Goal: Task Accomplishment & Management: Manage account settings

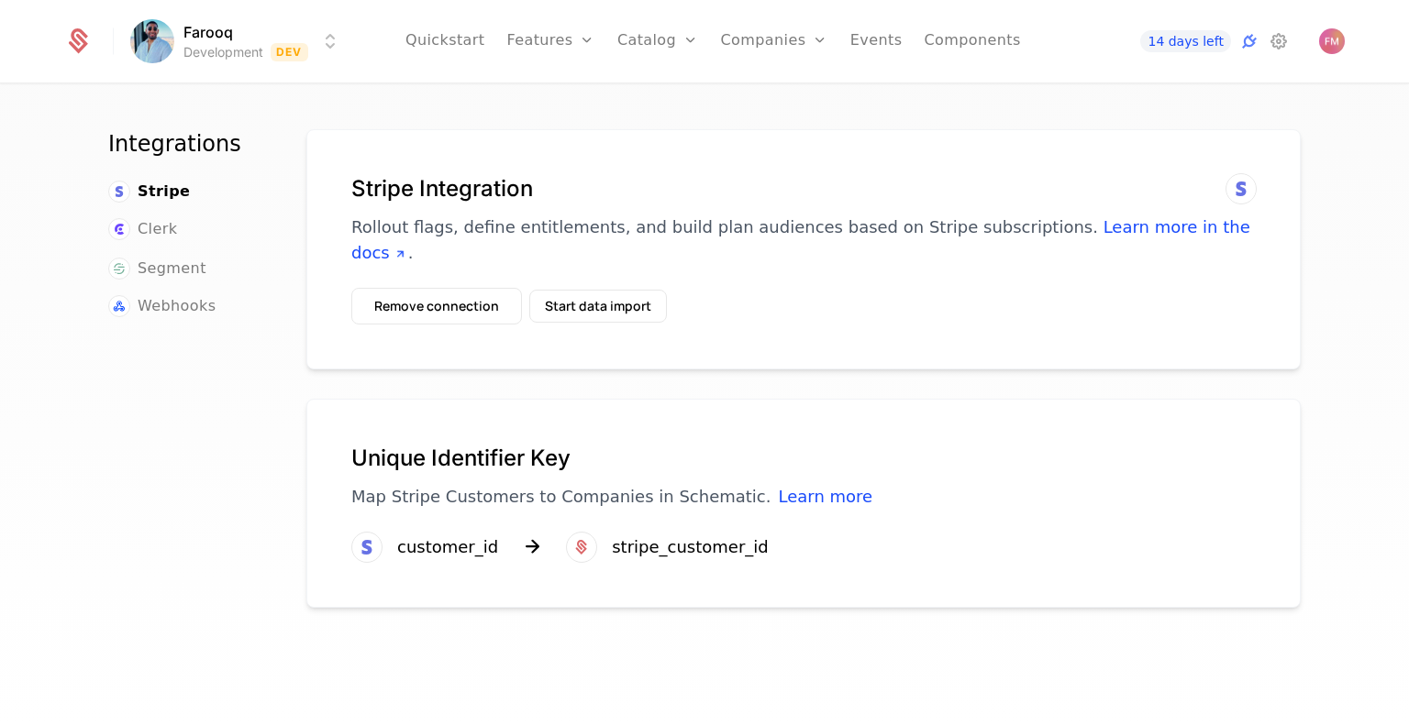
click at [425, 307] on div "Stripe Integration Rollout flags, define entitlements, and build plan audiences…" at bounding box center [803, 249] width 994 height 240
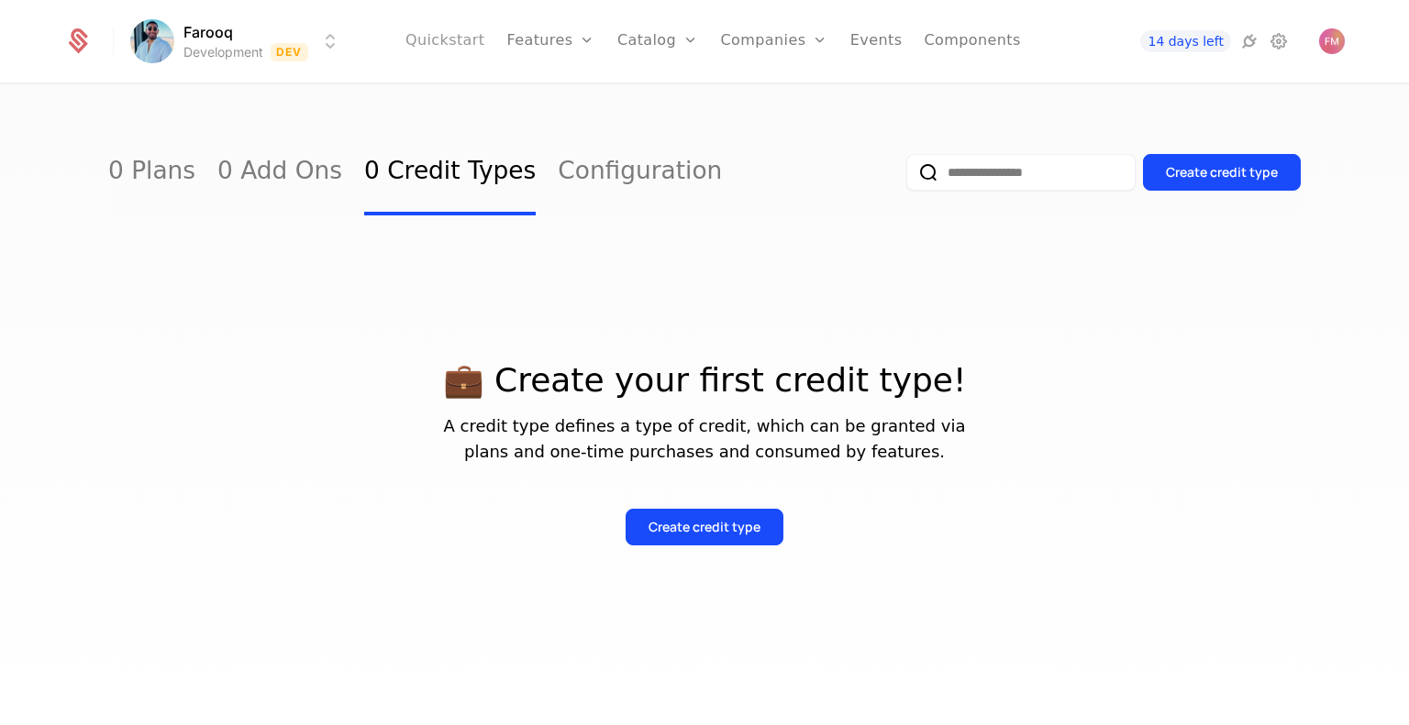
click at [482, 43] on link "Quickstart" at bounding box center [445, 41] width 80 height 83
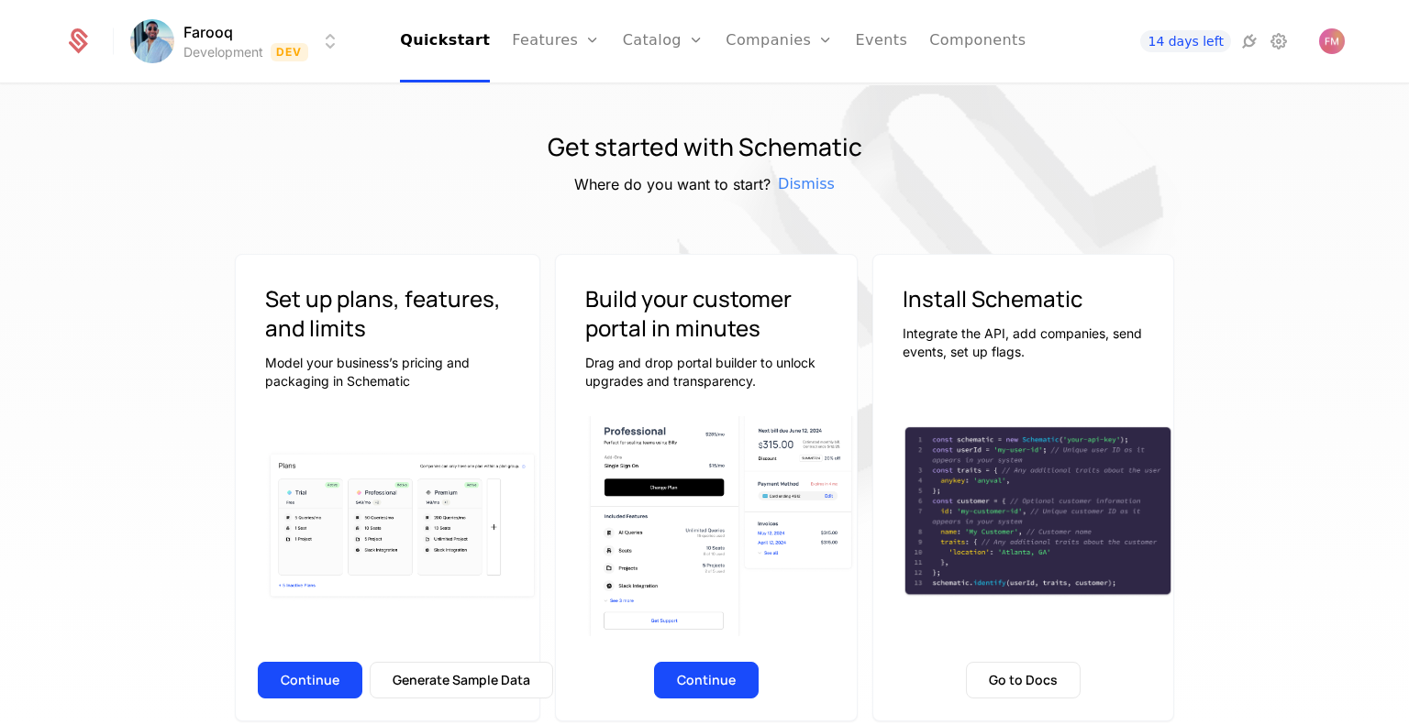
click at [310, 651] on div "Continue Generate Sample Data" at bounding box center [388, 686] width 304 height 70
click at [312, 660] on div "Continue Generate Sample Data" at bounding box center [388, 686] width 304 height 70
click at [317, 677] on button "Continue" at bounding box center [310, 680] width 105 height 37
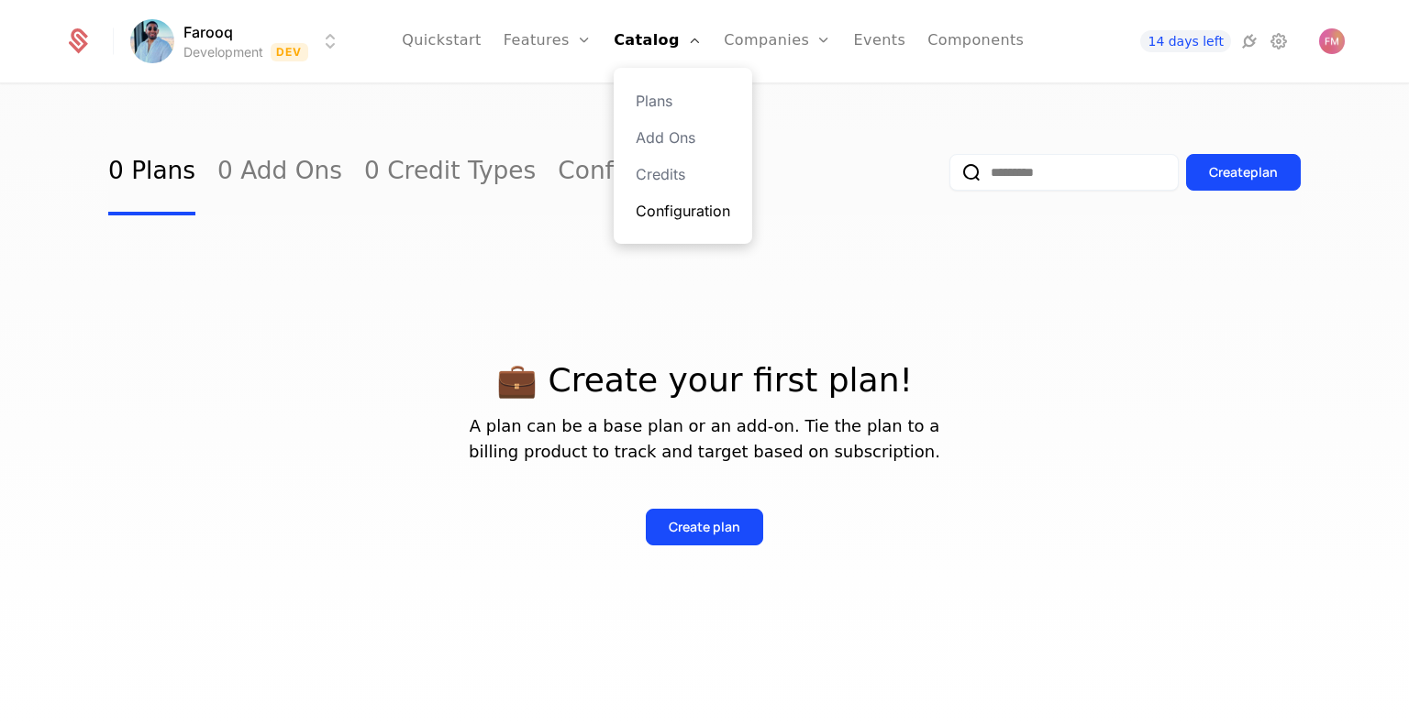
click at [681, 210] on link "Configuration" at bounding box center [683, 211] width 94 height 22
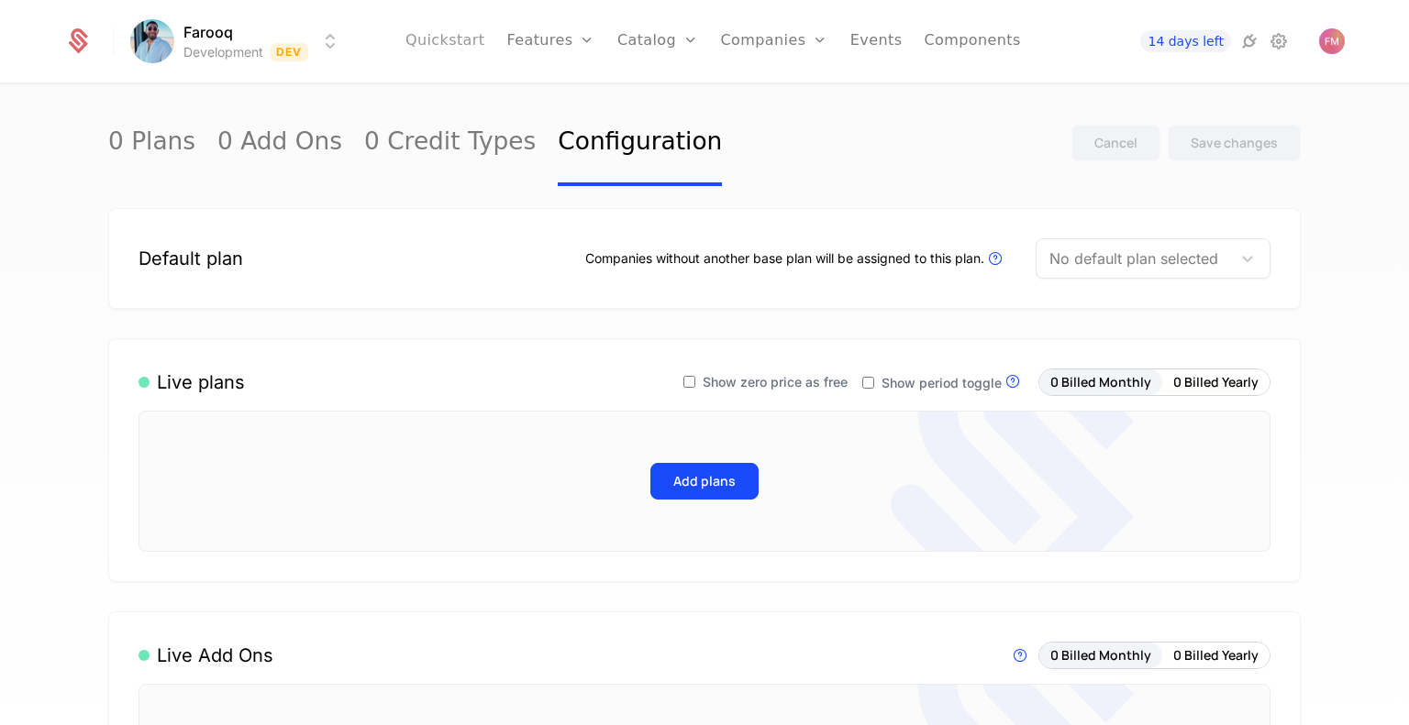
click at [476, 49] on link "Quickstart" at bounding box center [445, 41] width 80 height 83
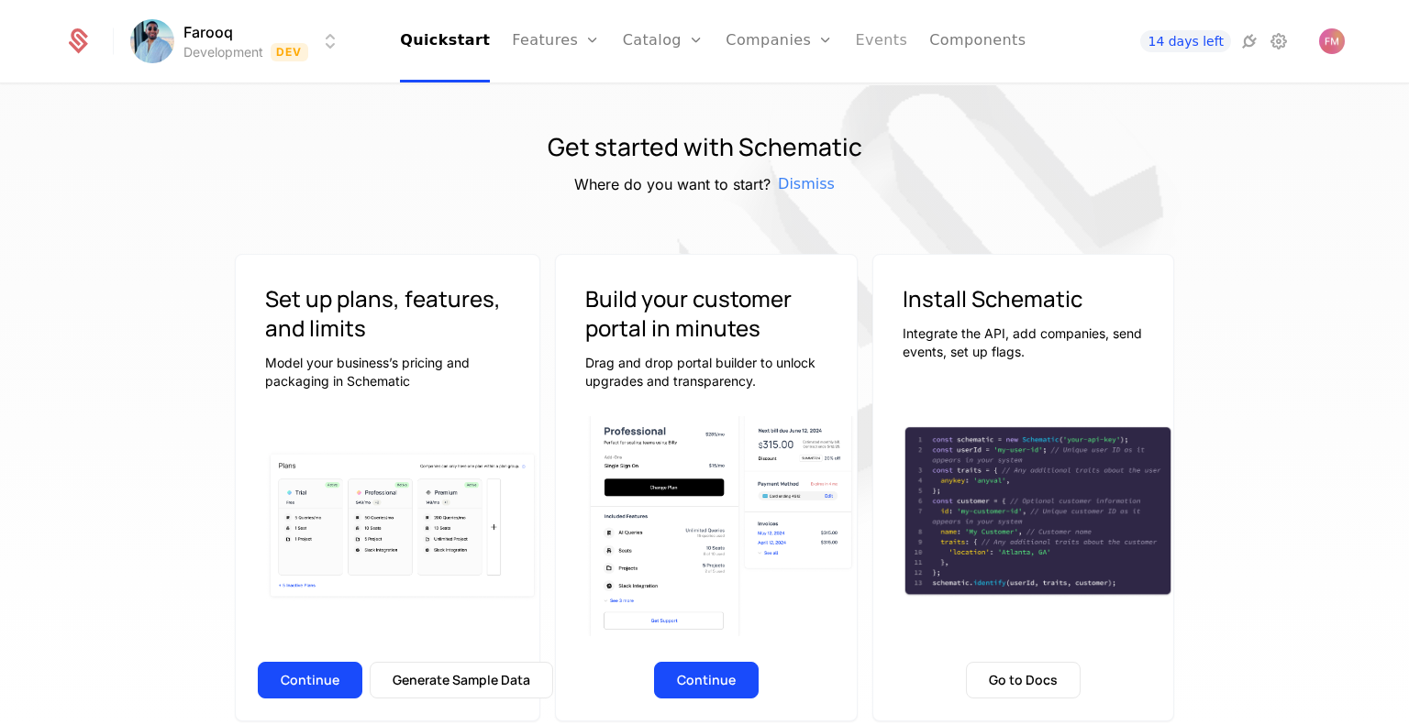
click at [845, 35] on ul "Quickstart Features Features Flags Catalog Plans Add Ons Credits Configuration …" at bounding box center [712, 41] width 625 height 83
click at [856, 35] on link "Events" at bounding box center [882, 41] width 52 height 83
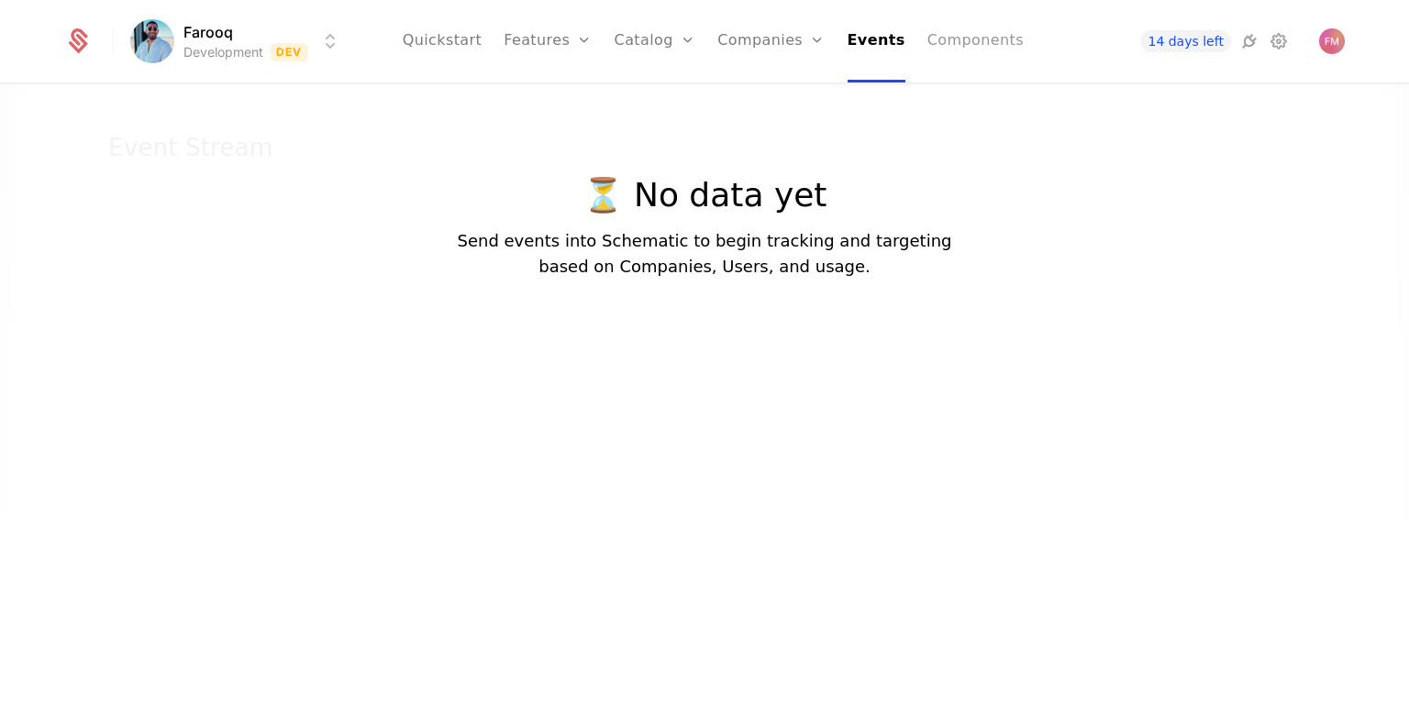
click at [953, 33] on link "Components" at bounding box center [975, 41] width 96 height 83
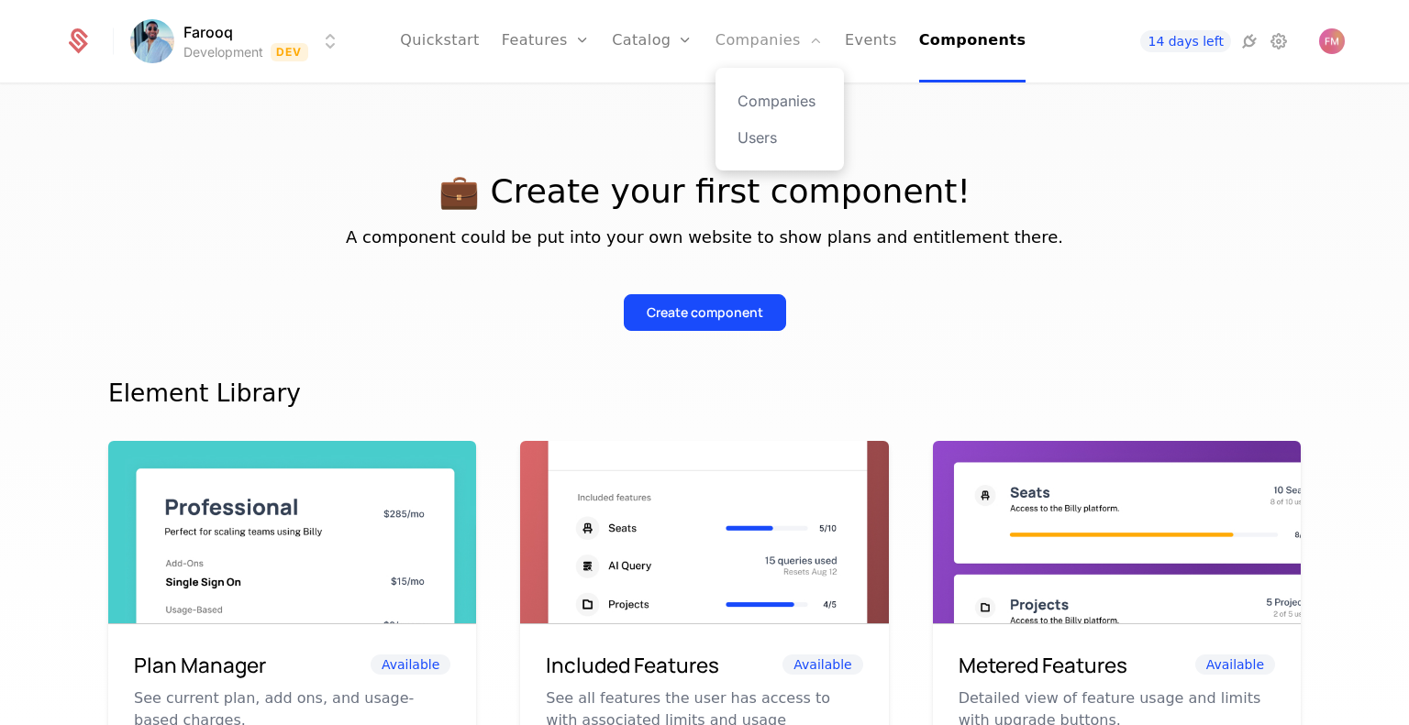
click at [769, 50] on link "Companies" at bounding box center [768, 41] width 107 height 83
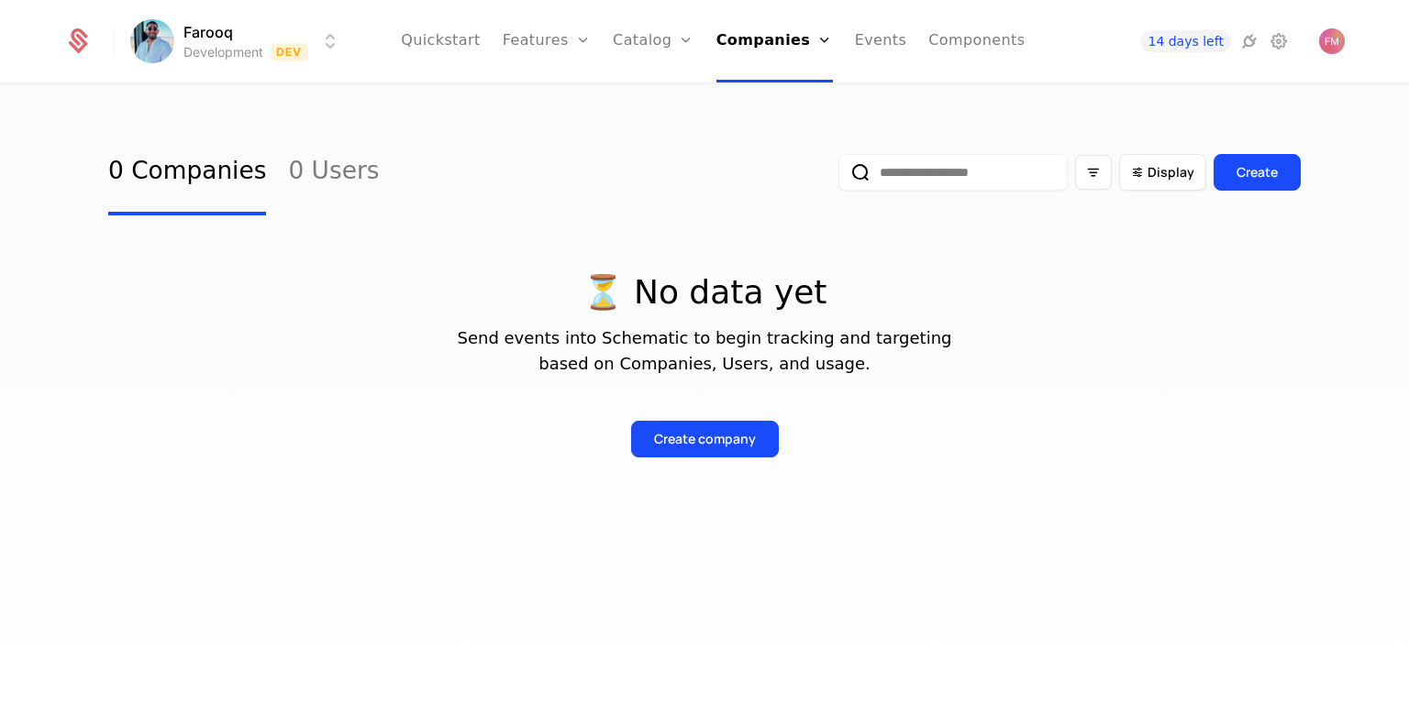
click at [1009, 304] on p "⏳ No data yet" at bounding box center [704, 292] width 1192 height 37
click at [670, 43] on link "Catalog" at bounding box center [654, 41] width 82 height 83
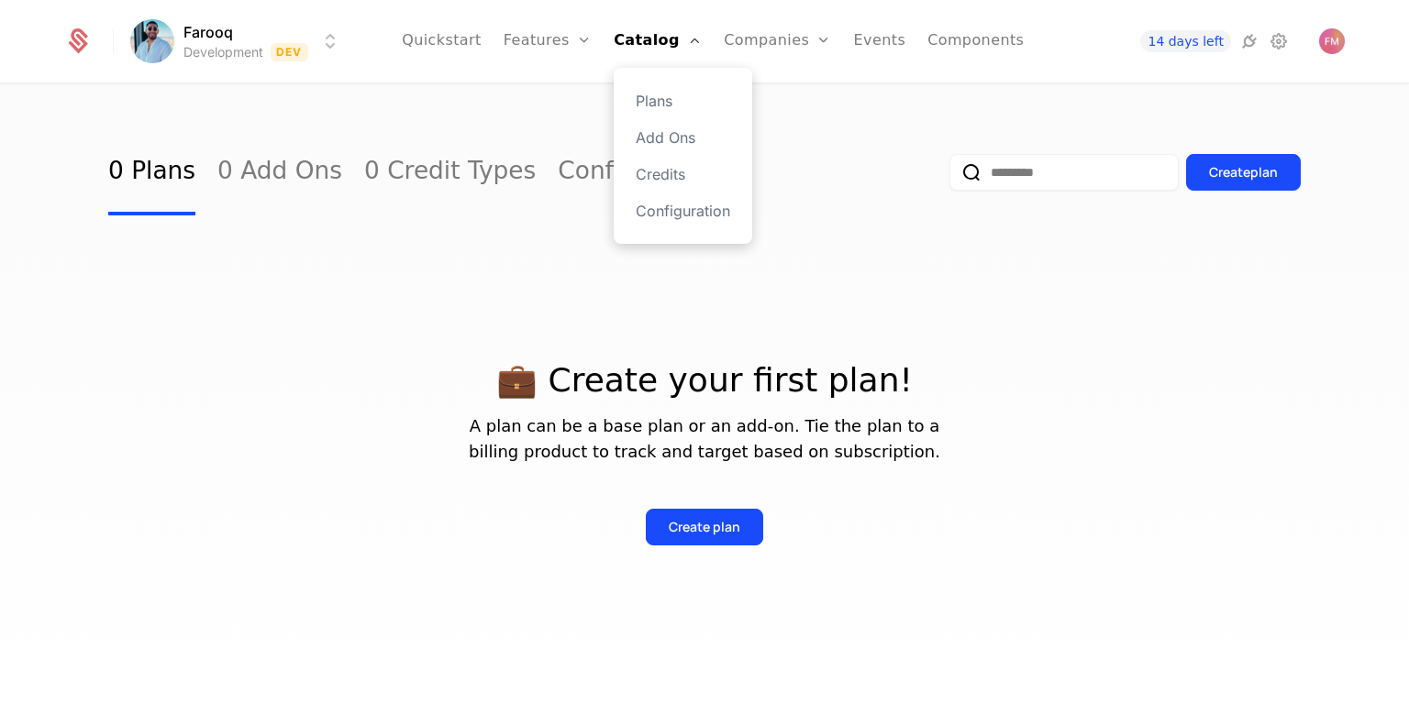
click at [662, 87] on div "Plans Add Ons Credits Configuration" at bounding box center [683, 156] width 138 height 176
click at [658, 98] on link "Plans" at bounding box center [683, 101] width 94 height 22
click at [676, 508] on div "Create plan" at bounding box center [704, 513] width 1192 height 66
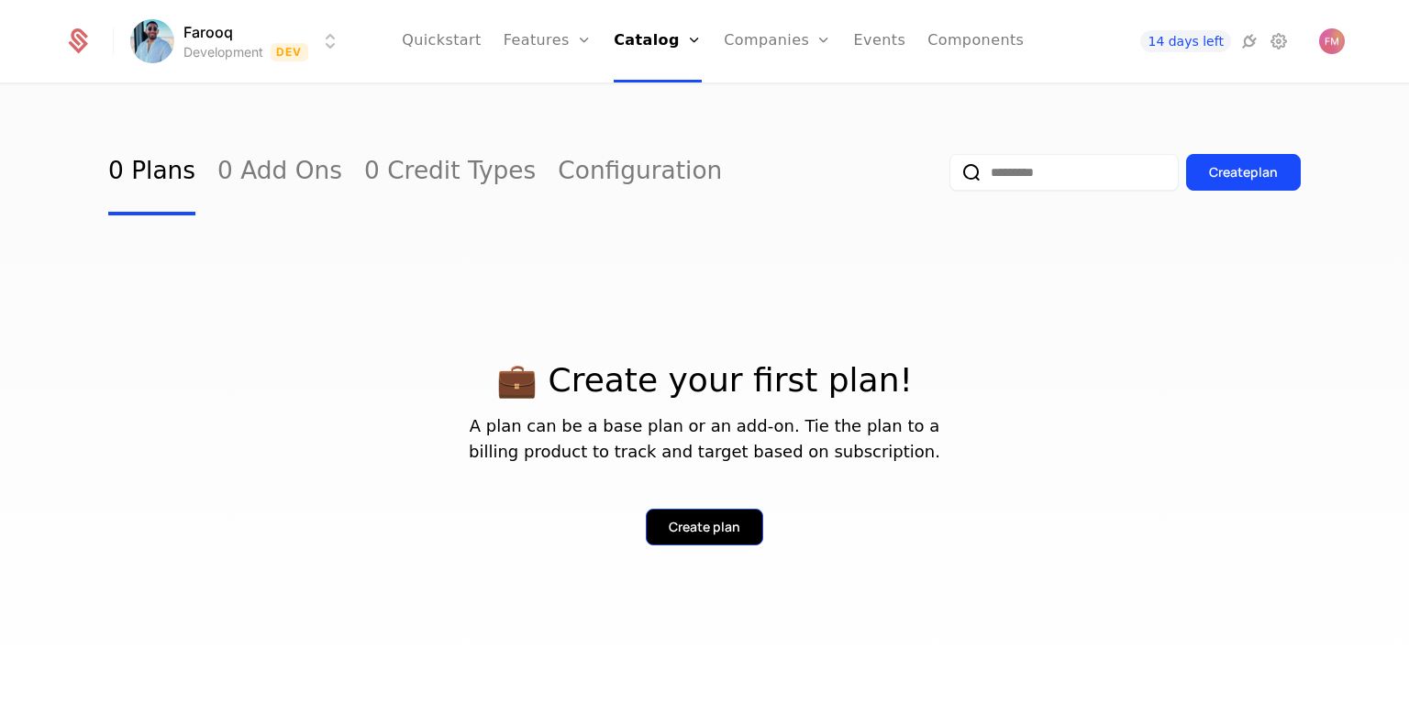
click at [667, 538] on button "Create plan" at bounding box center [704, 527] width 117 height 37
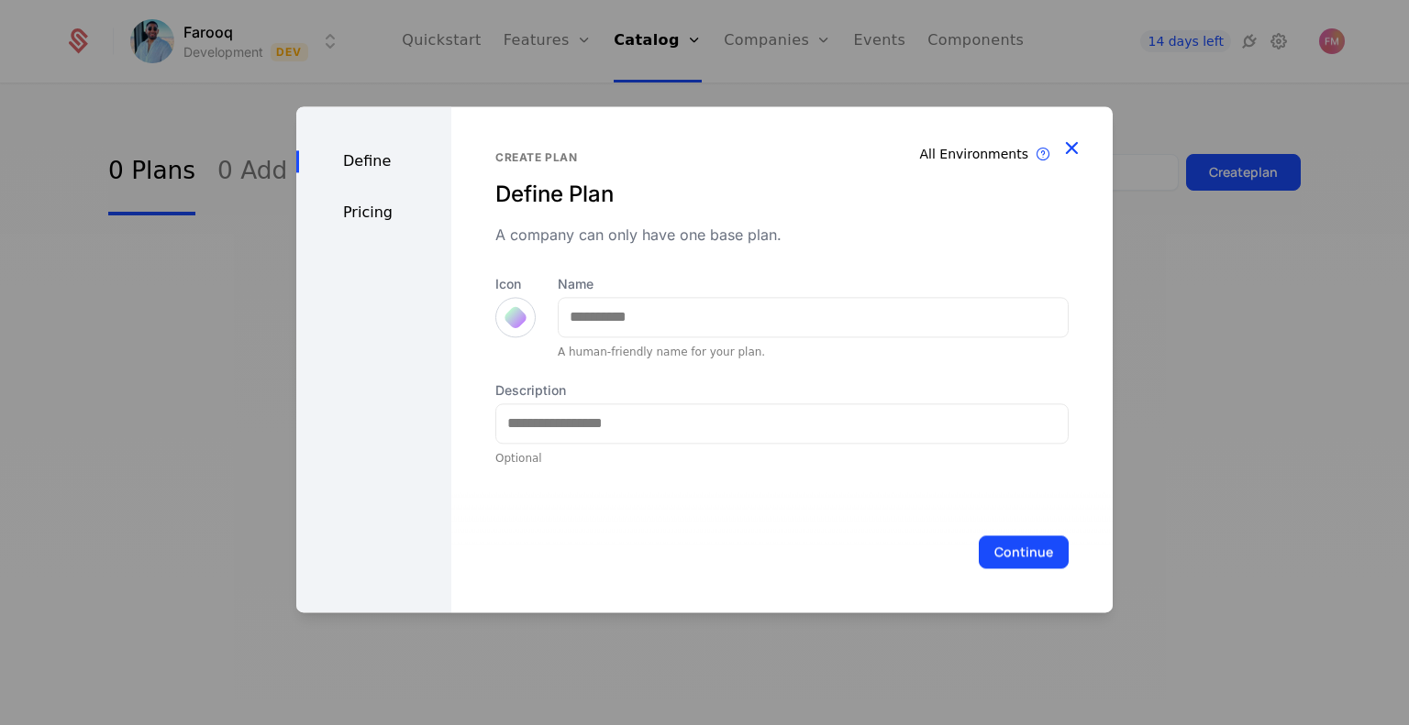
click at [1062, 139] on icon "button" at bounding box center [1071, 148] width 24 height 24
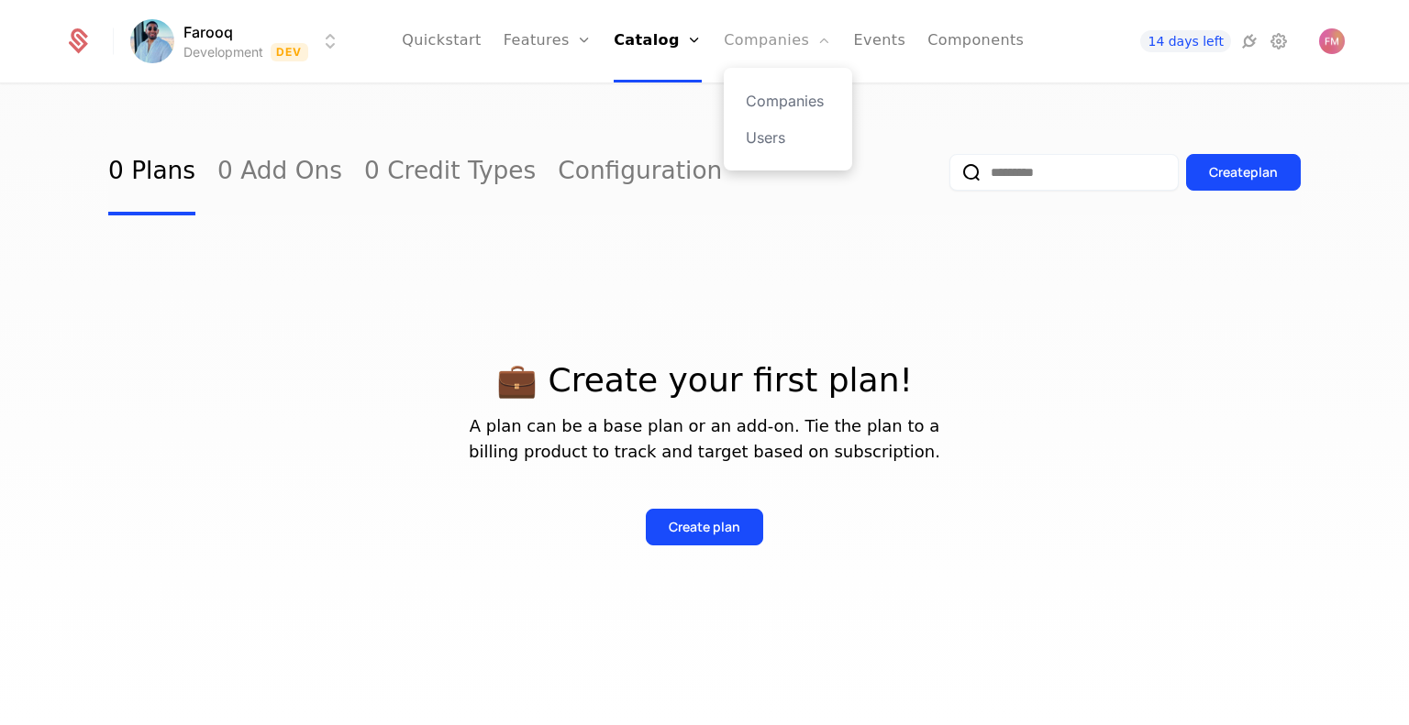
click at [758, 50] on link "Companies" at bounding box center [777, 41] width 107 height 83
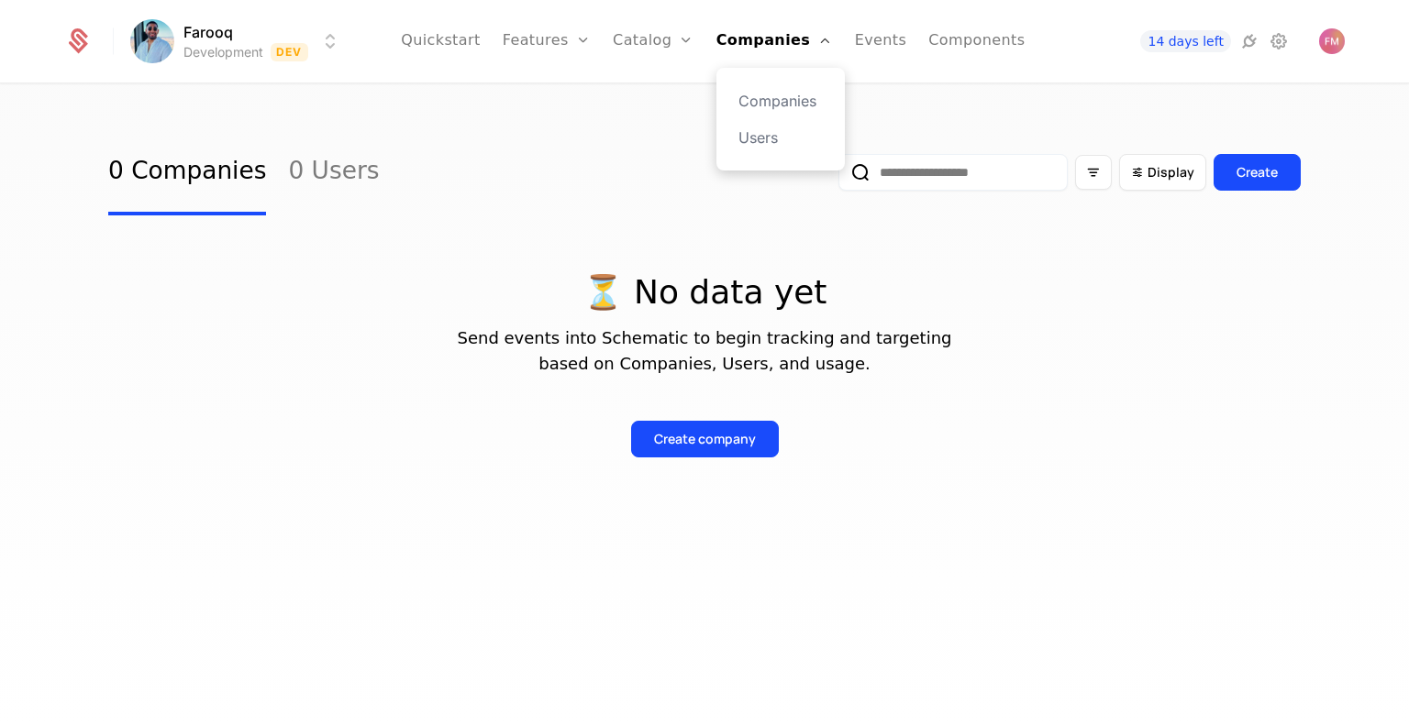
click at [768, 112] on div "Companies Users" at bounding box center [780, 119] width 128 height 103
click at [761, 148] on link "Users" at bounding box center [780, 138] width 84 height 22
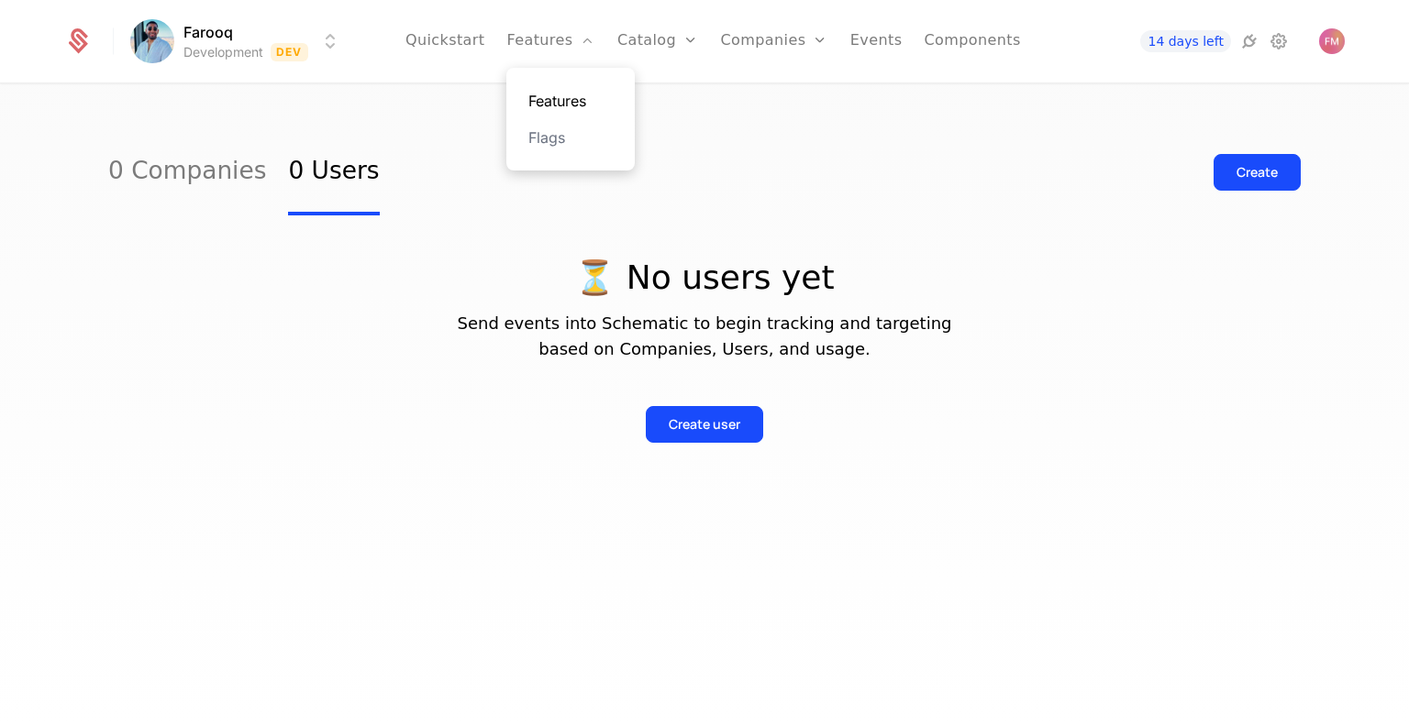
click at [555, 101] on link "Features" at bounding box center [570, 101] width 84 height 22
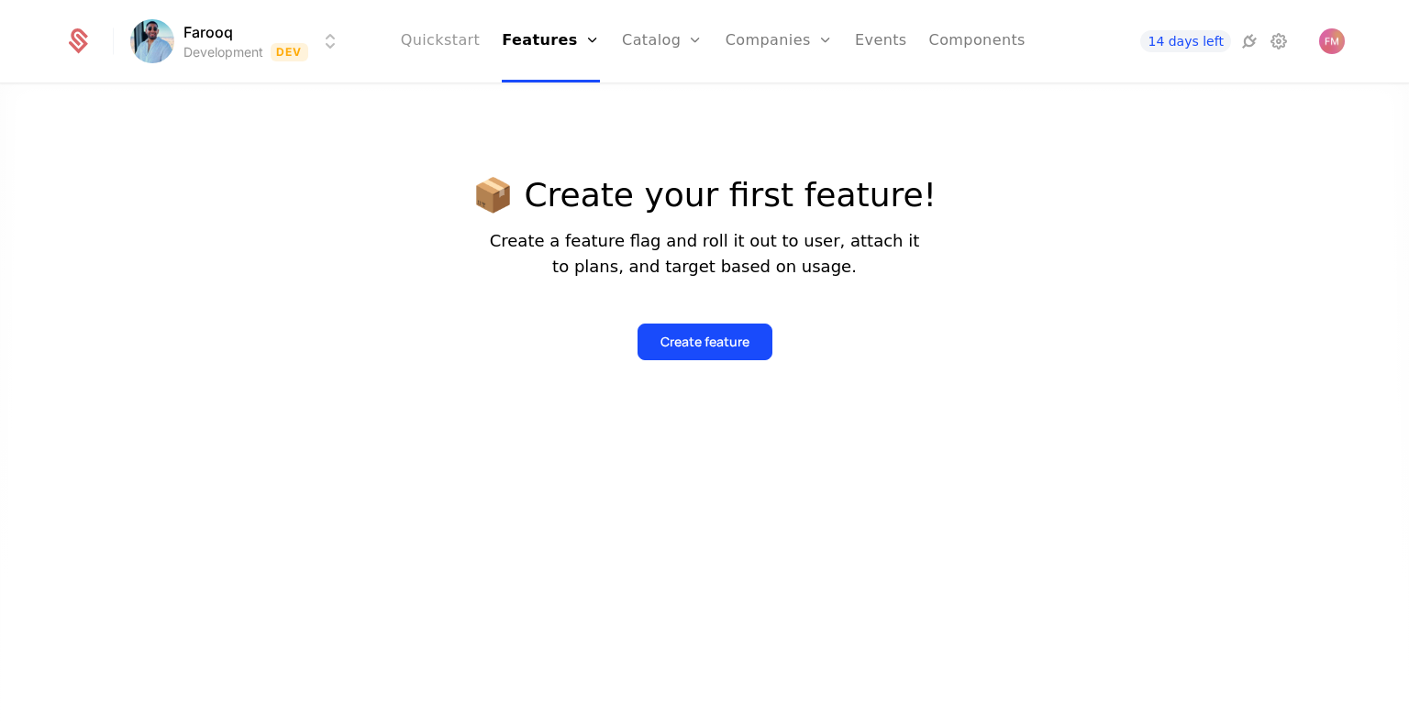
click at [432, 47] on link "Quickstart" at bounding box center [441, 41] width 80 height 83
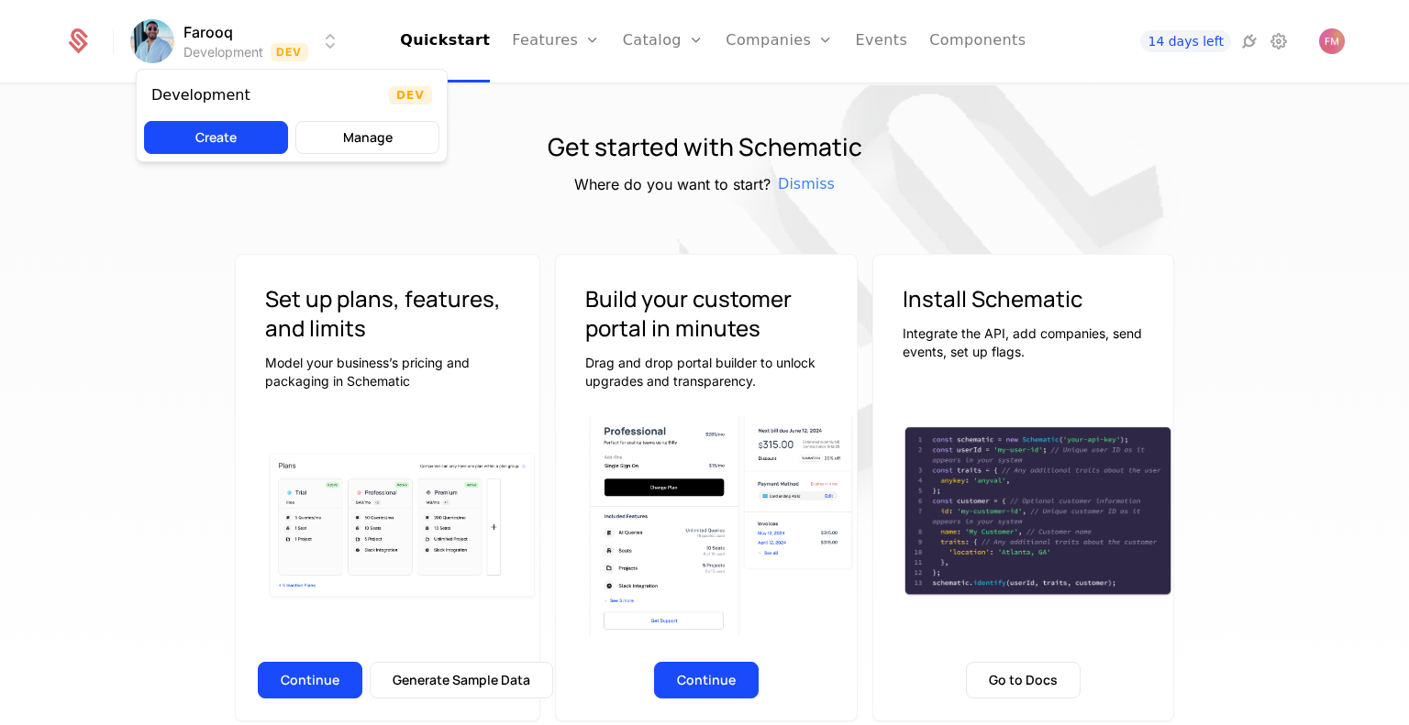
click at [256, 54] on html "Farooq Development Dev Quickstart Features Features Flags Catalog Plans Add Ons…" at bounding box center [704, 362] width 1409 height 725
click at [236, 138] on button "Create" at bounding box center [216, 137] width 144 height 33
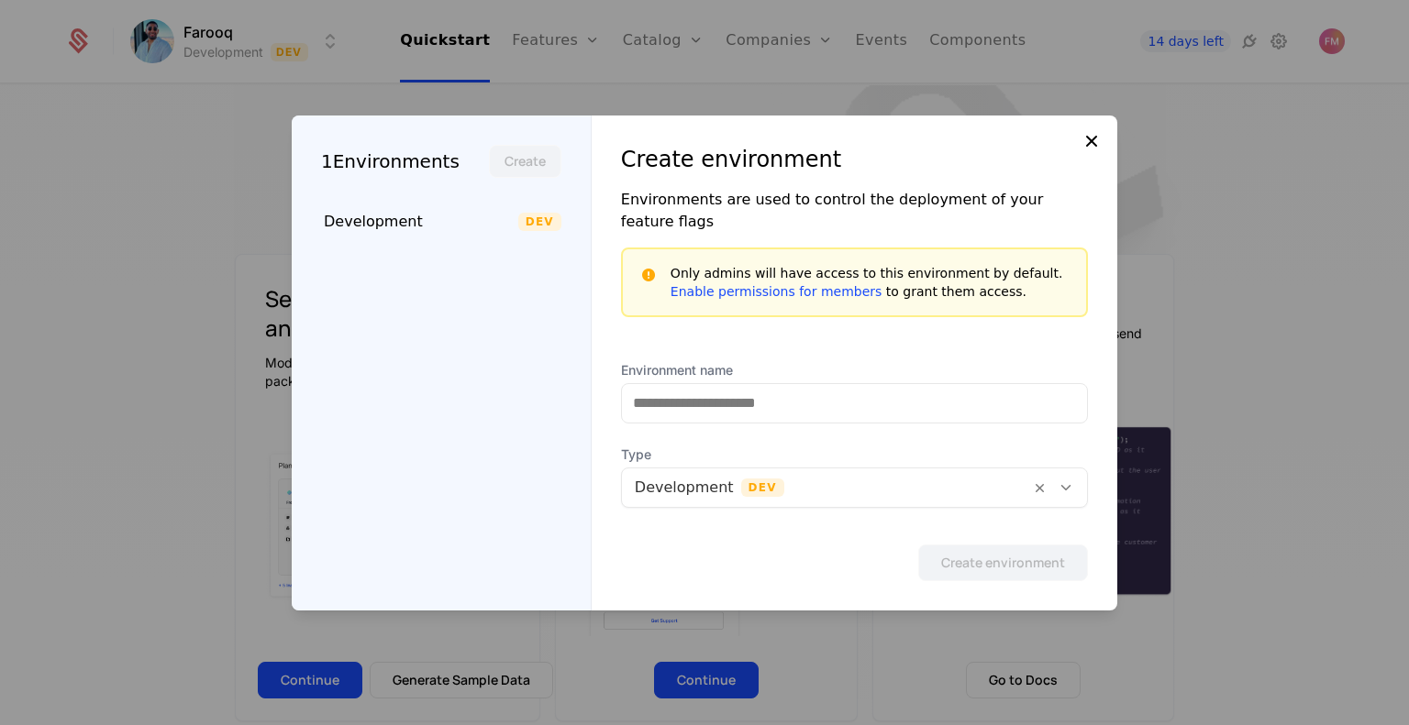
click at [1085, 149] on icon at bounding box center [1091, 141] width 22 height 22
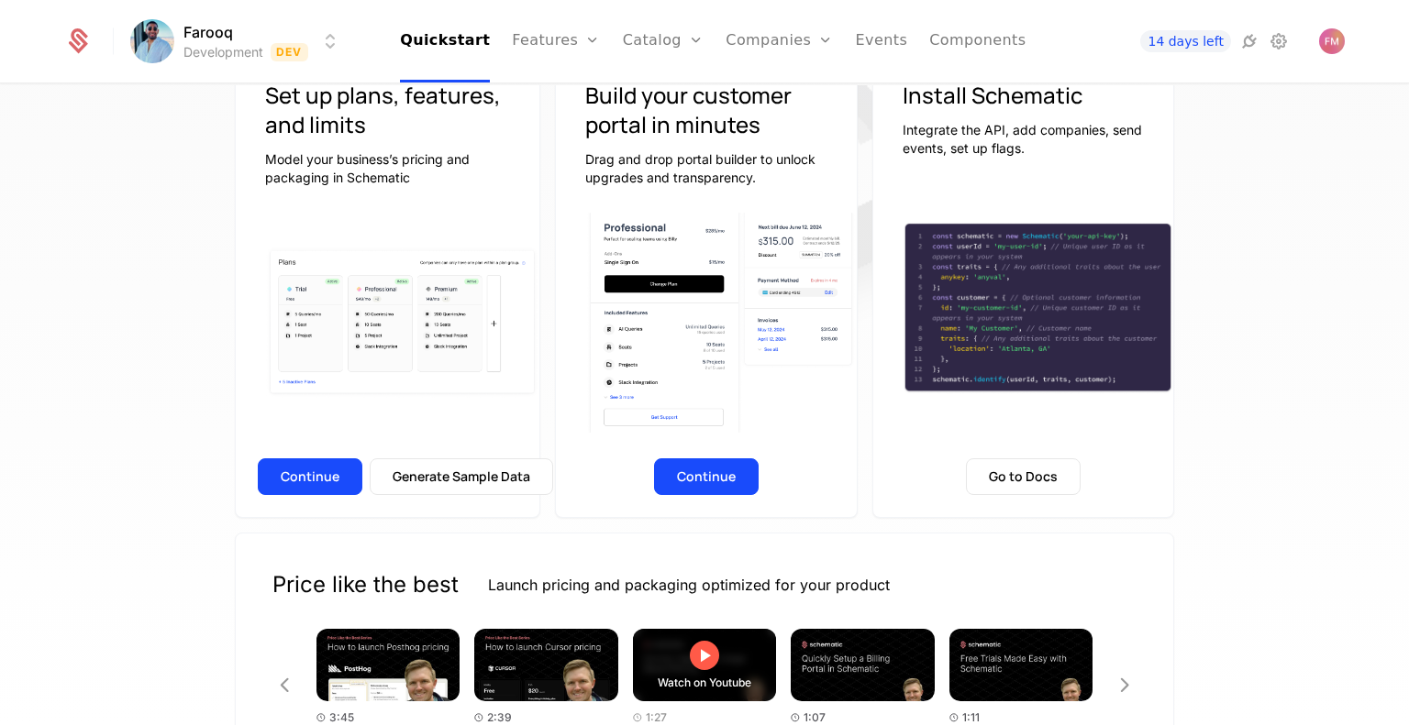
scroll to position [335, 0]
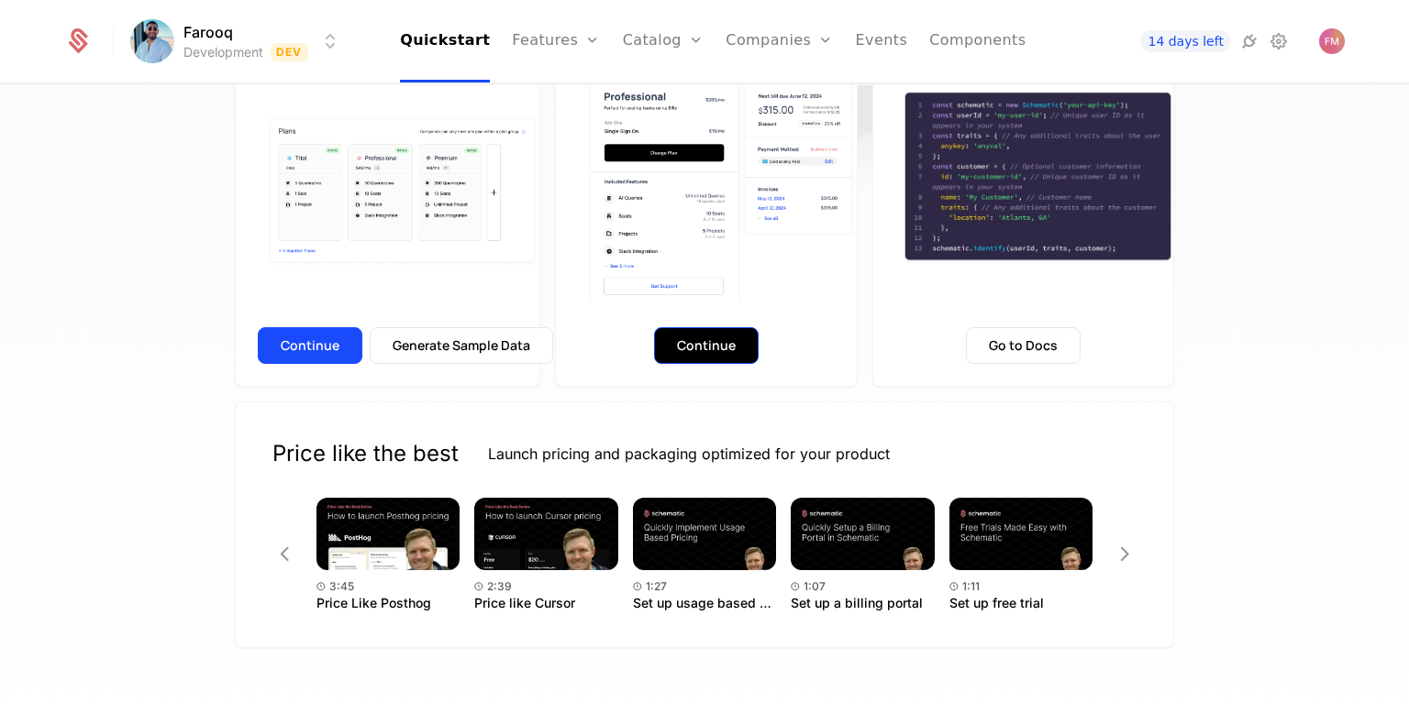
click at [693, 346] on button "Continue" at bounding box center [706, 345] width 105 height 37
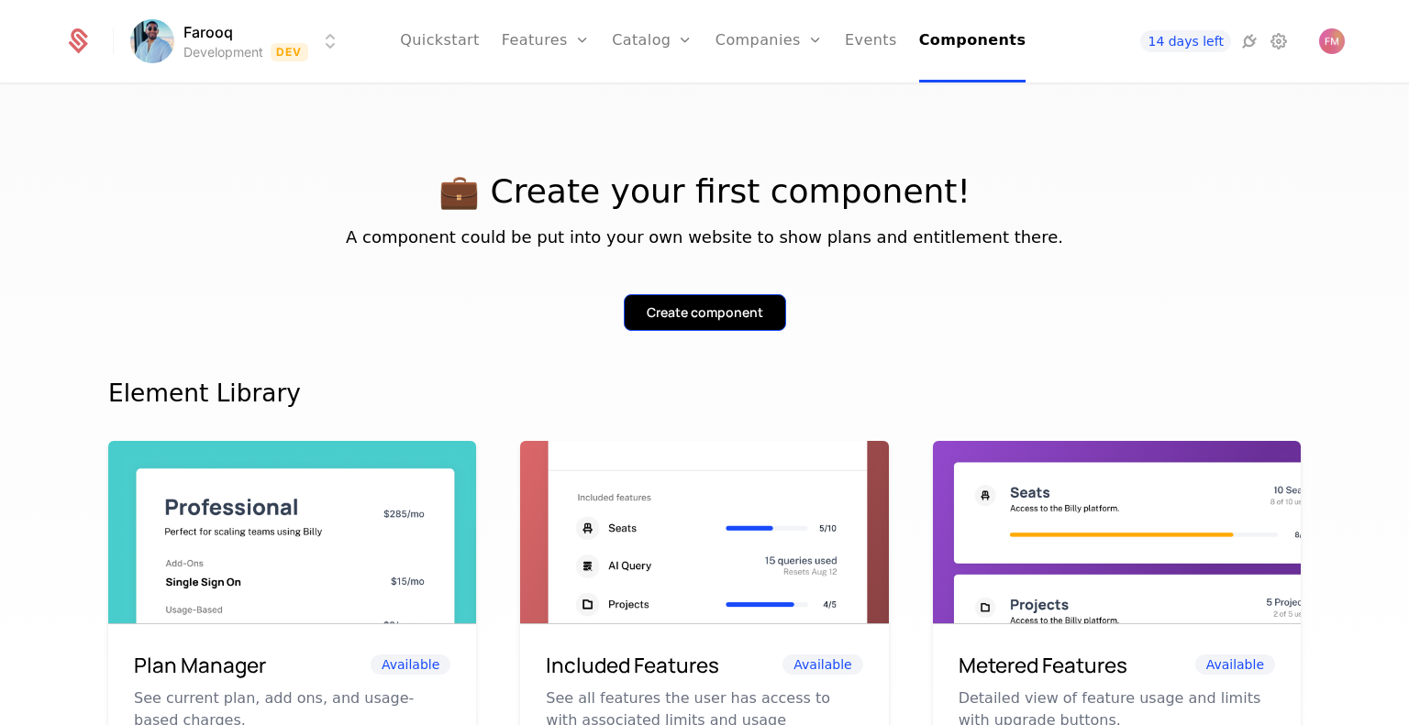
click at [680, 312] on div "Create component" at bounding box center [705, 313] width 116 height 18
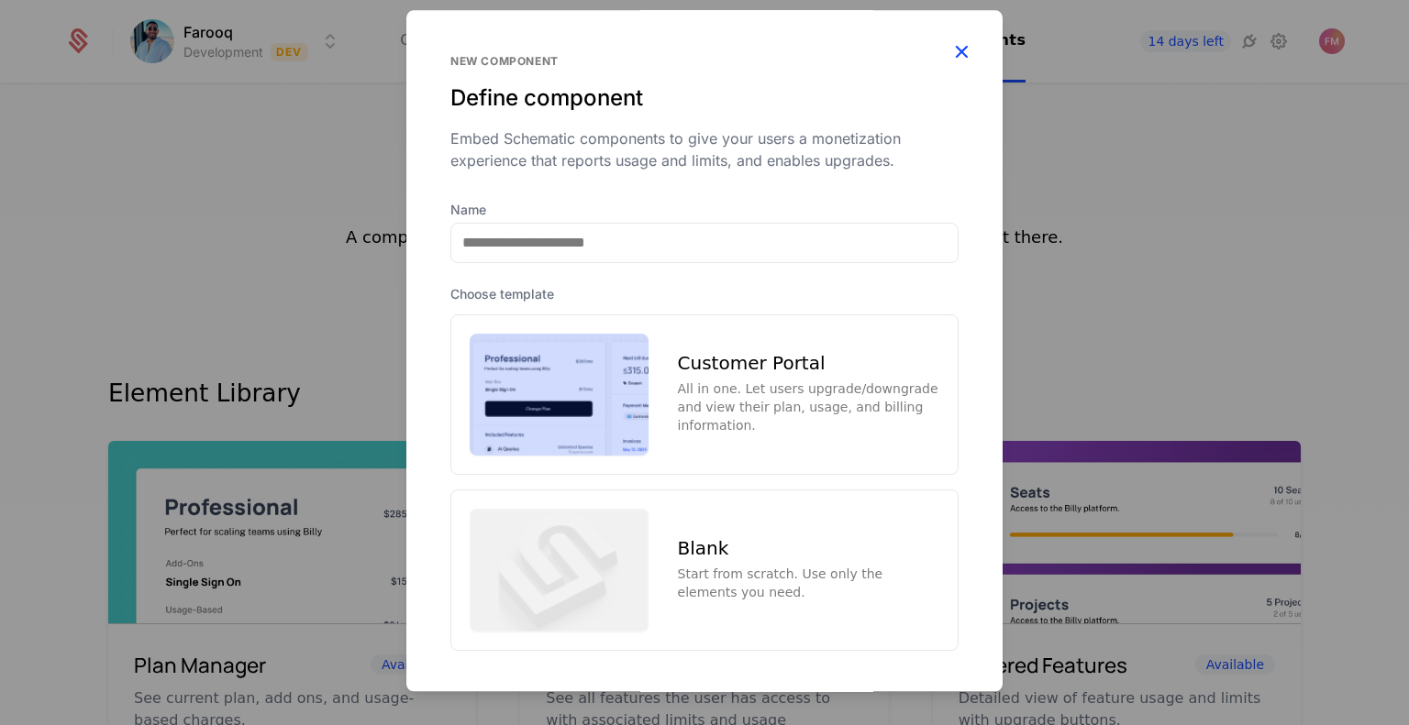
click at [949, 50] on icon "button" at bounding box center [961, 51] width 24 height 24
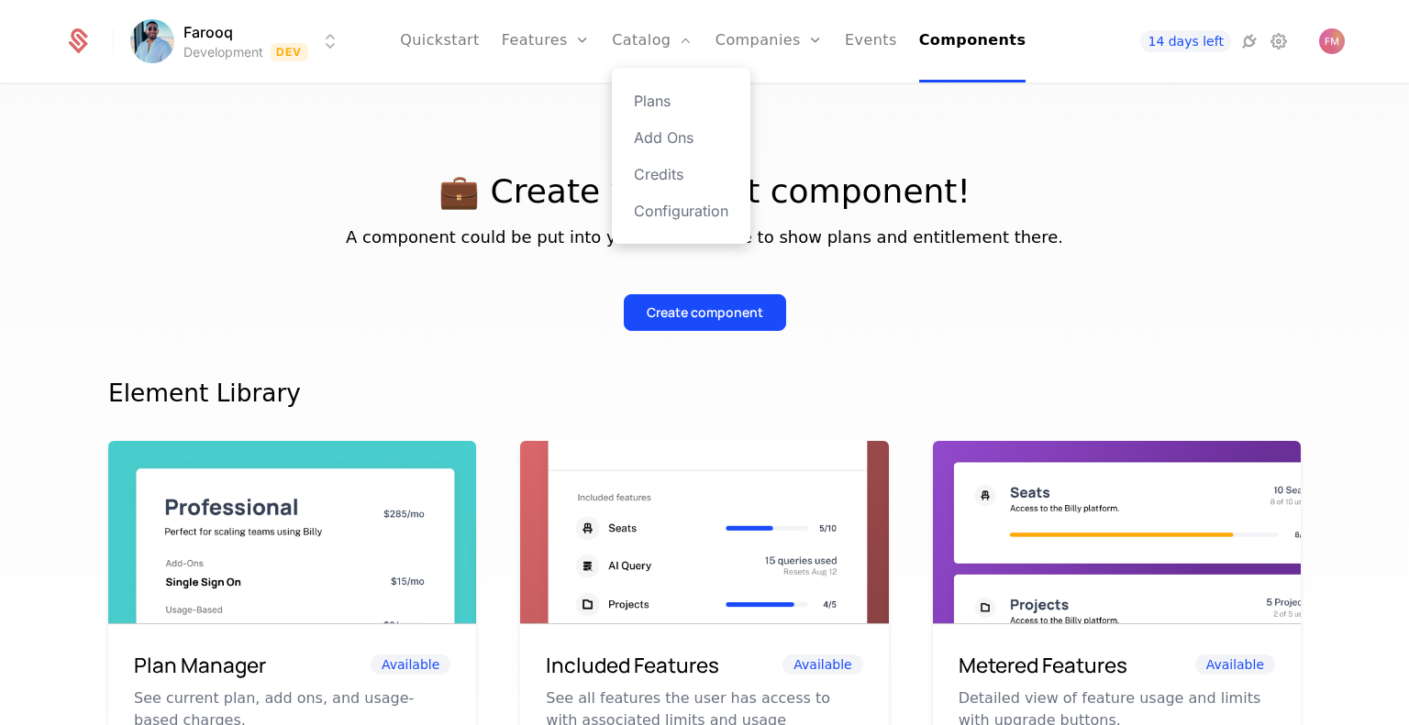
click at [661, 117] on div "Plans Add Ons Credits Configuration" at bounding box center [681, 156] width 138 height 176
click at [660, 94] on link "Plans" at bounding box center [681, 101] width 94 height 22
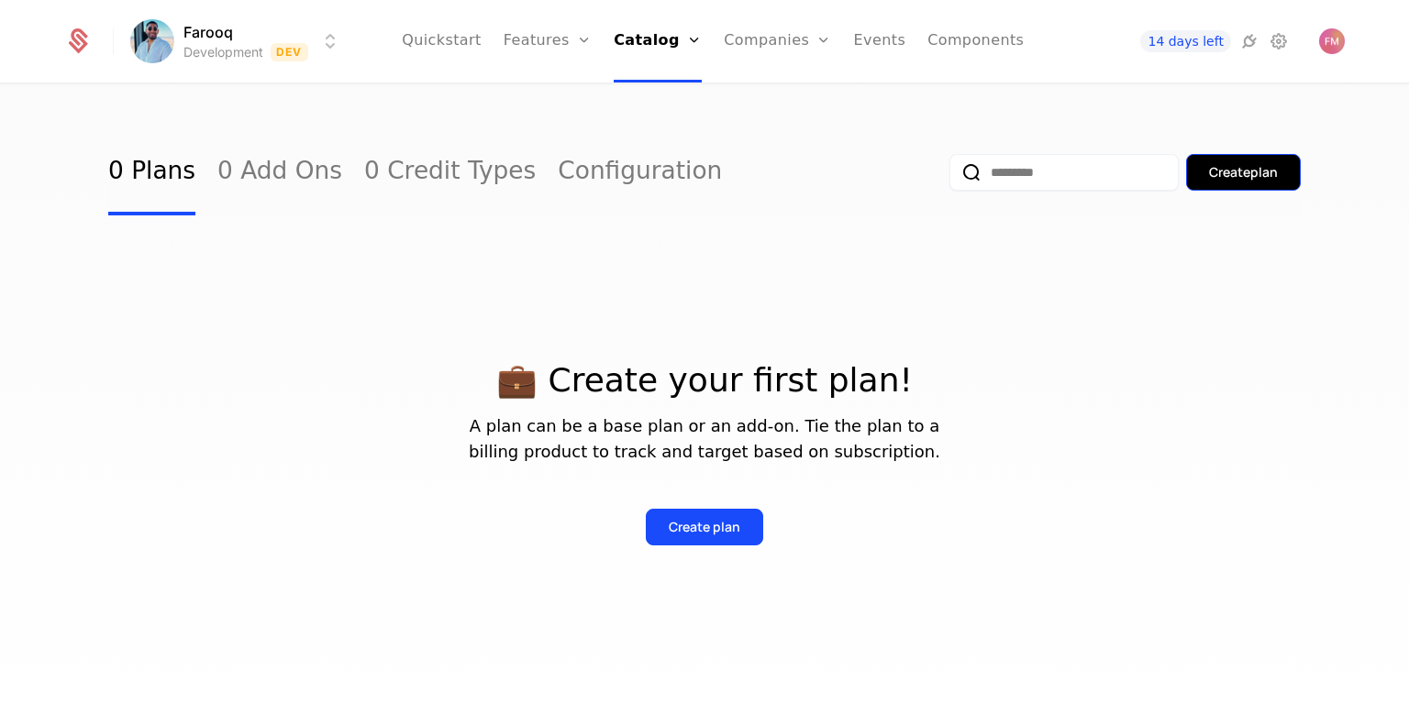
click at [1244, 165] on div "Create plan" at bounding box center [1243, 172] width 69 height 18
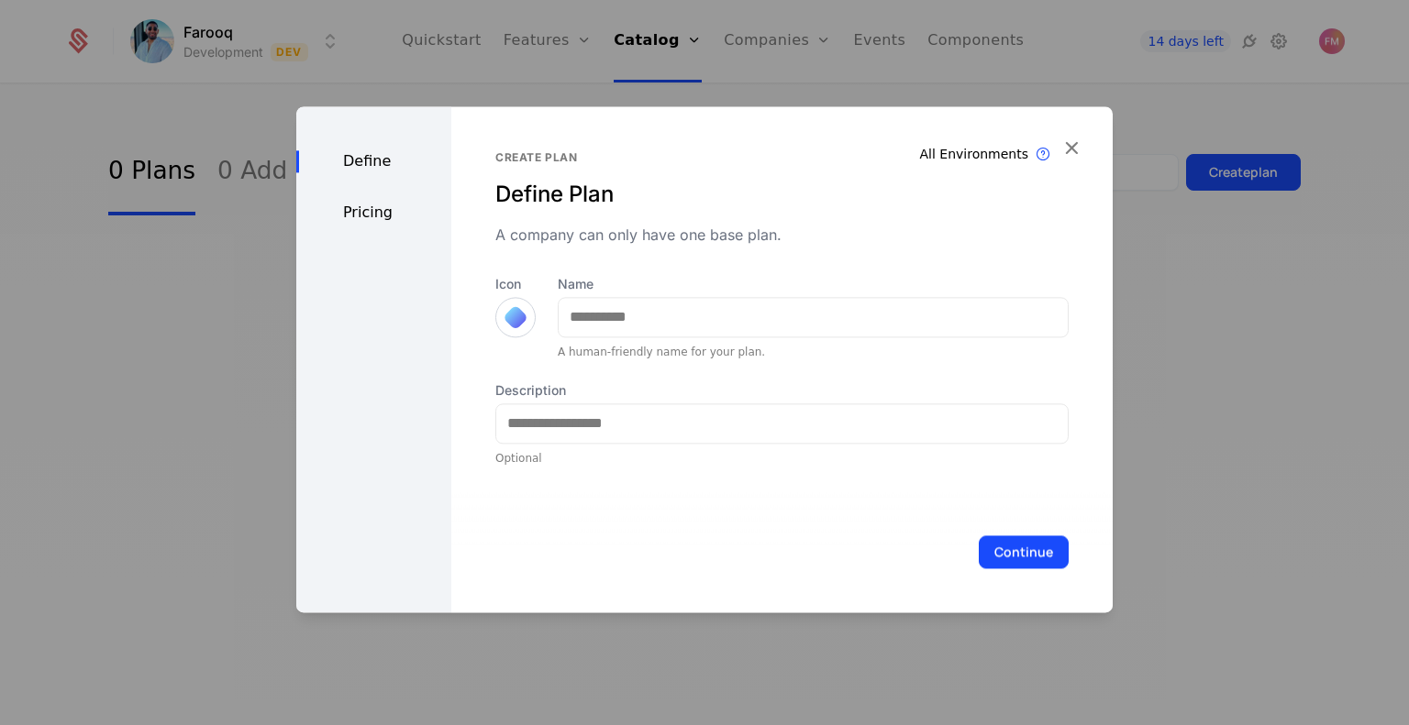
click at [497, 316] on div at bounding box center [515, 317] width 40 height 40
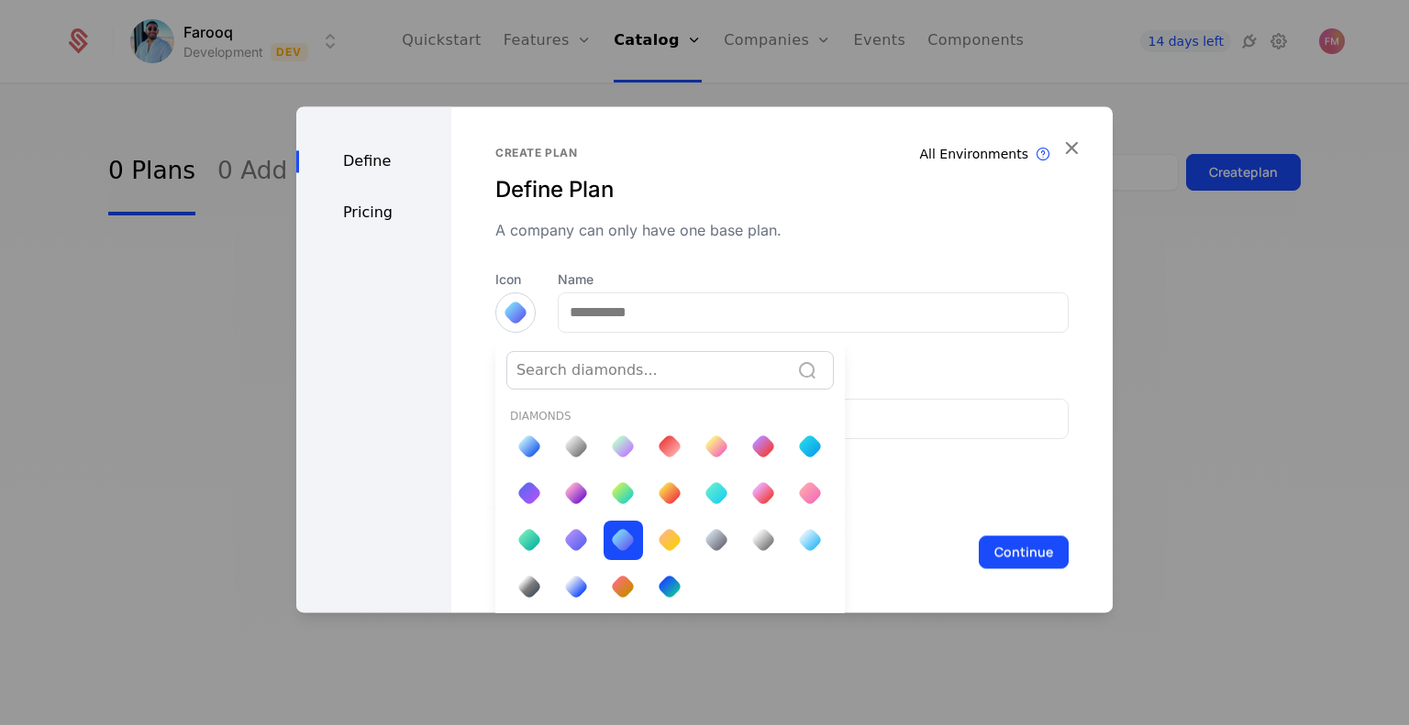
drag, startPoint x: 1099, startPoint y: 147, endPoint x: 1088, endPoint y: 143, distance: 11.6
click at [1090, 144] on div at bounding box center [704, 359] width 816 height 506
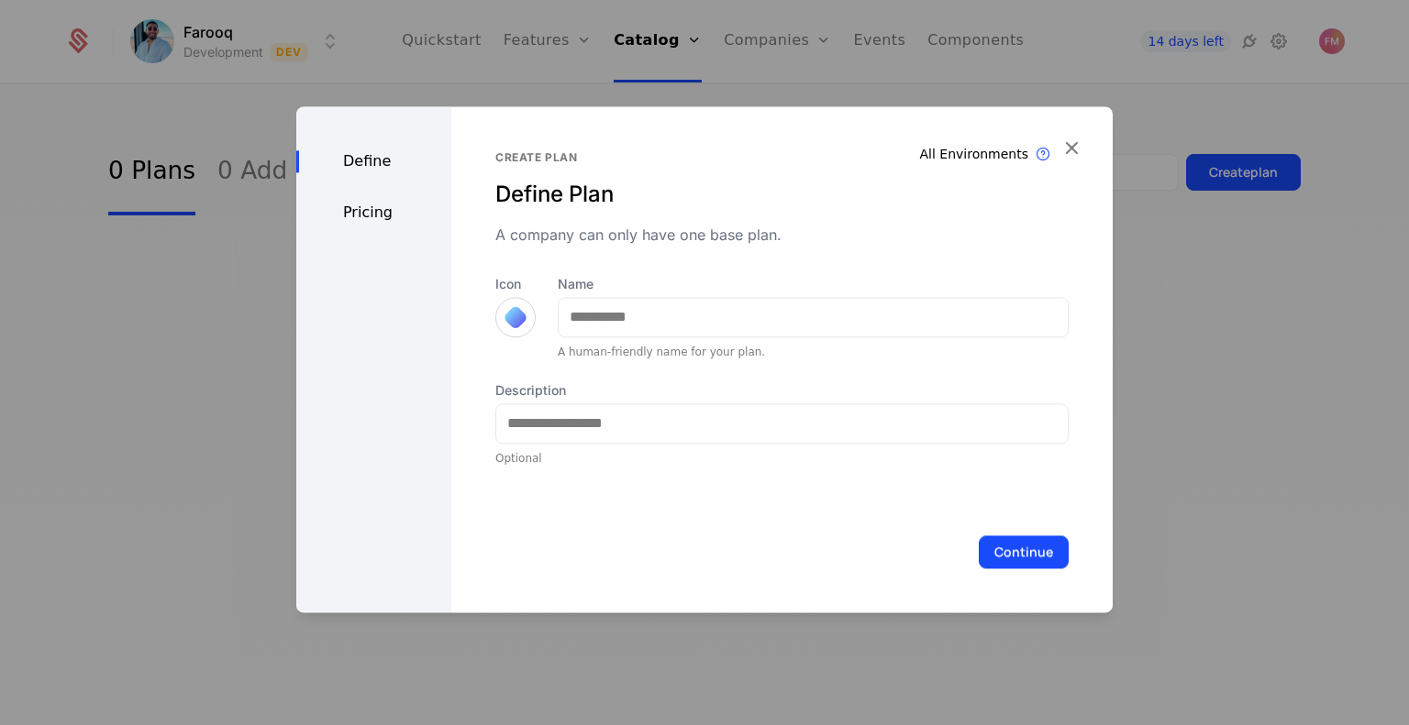
scroll to position [0, 0]
click at [1085, 142] on div "All Environments Plan exist in all environments Create plan Define Plan A compa…" at bounding box center [781, 359] width 661 height 506
click at [1062, 150] on icon "button" at bounding box center [1071, 148] width 24 height 24
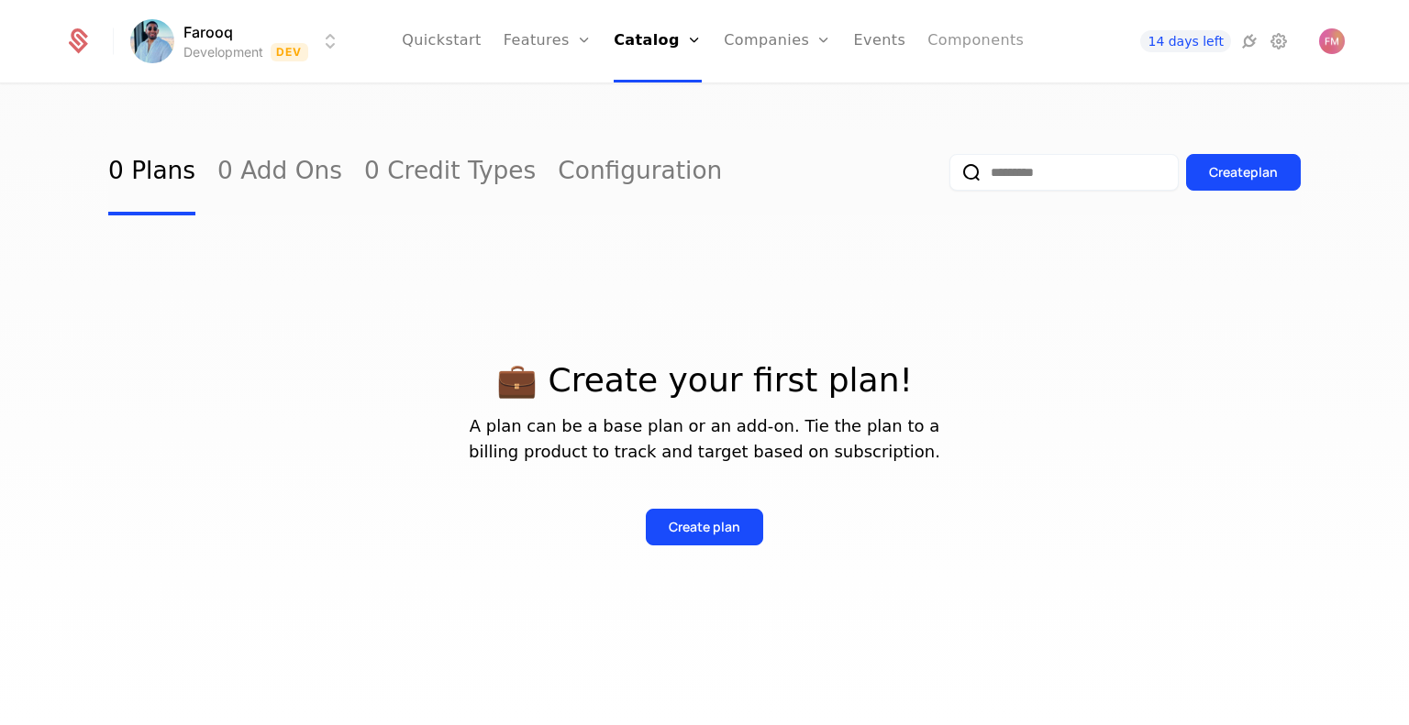
click at [943, 50] on link "Components" at bounding box center [975, 41] width 96 height 83
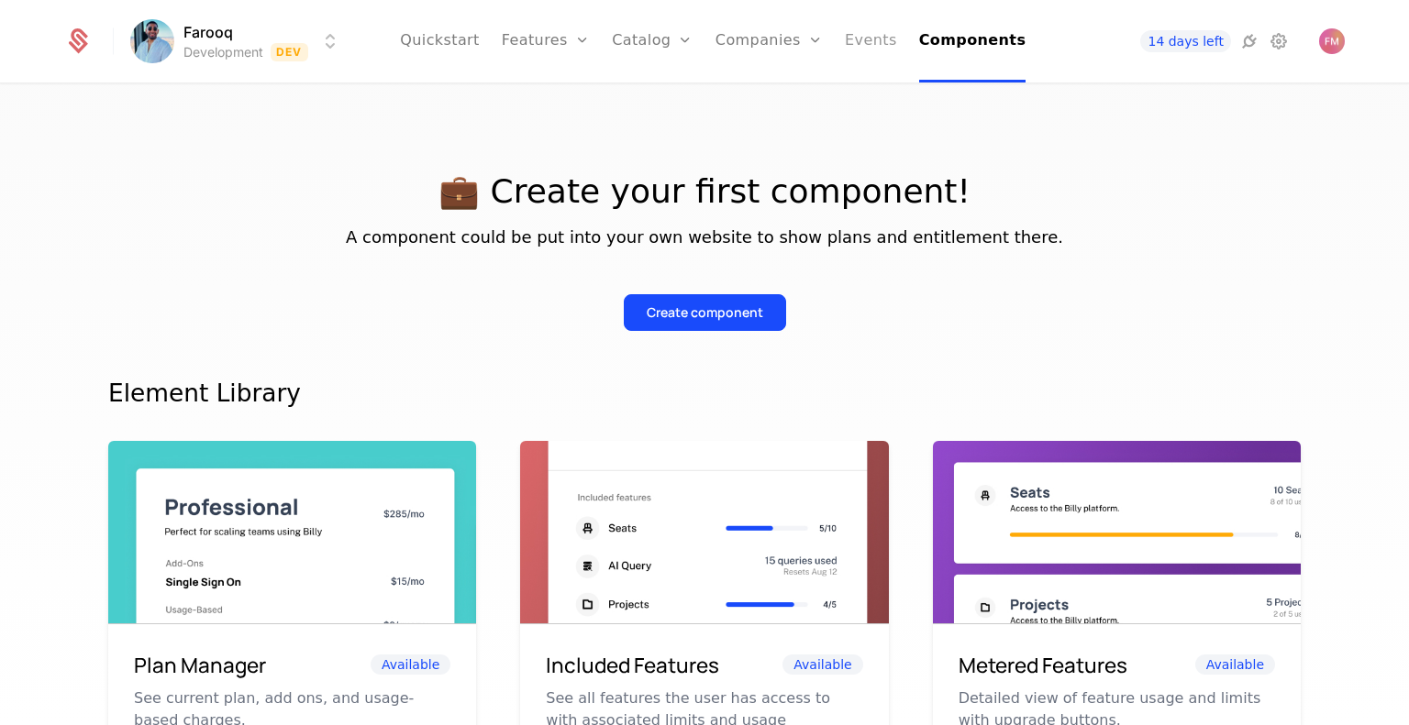
click at [869, 50] on link "Events" at bounding box center [871, 41] width 52 height 83
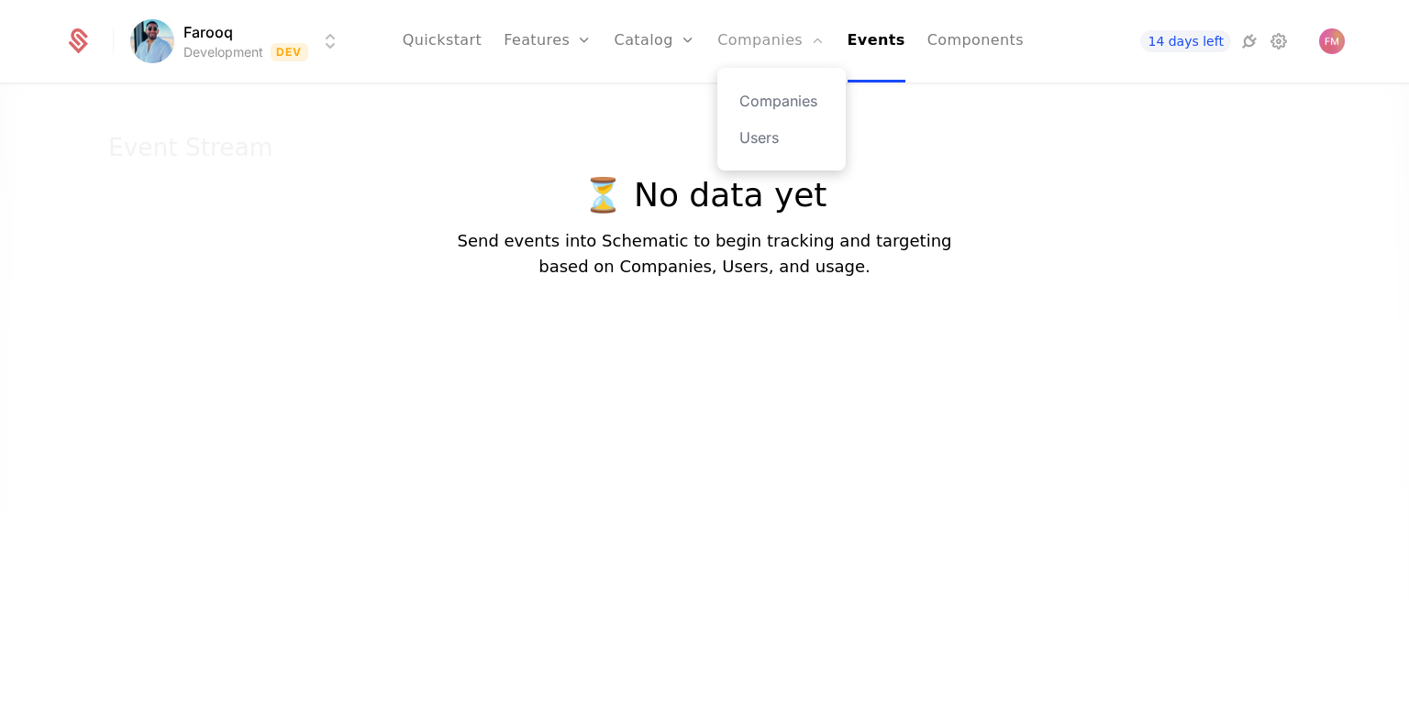
click at [778, 51] on link "Companies" at bounding box center [770, 41] width 107 height 83
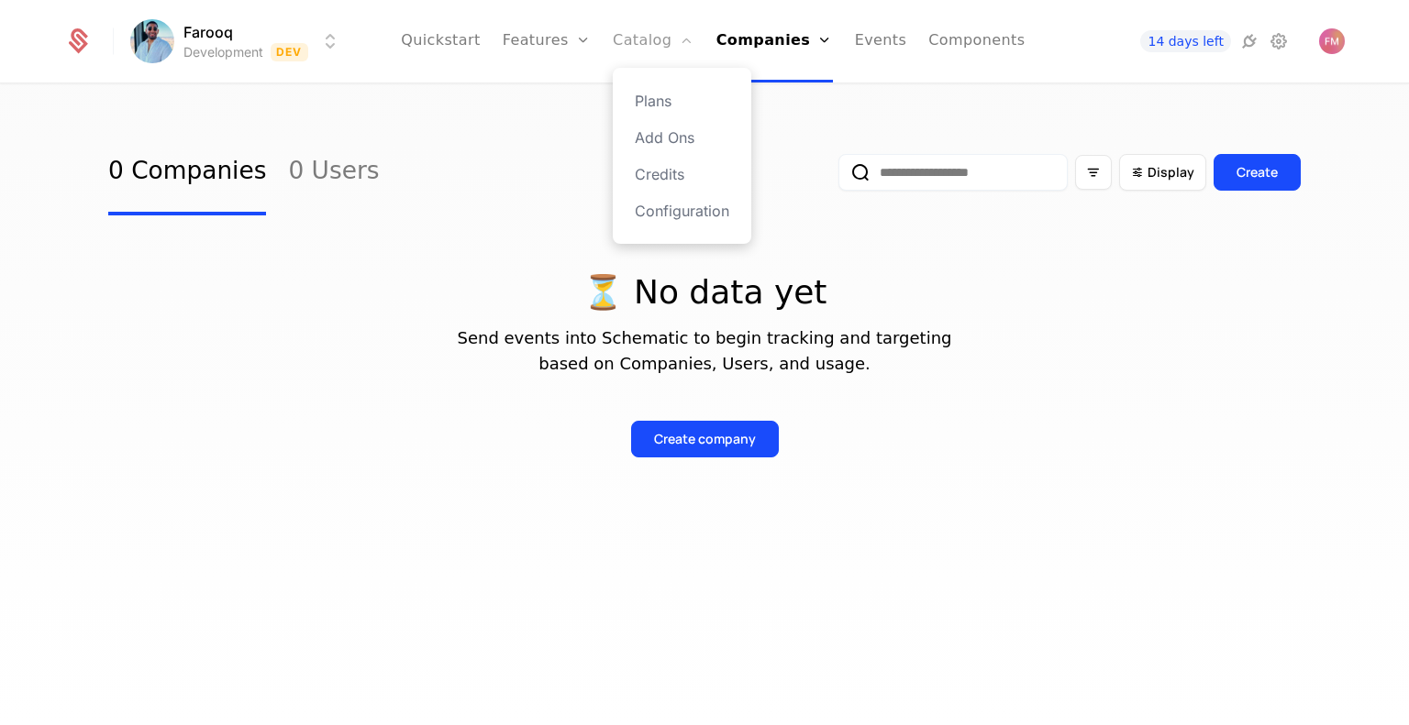
click at [658, 50] on link "Catalog" at bounding box center [654, 41] width 82 height 83
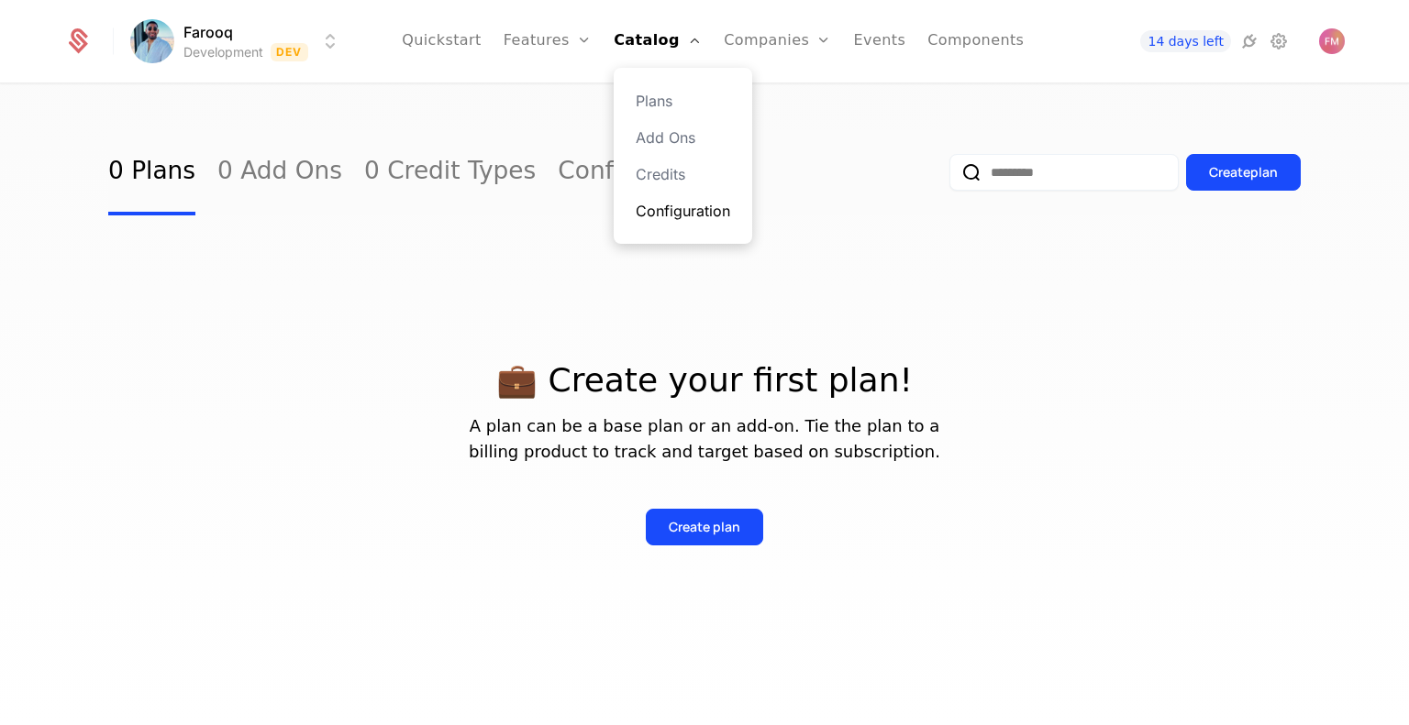
click at [688, 210] on link "Configuration" at bounding box center [683, 211] width 94 height 22
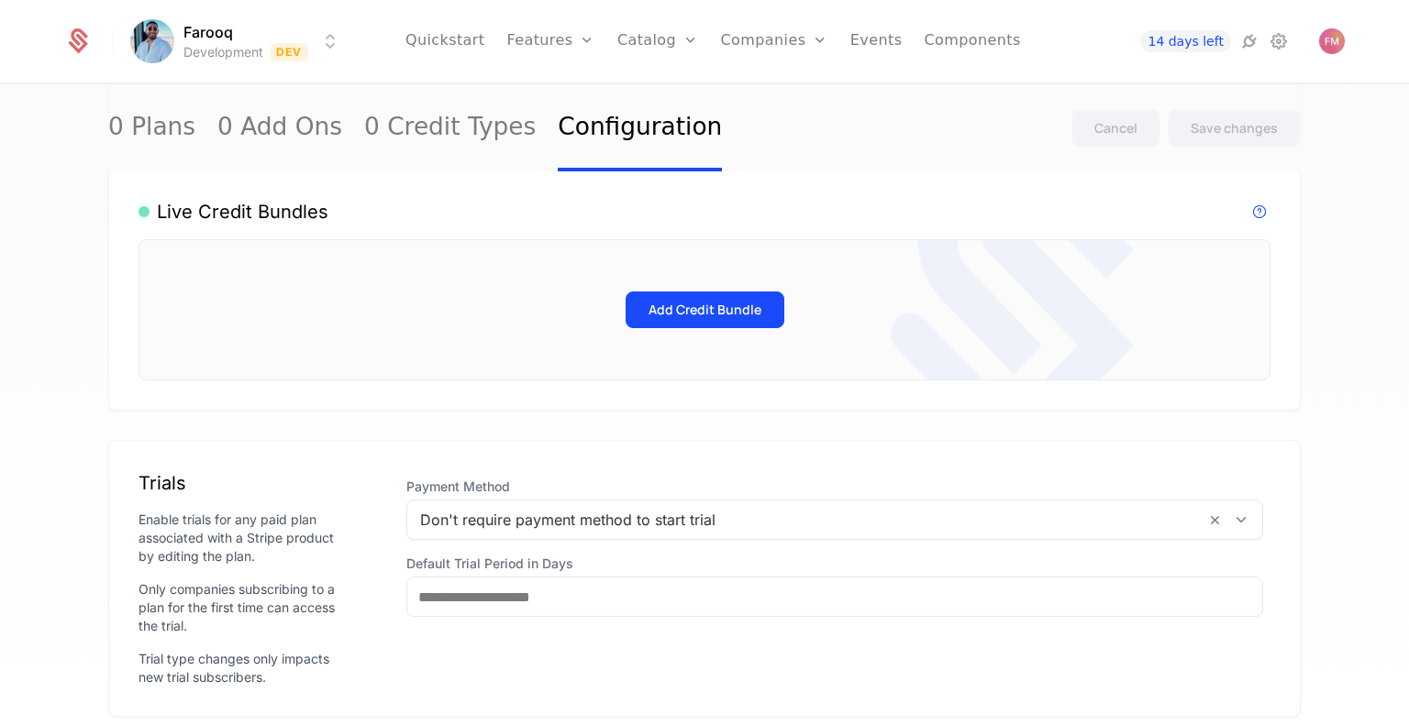
scroll to position [367, 0]
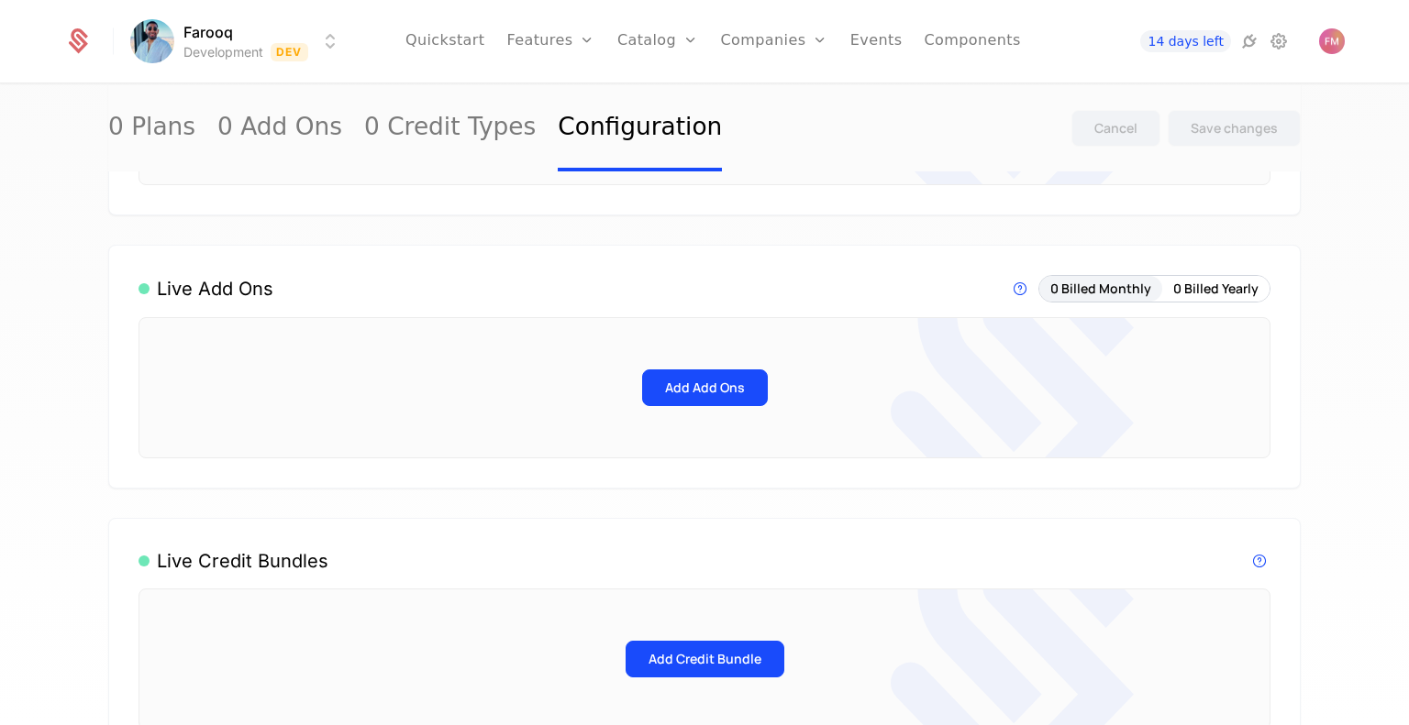
click at [337, 47] on html "Farooq Development Dev Quickstart Features Features Flags Catalog Plans Add Ons…" at bounding box center [704, 362] width 1409 height 725
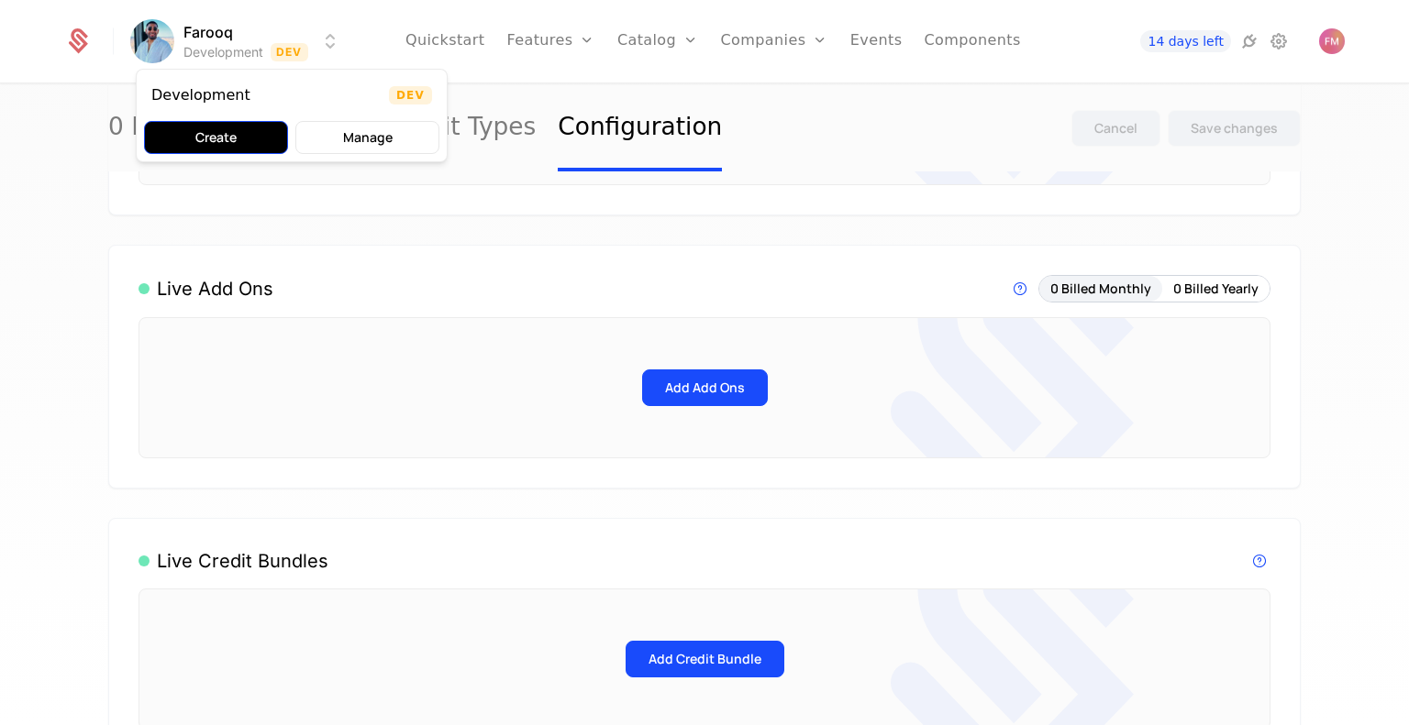
click at [240, 143] on button "Create" at bounding box center [216, 137] width 144 height 33
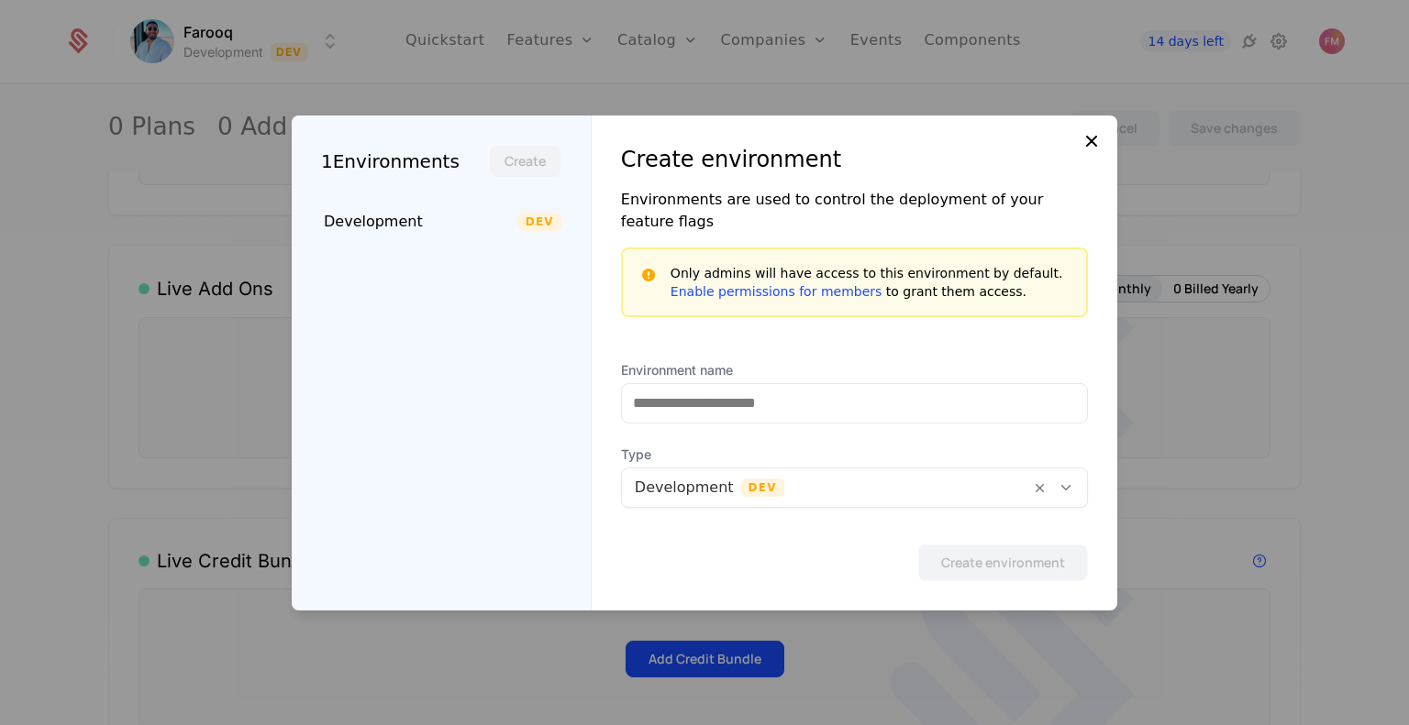
click at [1088, 147] on icon at bounding box center [1091, 141] width 22 height 22
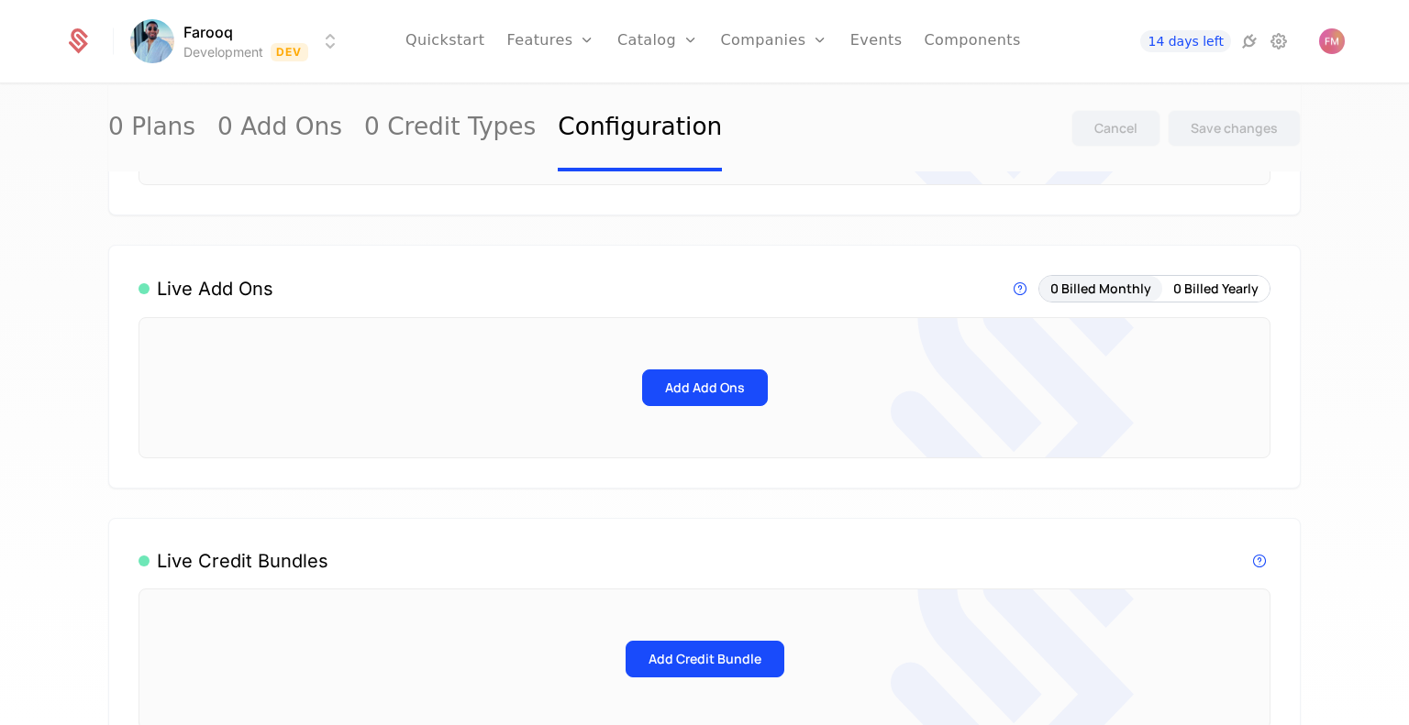
click at [84, 46] on icon at bounding box center [78, 44] width 19 height 20
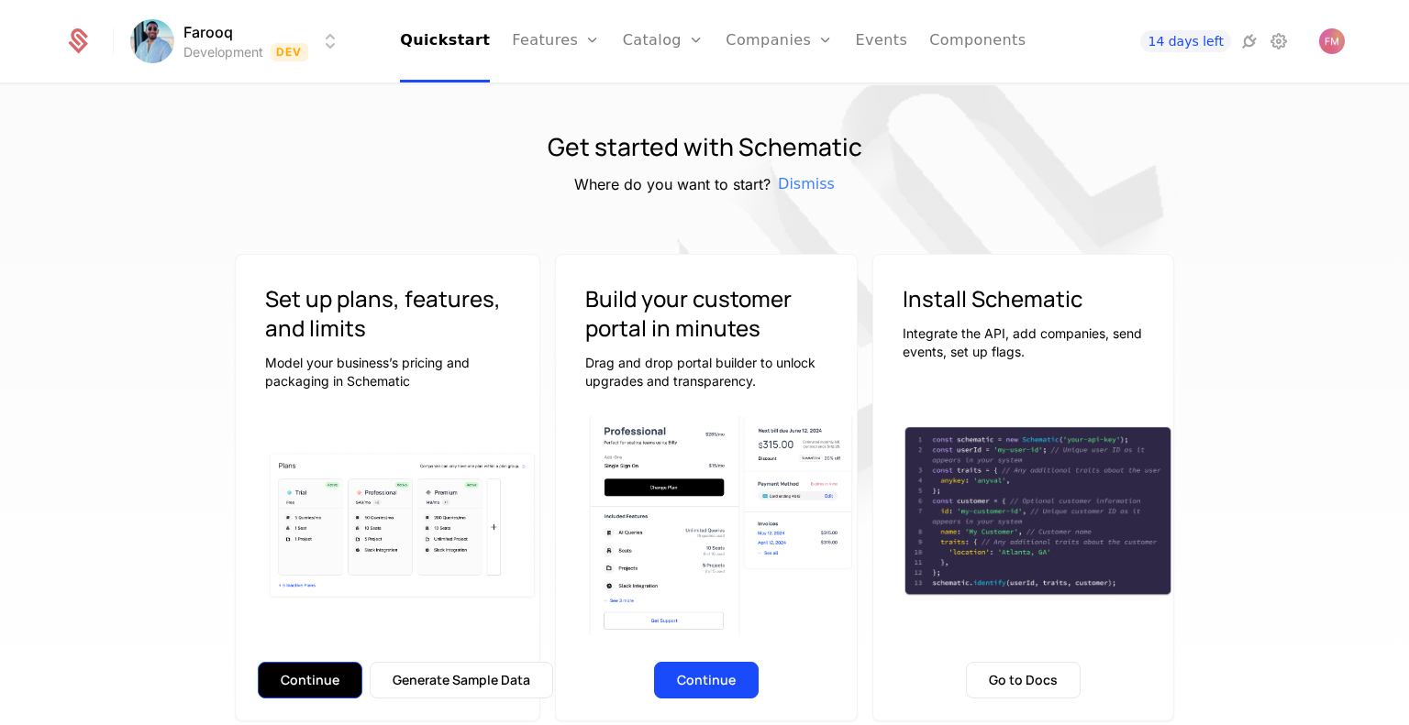
click at [326, 691] on button "Continue" at bounding box center [310, 680] width 105 height 37
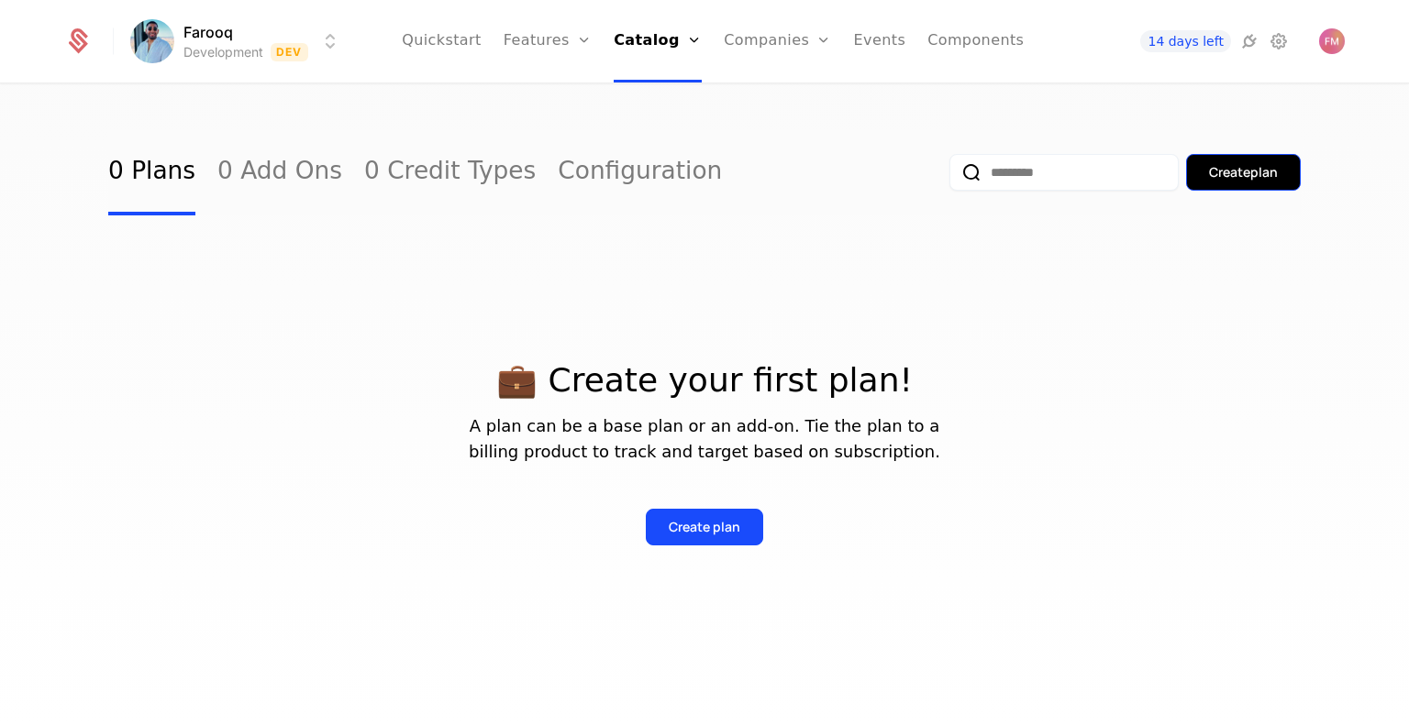
click at [1209, 166] on div "Create plan" at bounding box center [1243, 172] width 69 height 18
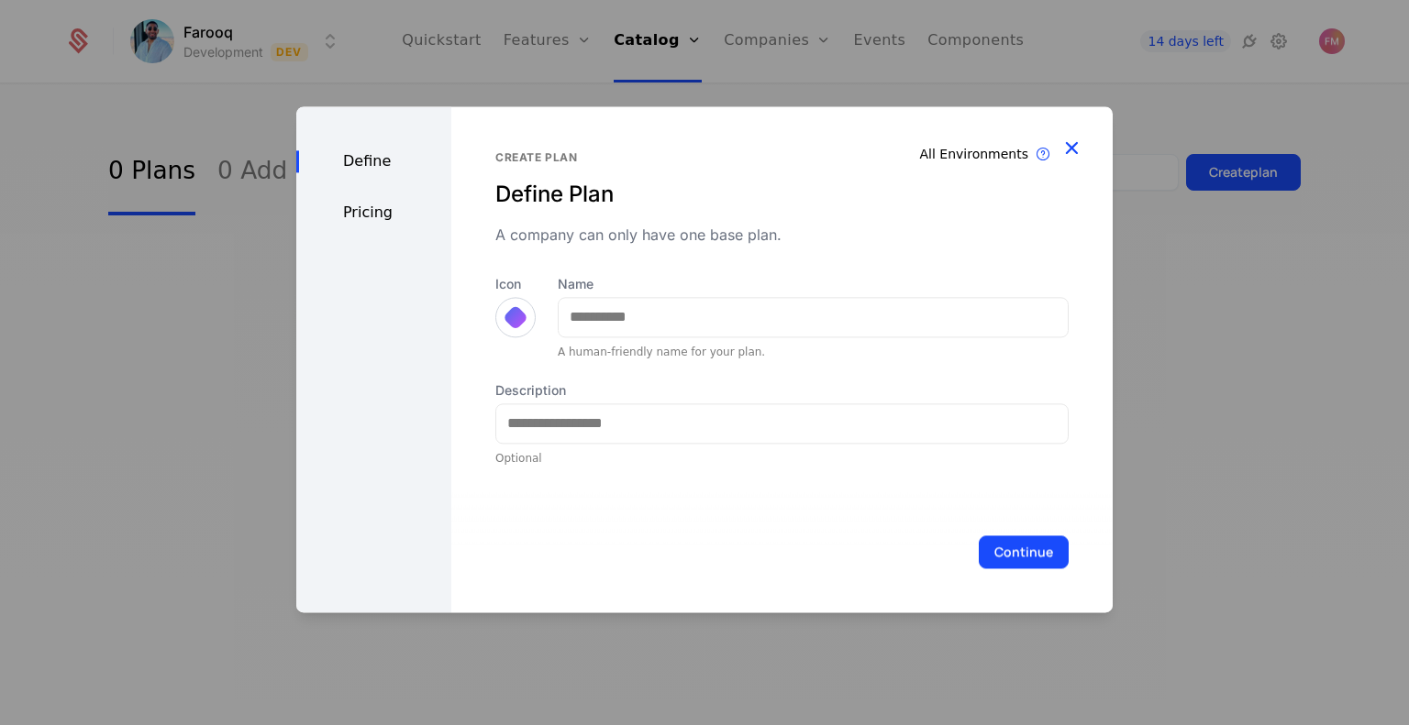
click at [1077, 152] on icon "button" at bounding box center [1071, 148] width 24 height 24
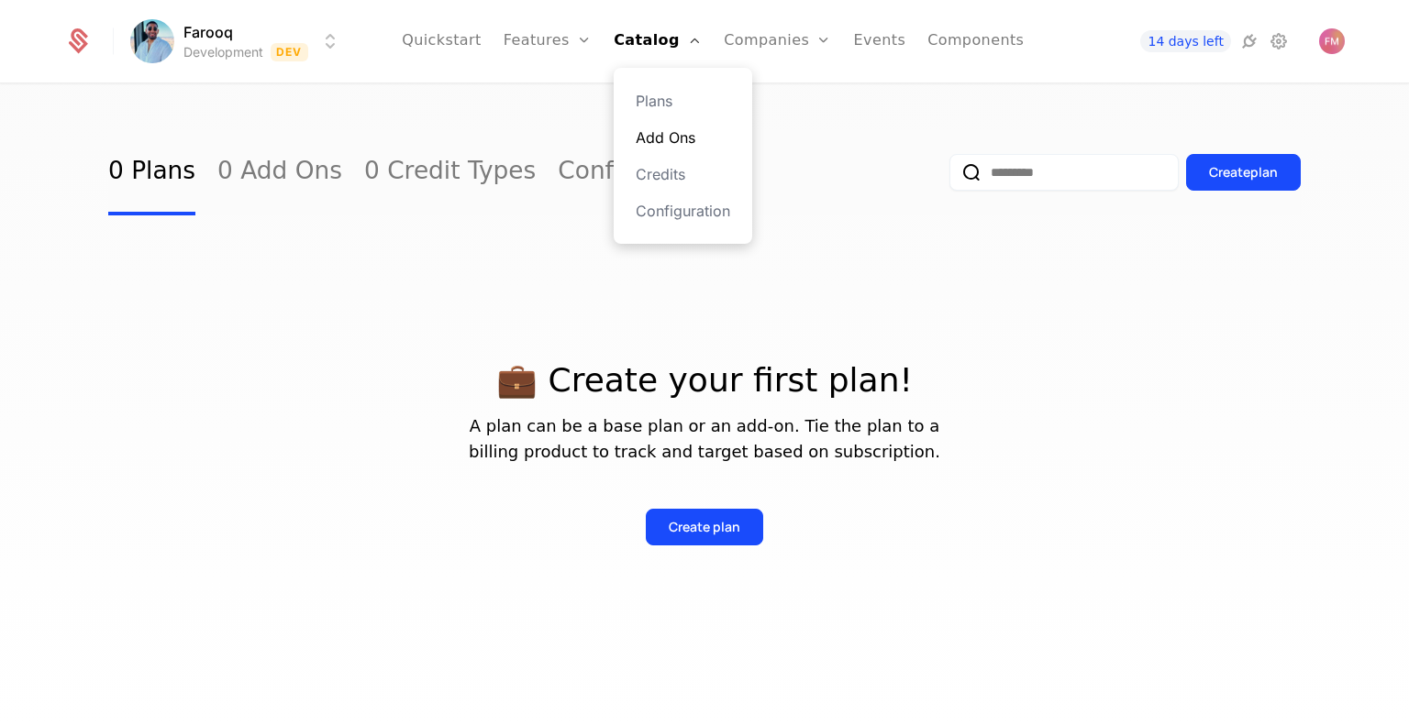
click at [697, 141] on link "Add Ons" at bounding box center [683, 138] width 94 height 22
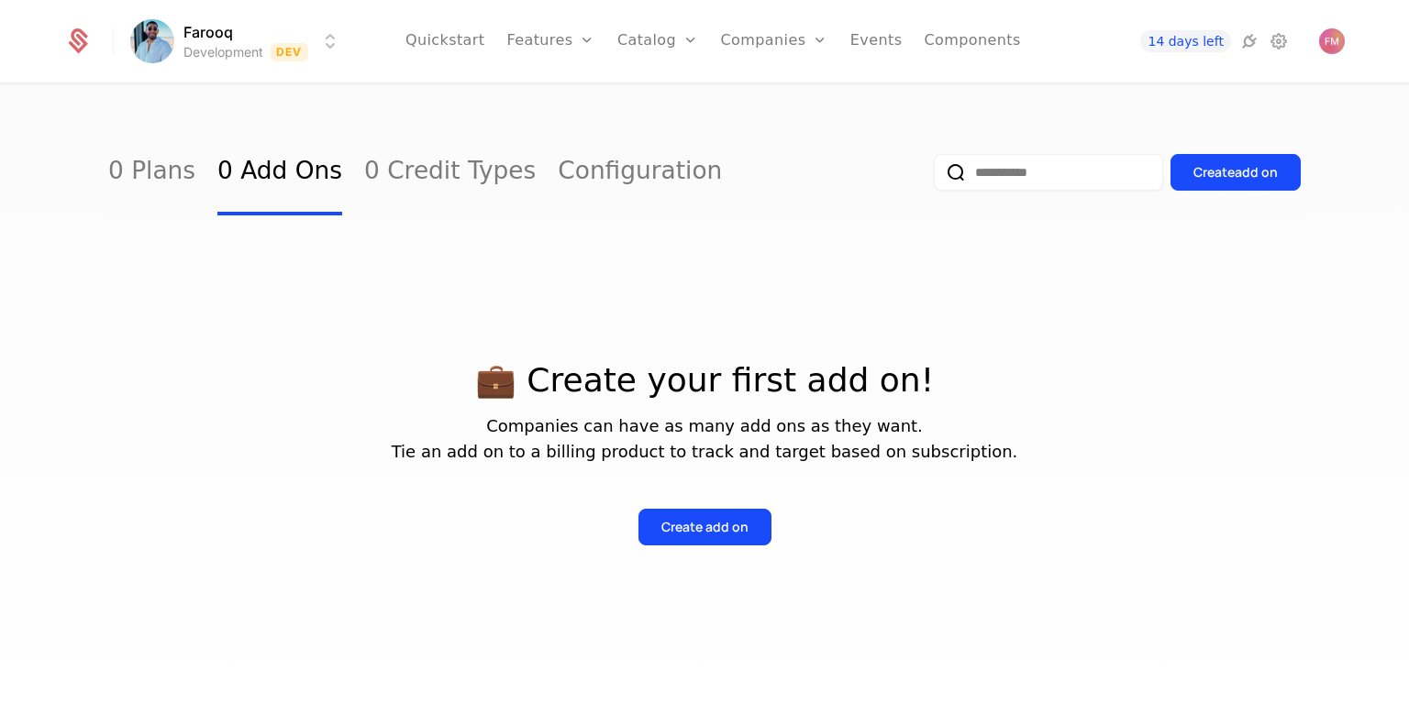
click at [141, 32] on html "Farooq Development Dev Quickstart Features Features Flags Catalog Plans Add Ons…" at bounding box center [704, 362] width 1409 height 725
click at [255, 130] on button "Create" at bounding box center [216, 137] width 144 height 33
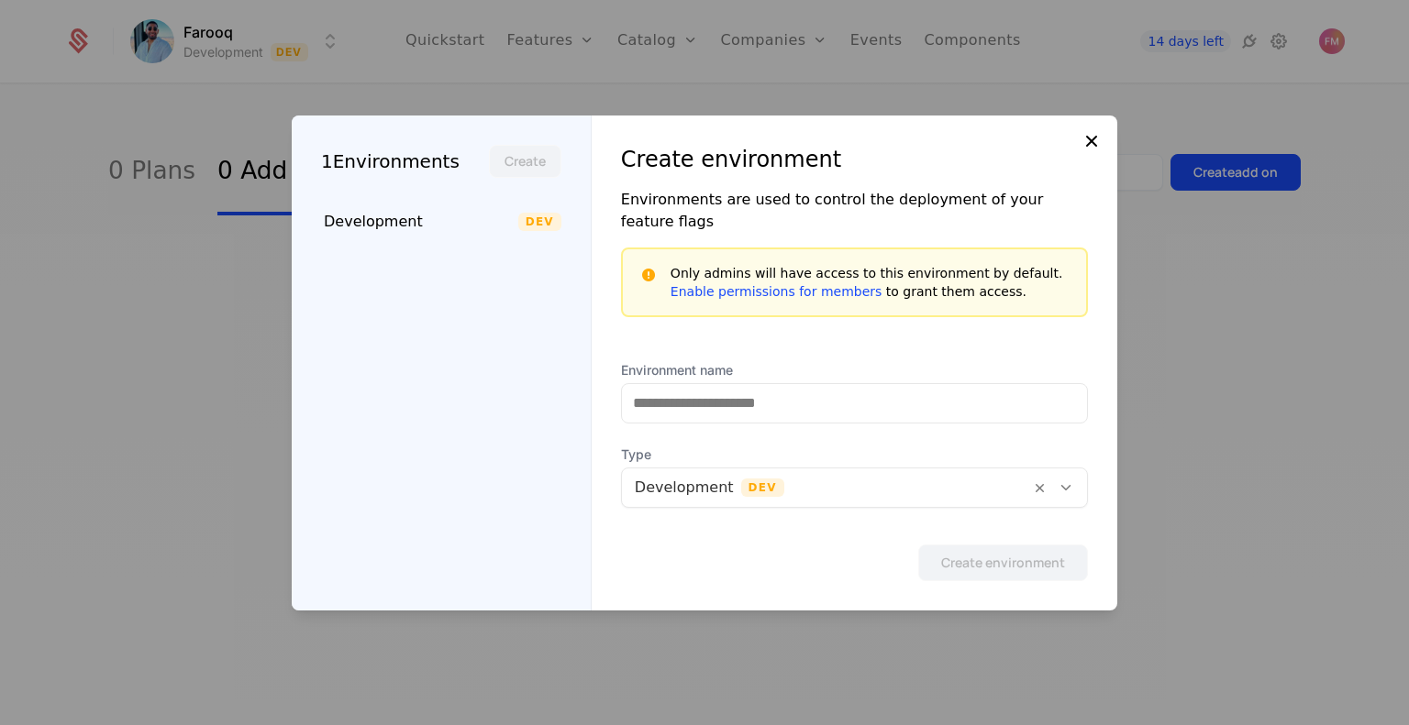
click at [1097, 152] on icon at bounding box center [1091, 141] width 22 height 22
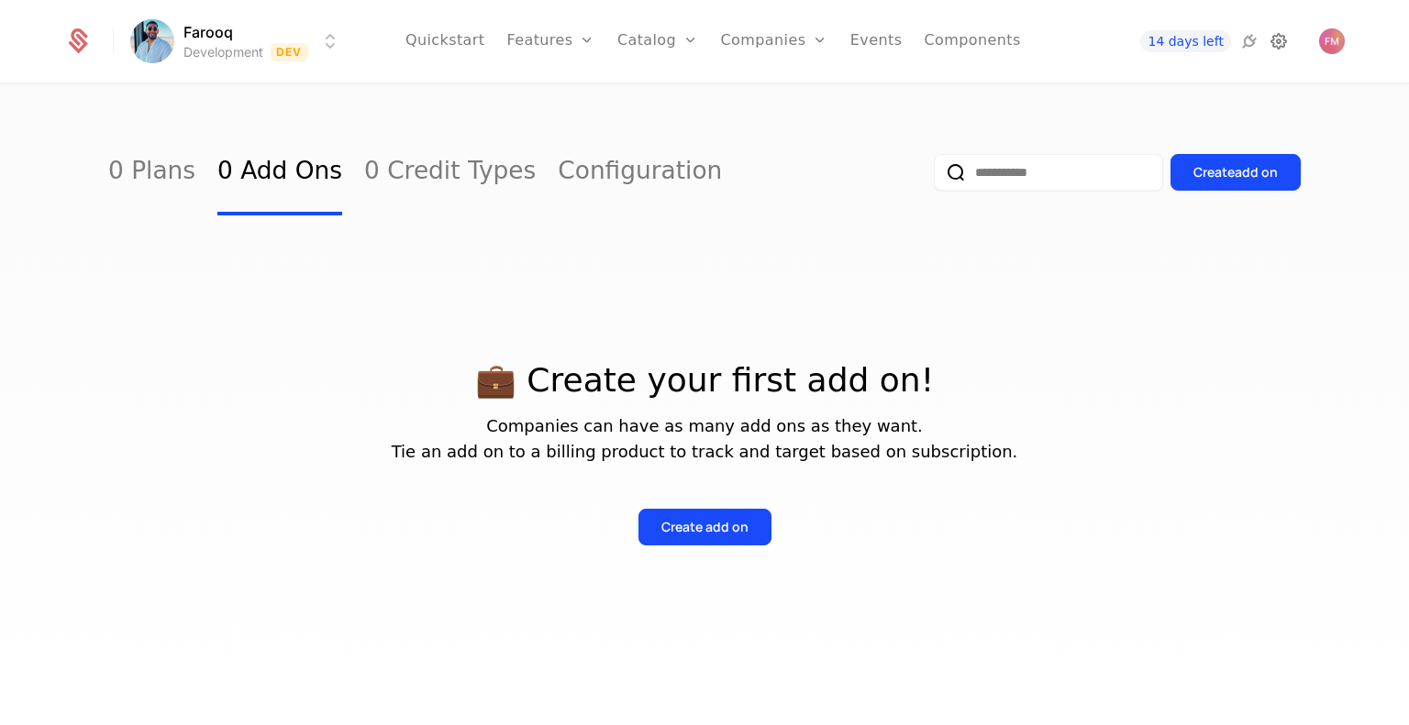
click at [1288, 44] on icon at bounding box center [1278, 41] width 22 height 22
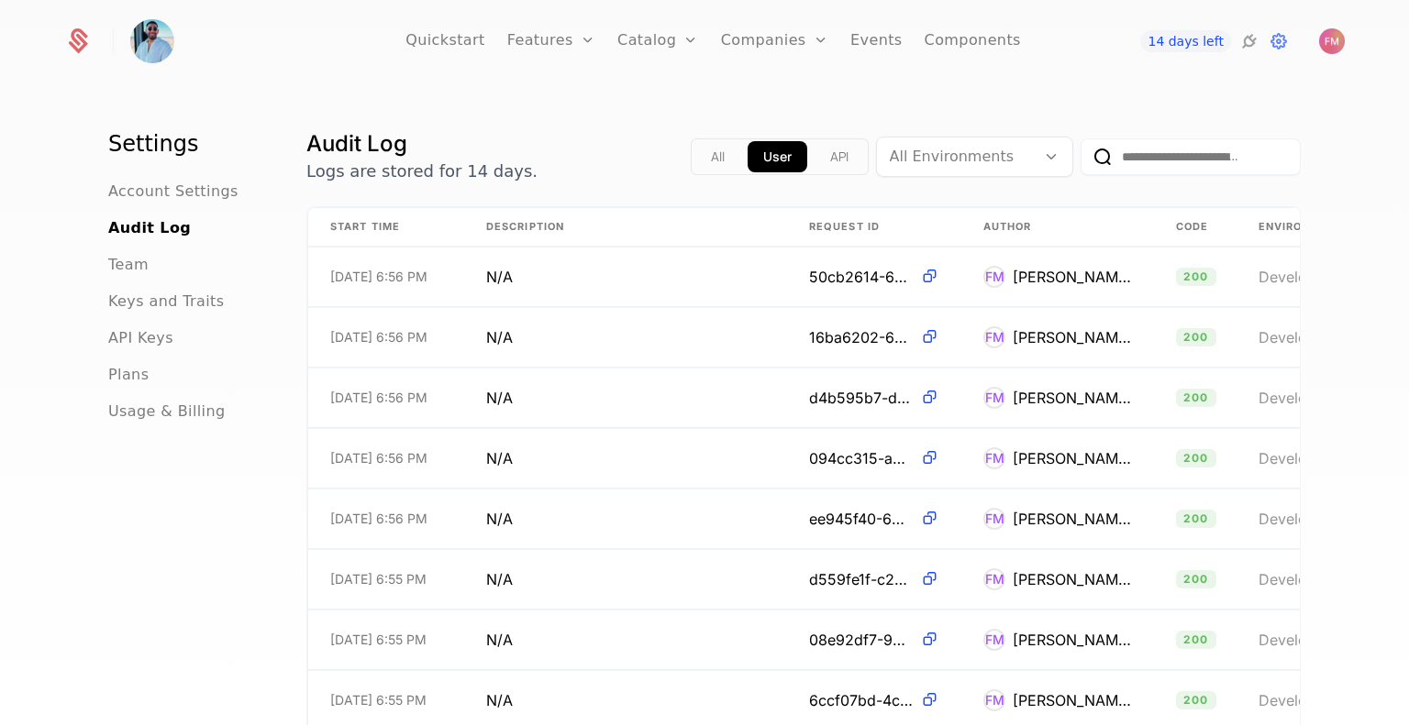
click at [171, 175] on nav "Settings Account Settings Audit Log Team Keys and Traits API Keys Plans Usage &…" at bounding box center [185, 275] width 154 height 293
click at [120, 384] on span "Plans" at bounding box center [128, 375] width 40 height 22
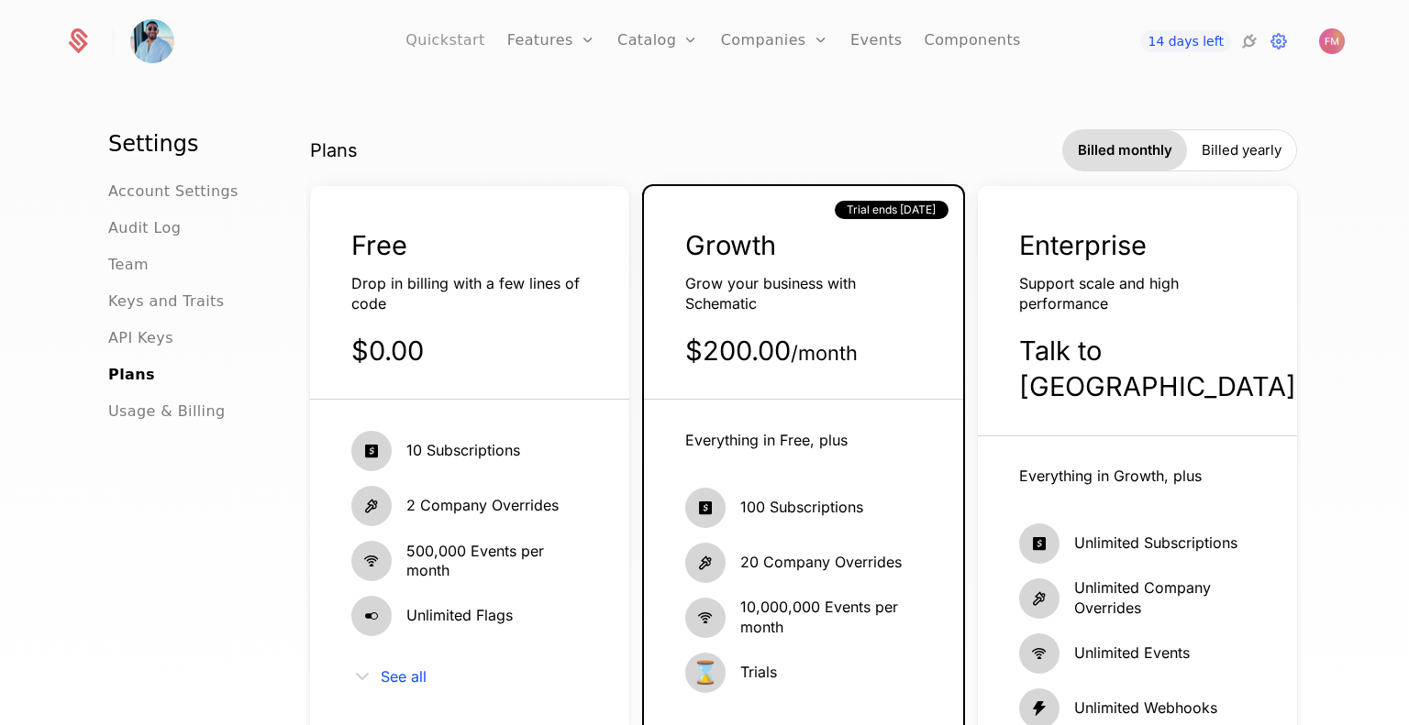
click at [464, 39] on link "Quickstart" at bounding box center [445, 41] width 80 height 83
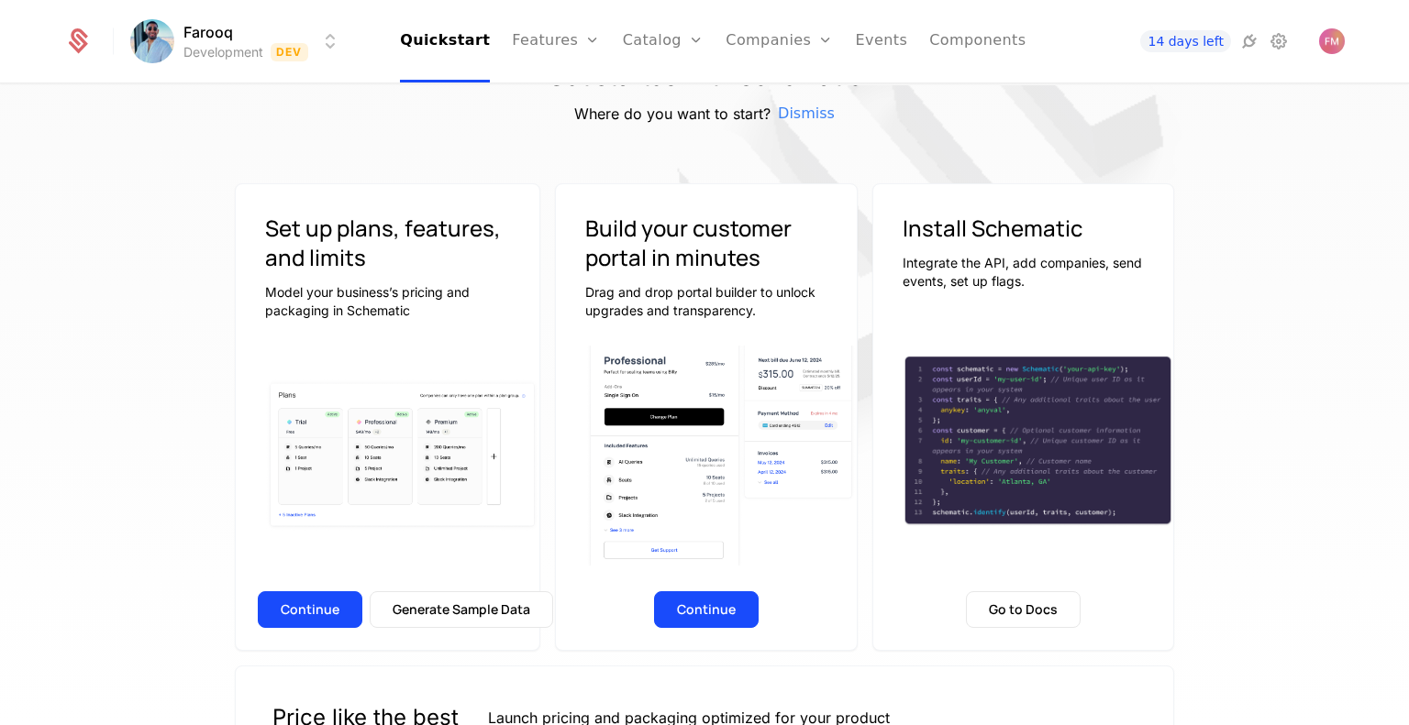
scroll to position [92, 0]
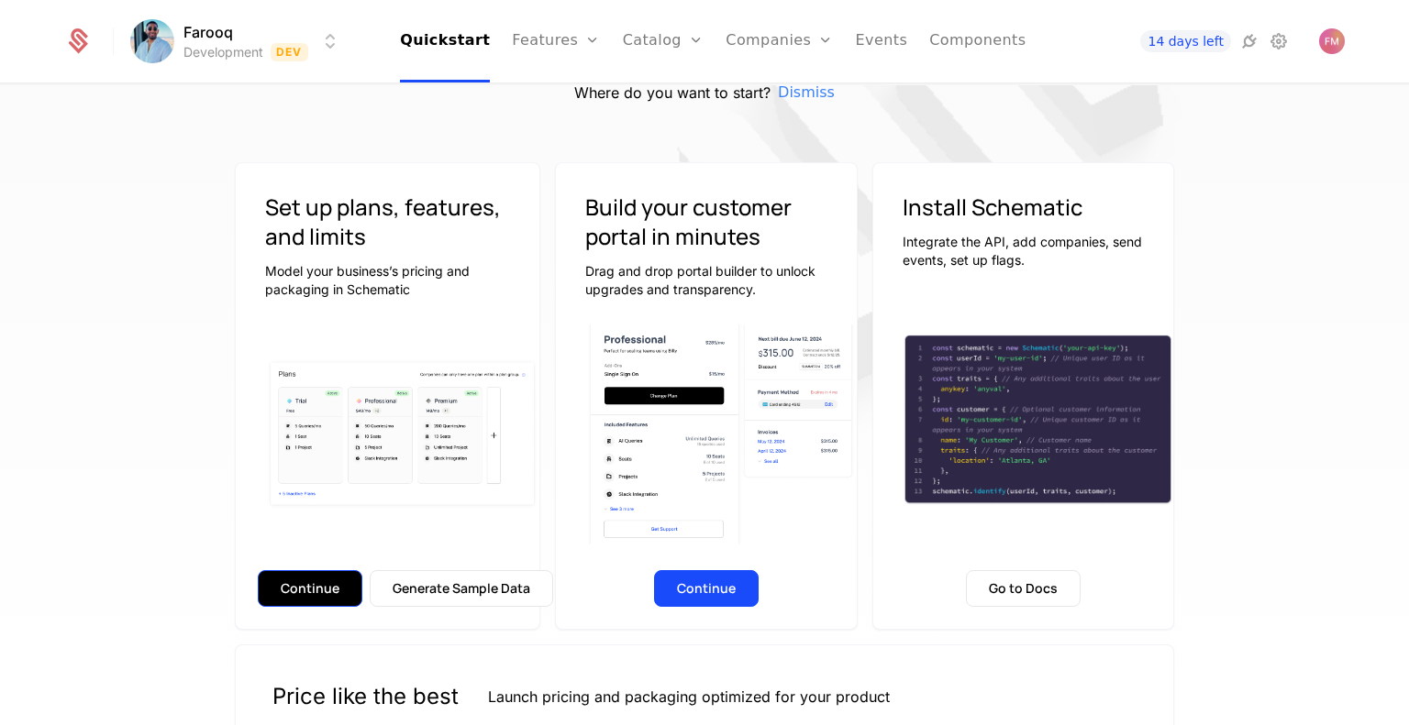
click at [326, 596] on button "Continue" at bounding box center [310, 588] width 105 height 37
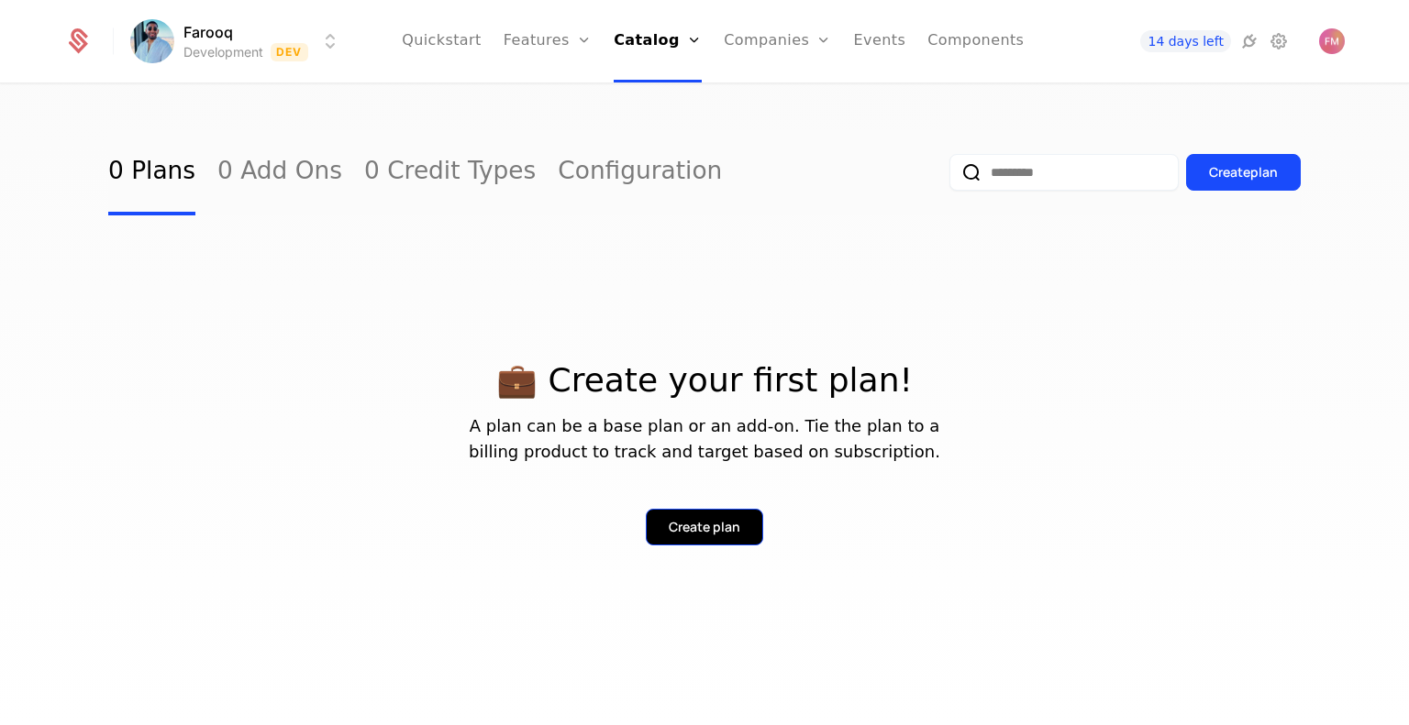
click at [708, 526] on div "Create plan" at bounding box center [705, 527] width 72 height 18
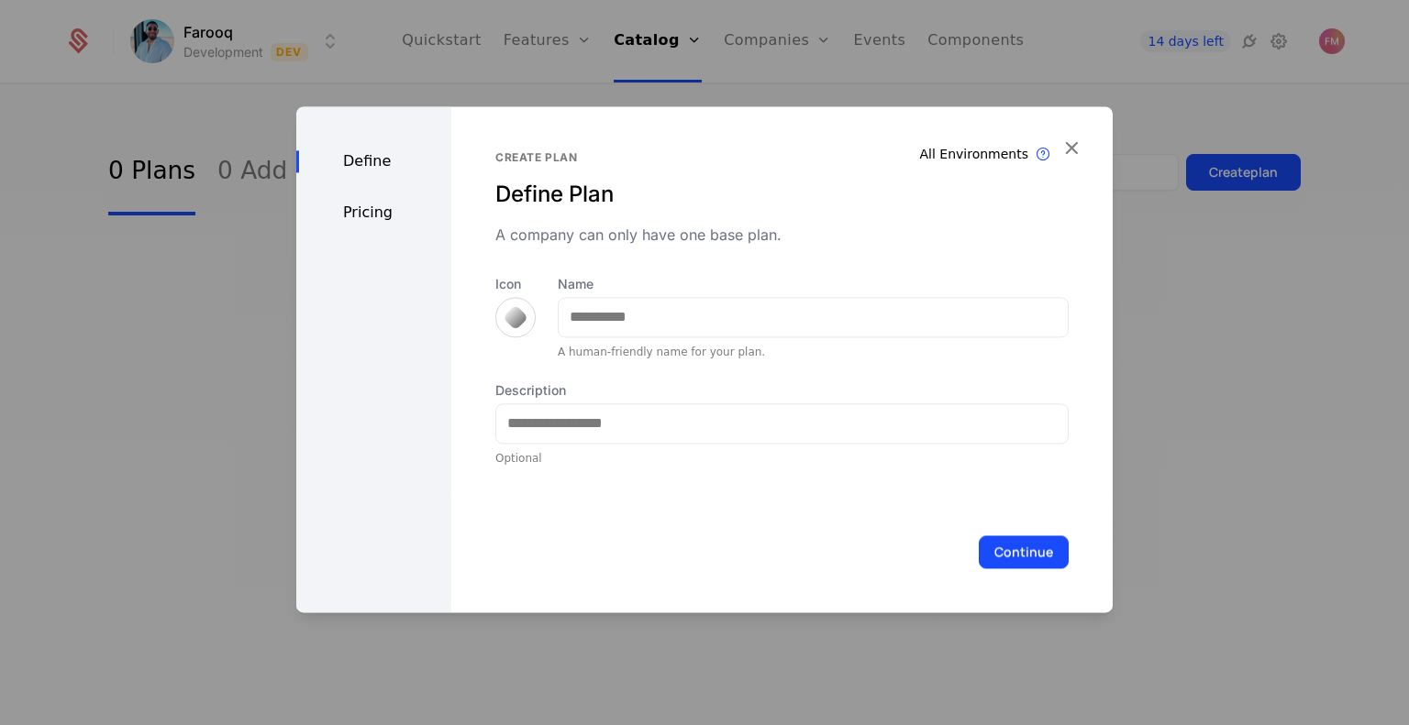
click at [1084, 134] on div "All Environments Plan exist in all environments Create plan Define Plan A compa…" at bounding box center [781, 359] width 661 height 506
click at [1072, 149] on icon "button" at bounding box center [1071, 148] width 24 height 24
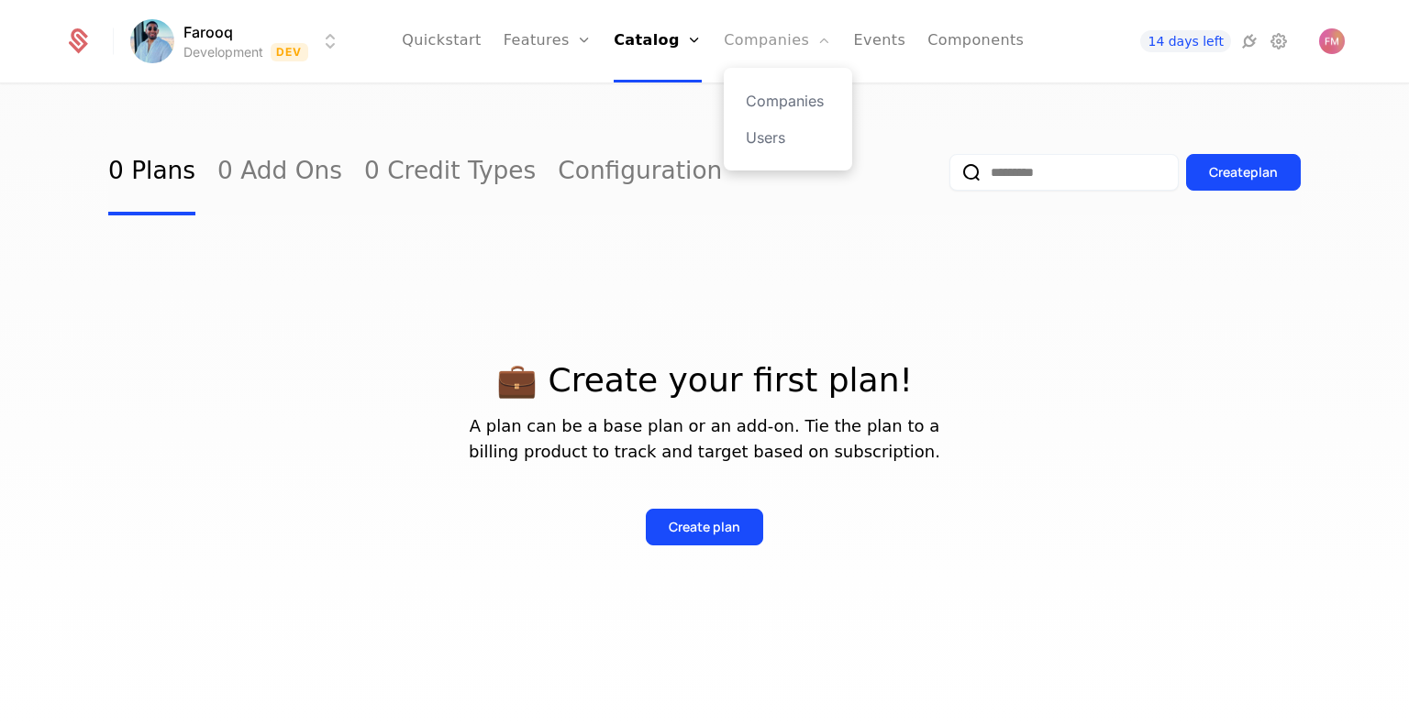
click at [786, 28] on link "Companies" at bounding box center [777, 41] width 107 height 83
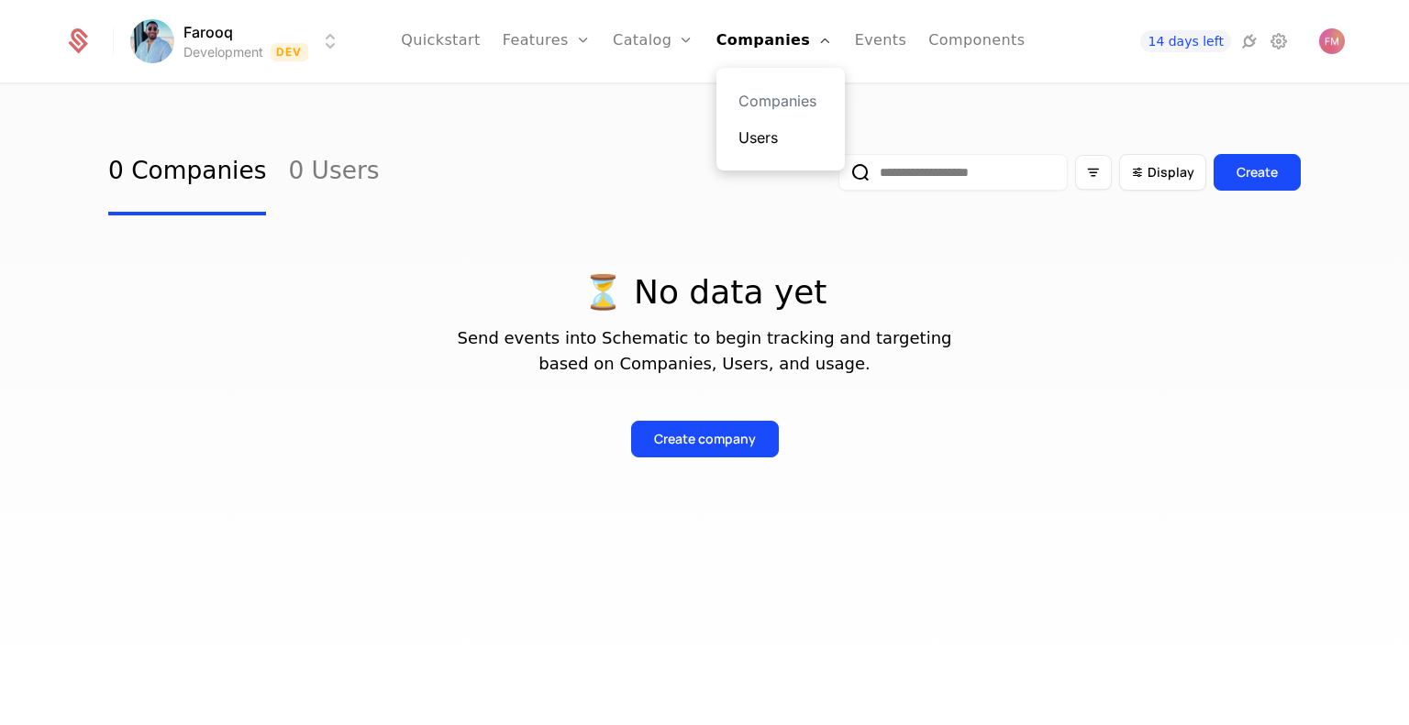
click at [773, 148] on link "Users" at bounding box center [780, 138] width 84 height 22
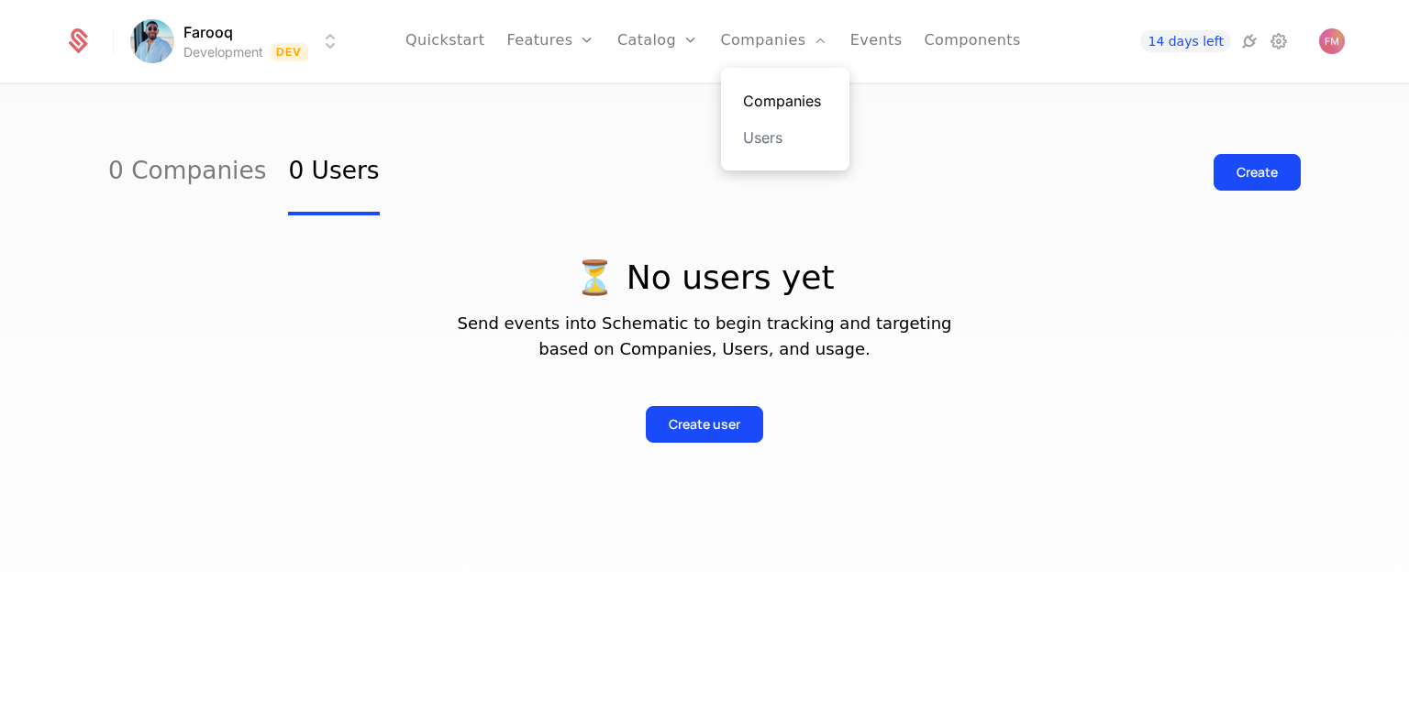
click at [784, 106] on link "Companies" at bounding box center [785, 101] width 84 height 22
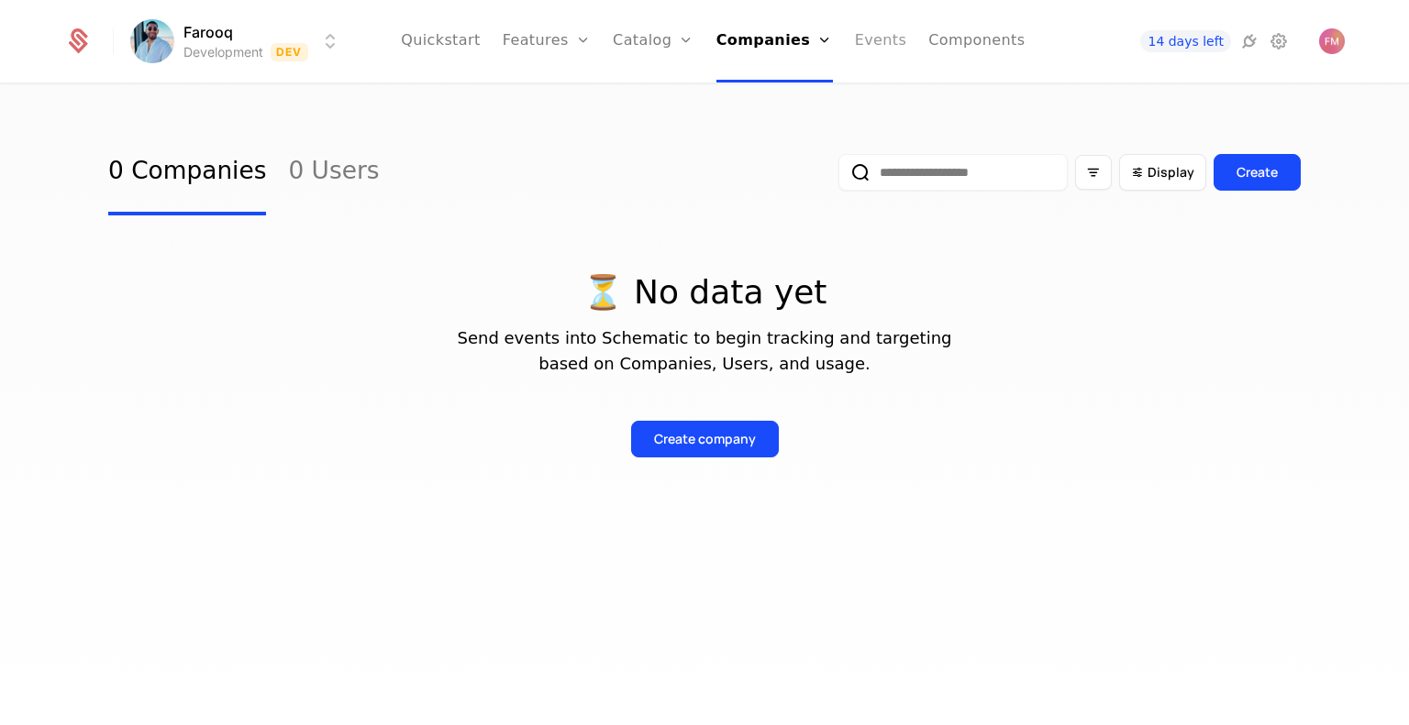
click at [888, 39] on link "Events" at bounding box center [881, 41] width 52 height 83
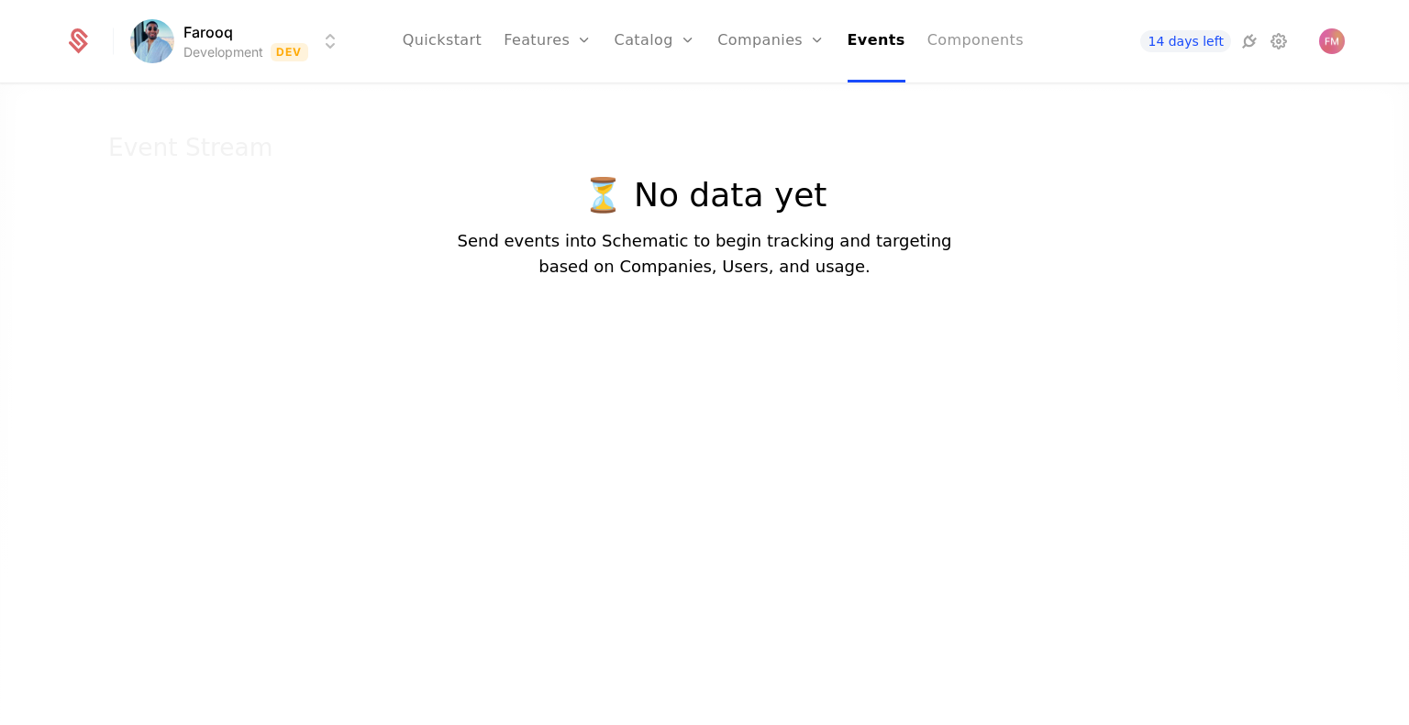
click at [936, 32] on link "Components" at bounding box center [975, 41] width 96 height 83
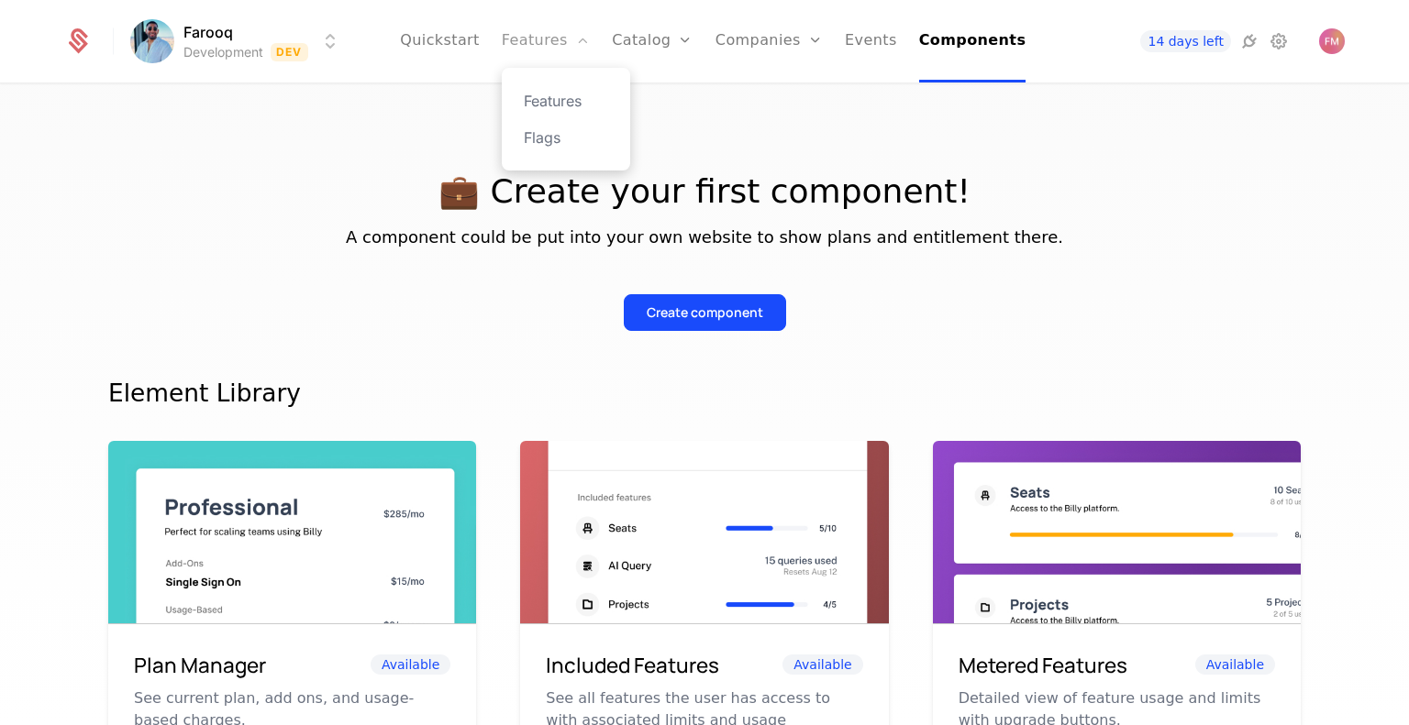
click at [546, 41] on link "Features" at bounding box center [546, 41] width 88 height 83
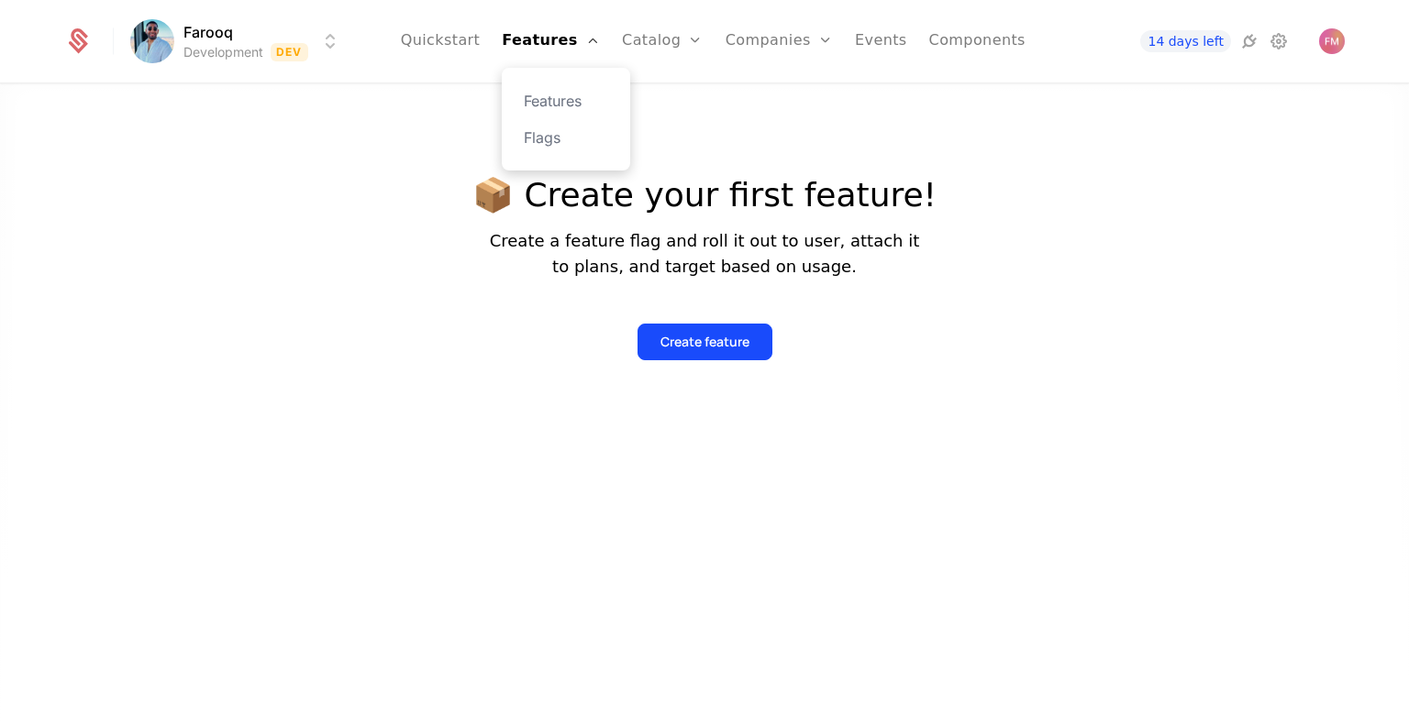
click at [571, 120] on div "Features Flags" at bounding box center [566, 119] width 128 height 103
click at [582, 107] on link "Features" at bounding box center [566, 101] width 84 height 22
click at [571, 149] on div "Features Flags" at bounding box center [566, 119] width 128 height 103
click at [574, 139] on link "Flags" at bounding box center [566, 138] width 84 height 22
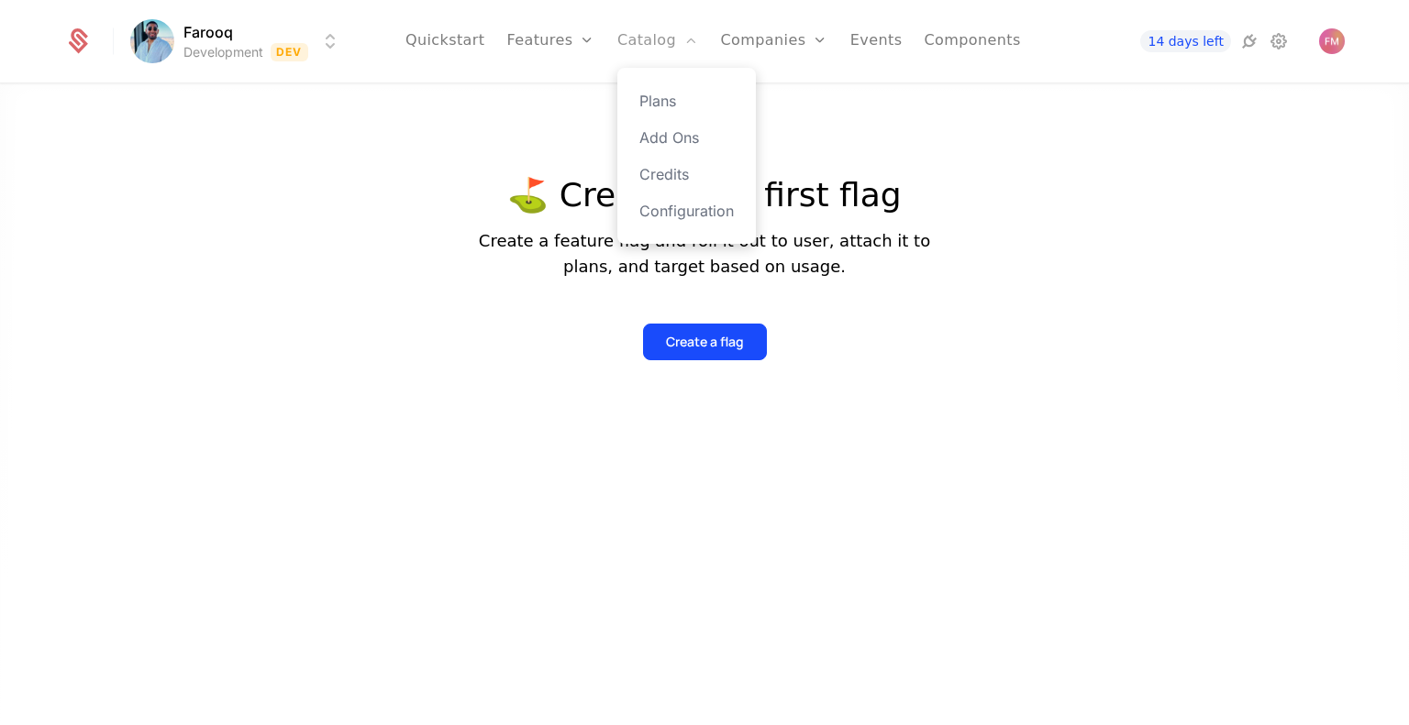
click at [640, 42] on link "Catalog" at bounding box center [658, 41] width 82 height 83
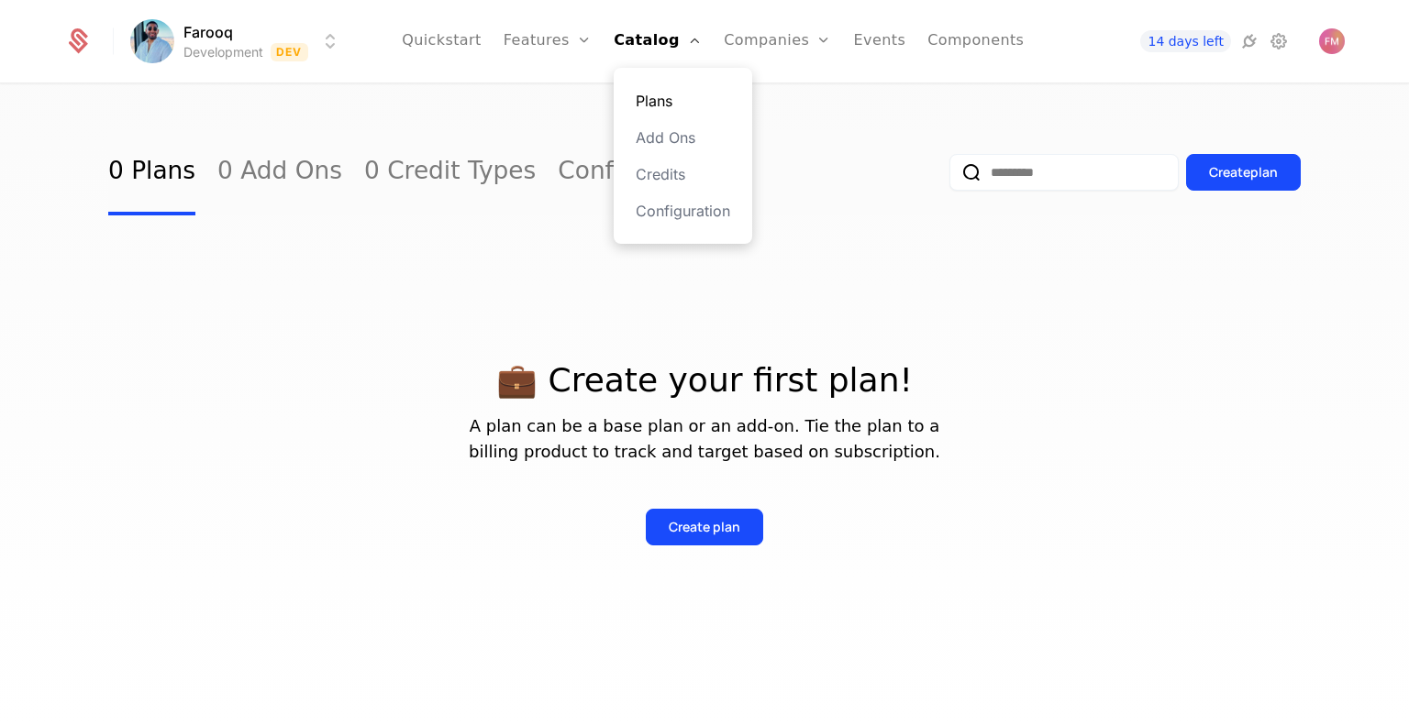
click at [665, 96] on link "Plans" at bounding box center [683, 101] width 94 height 22
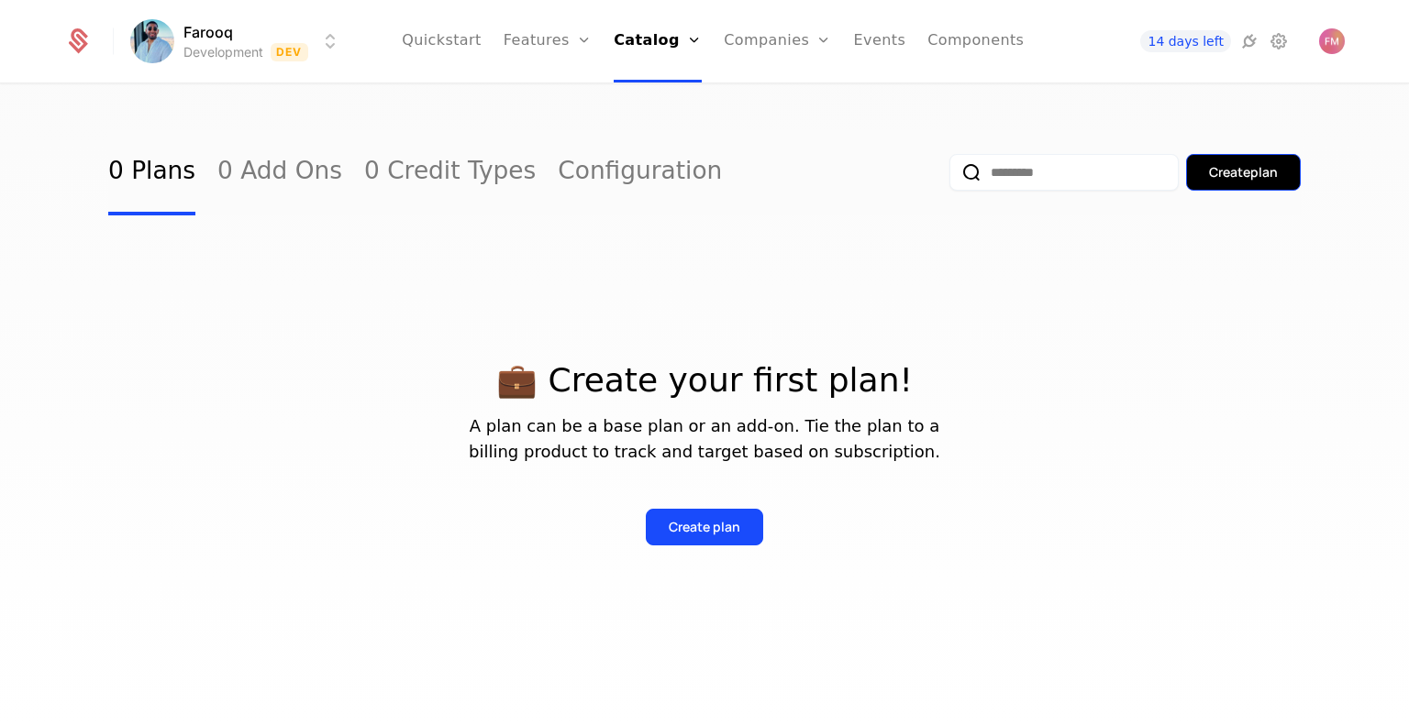
click at [1261, 172] on div "Create plan" at bounding box center [1243, 172] width 69 height 18
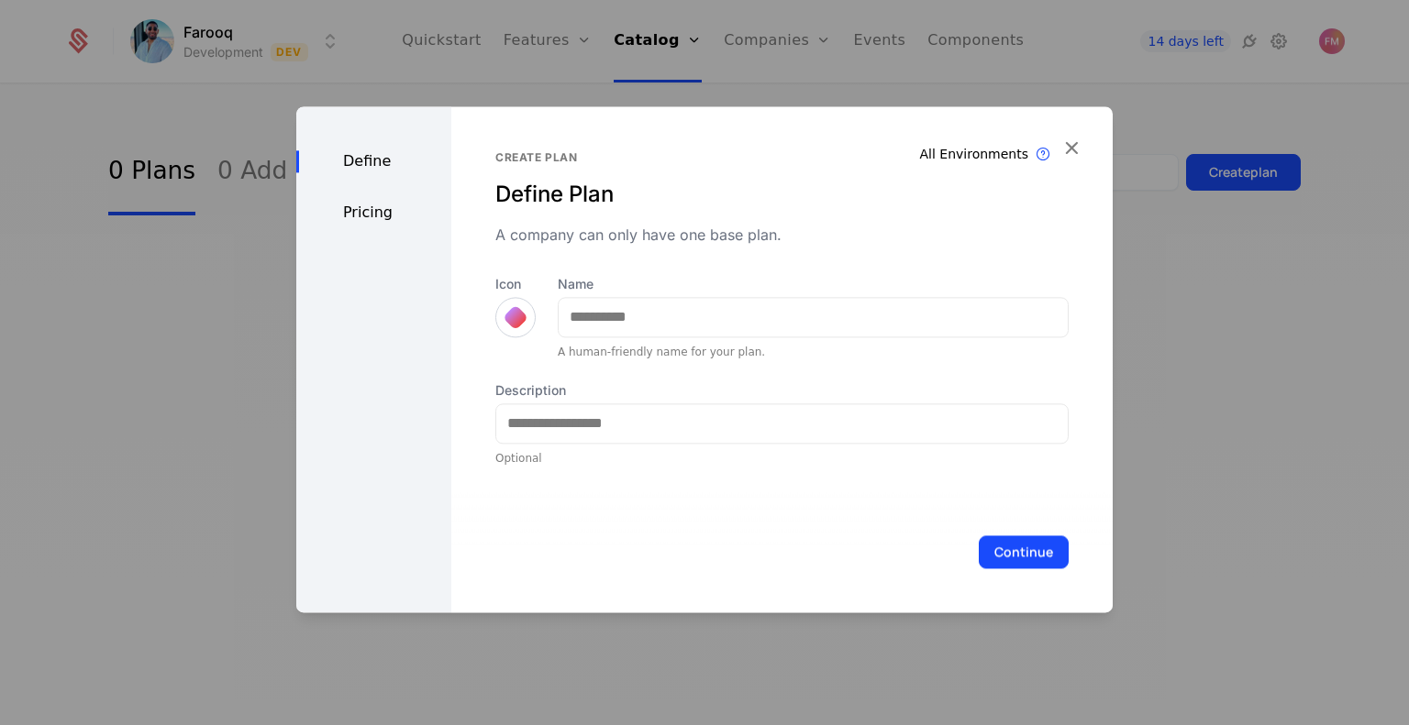
click at [534, 171] on div "Create plan Define Plan A company can only have one base plan." at bounding box center [781, 197] width 573 height 95
click at [393, 222] on div "Pricing" at bounding box center [373, 213] width 155 height 22
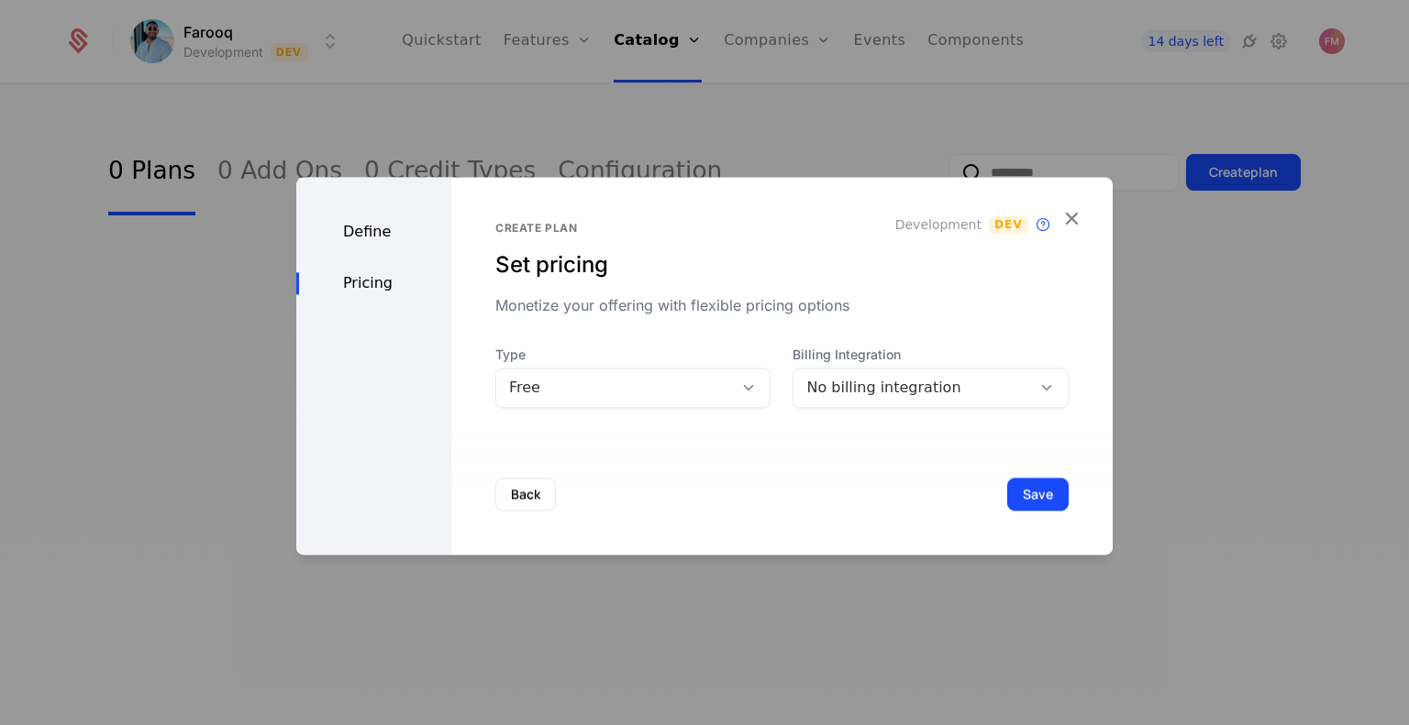
click at [378, 234] on div "Define" at bounding box center [373, 232] width 155 height 22
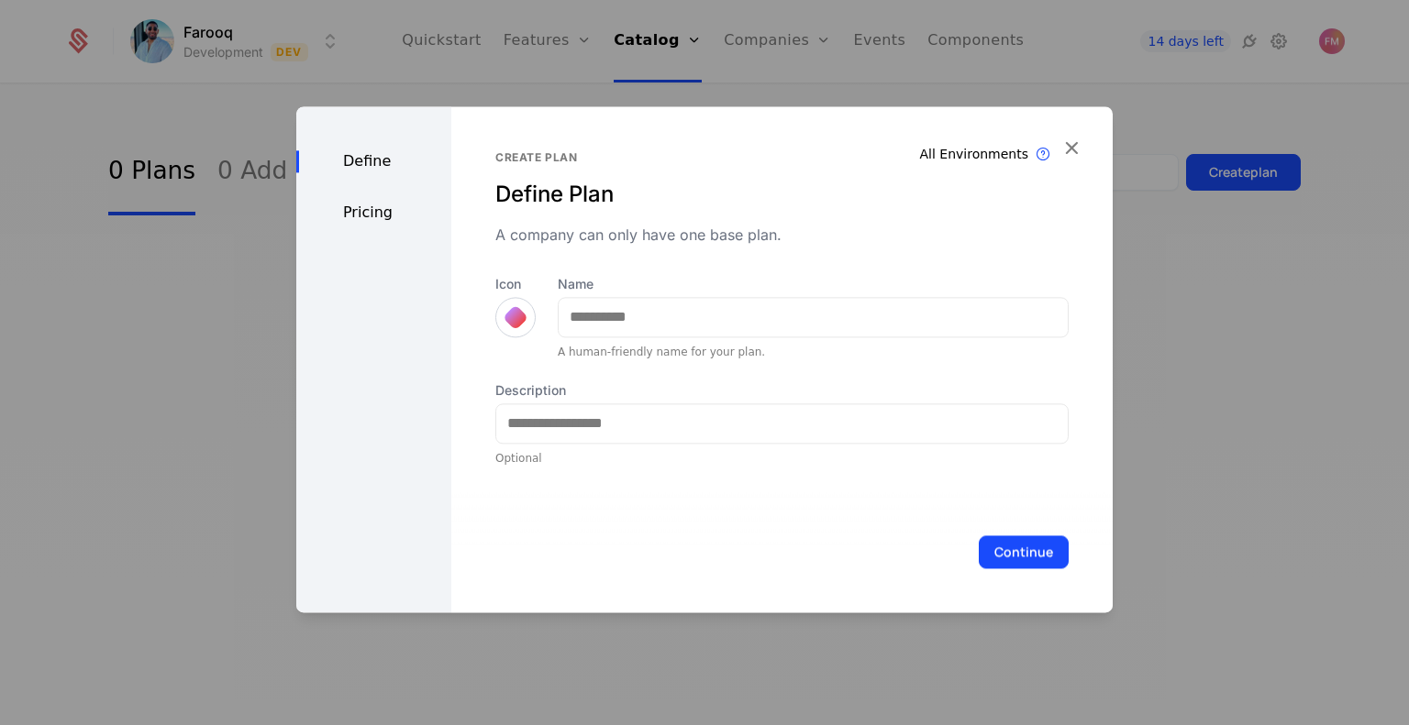
click at [1065, 165] on div "All Environments Plan exist in all environments Create plan Define Plan A compa…" at bounding box center [781, 359] width 661 height 506
click at [1069, 150] on icon "button" at bounding box center [1071, 148] width 24 height 24
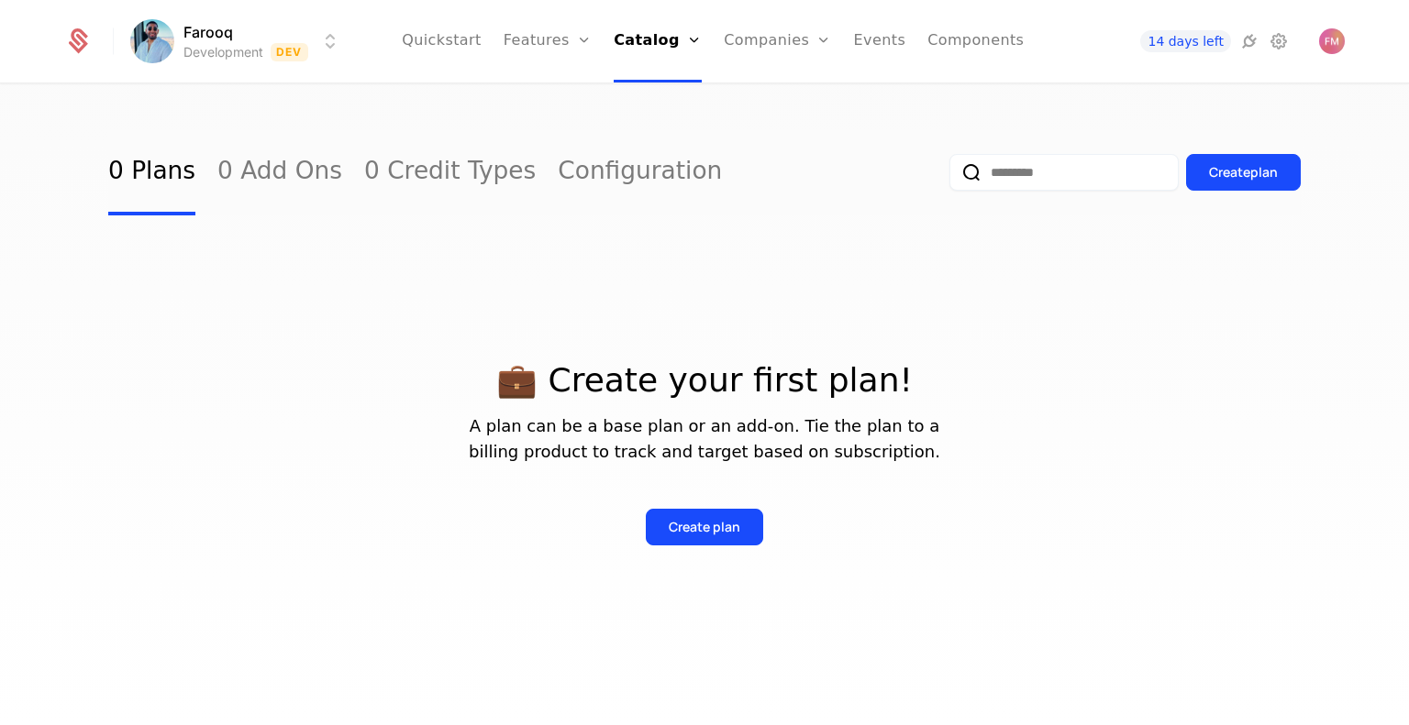
click at [330, 50] on html "Farooq Development Dev Quickstart Features Features Flags Catalog Plans Add Ons…" at bounding box center [704, 362] width 1409 height 725
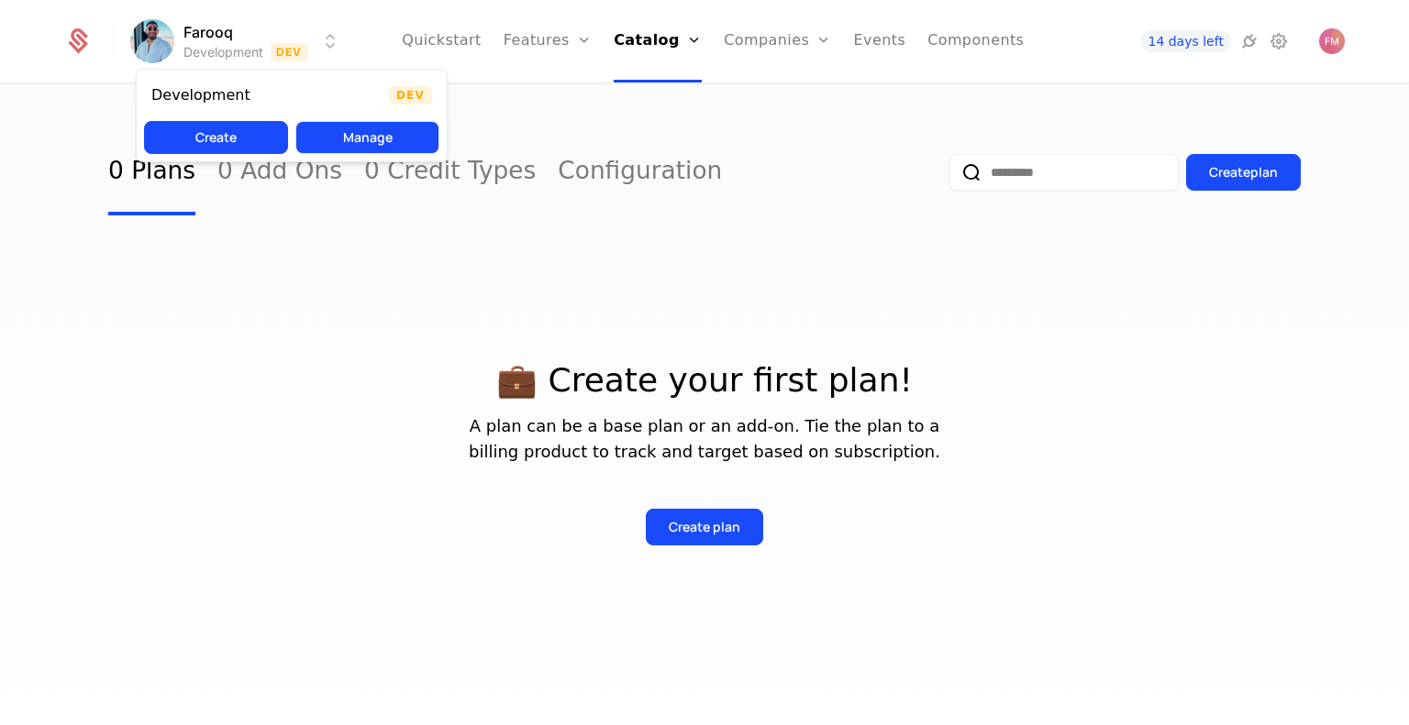
click at [363, 138] on button "Manage" at bounding box center [367, 137] width 144 height 33
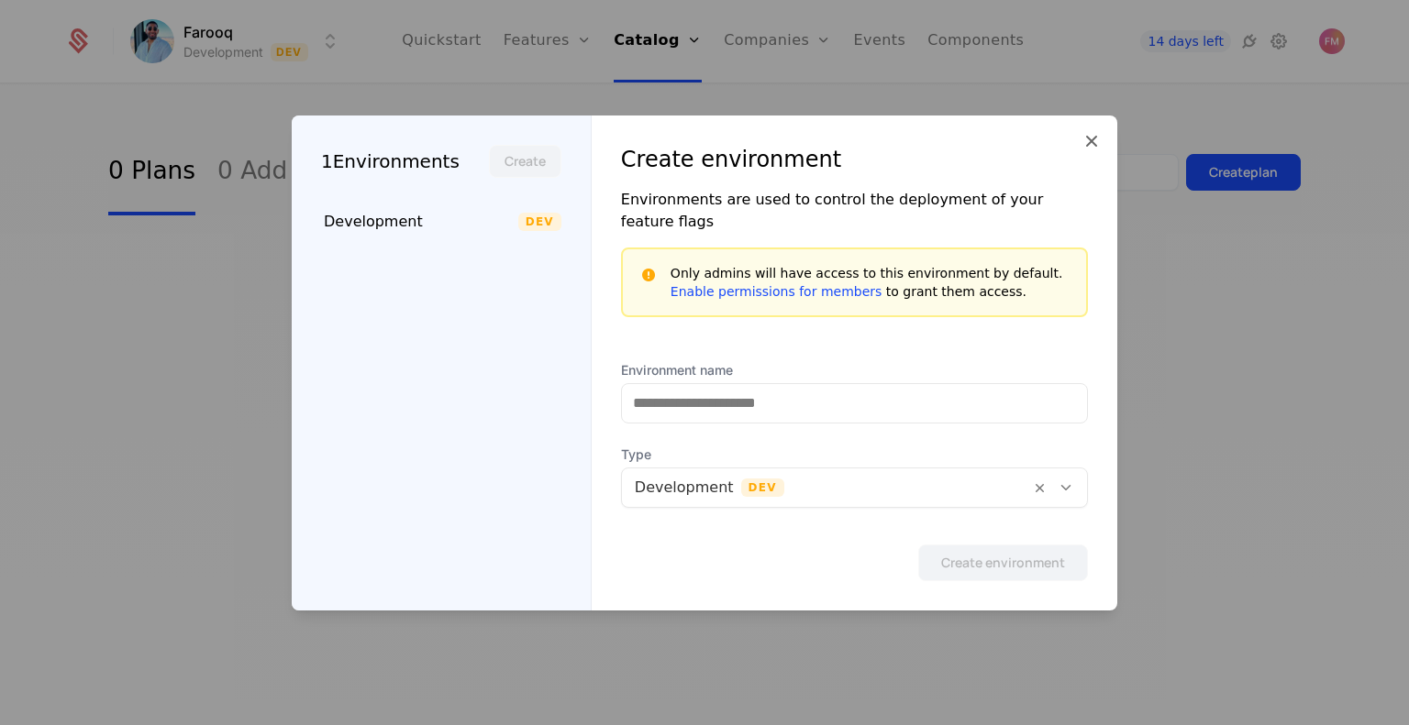
drag, startPoint x: 297, startPoint y: 86, endPoint x: 304, endPoint y: 93, distance: 9.7
click at [304, 93] on div at bounding box center [704, 362] width 1409 height 725
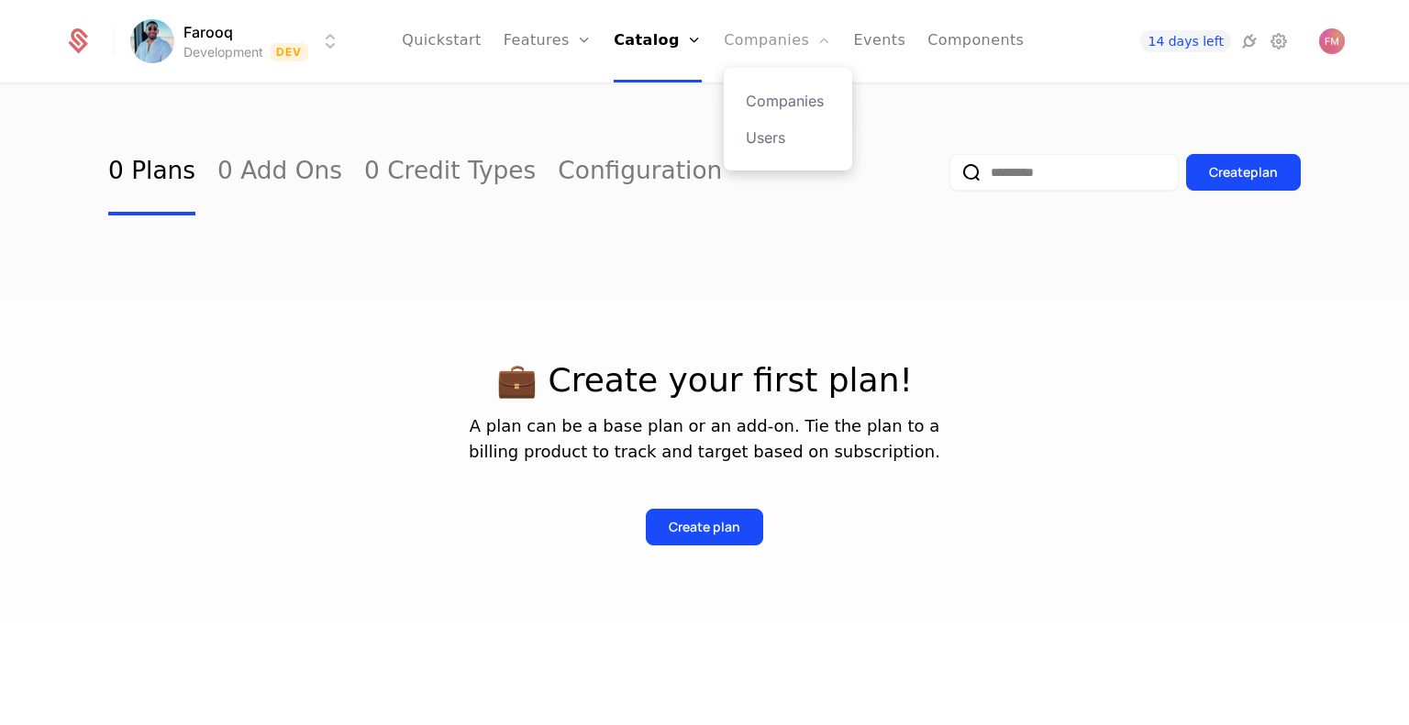
click at [814, 11] on link "Companies" at bounding box center [777, 41] width 107 height 83
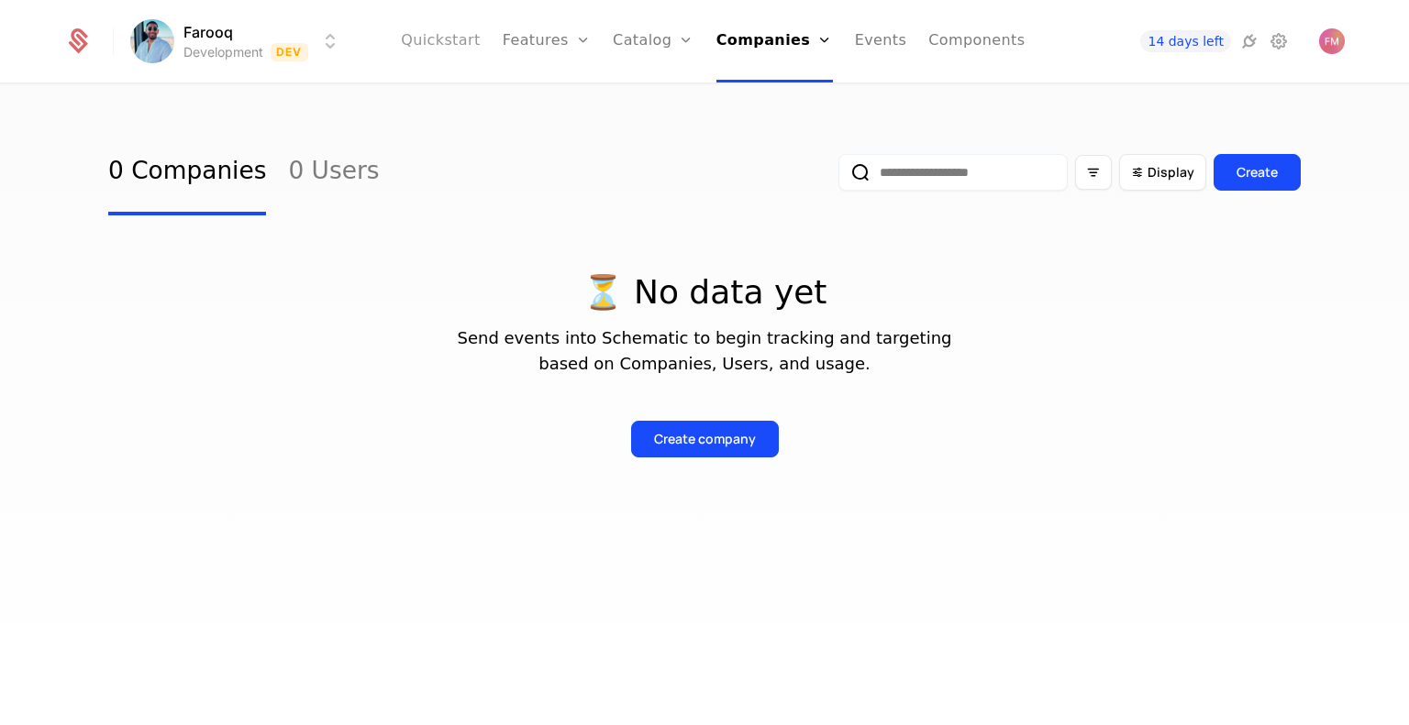
click at [474, 44] on link "Quickstart" at bounding box center [441, 41] width 80 height 83
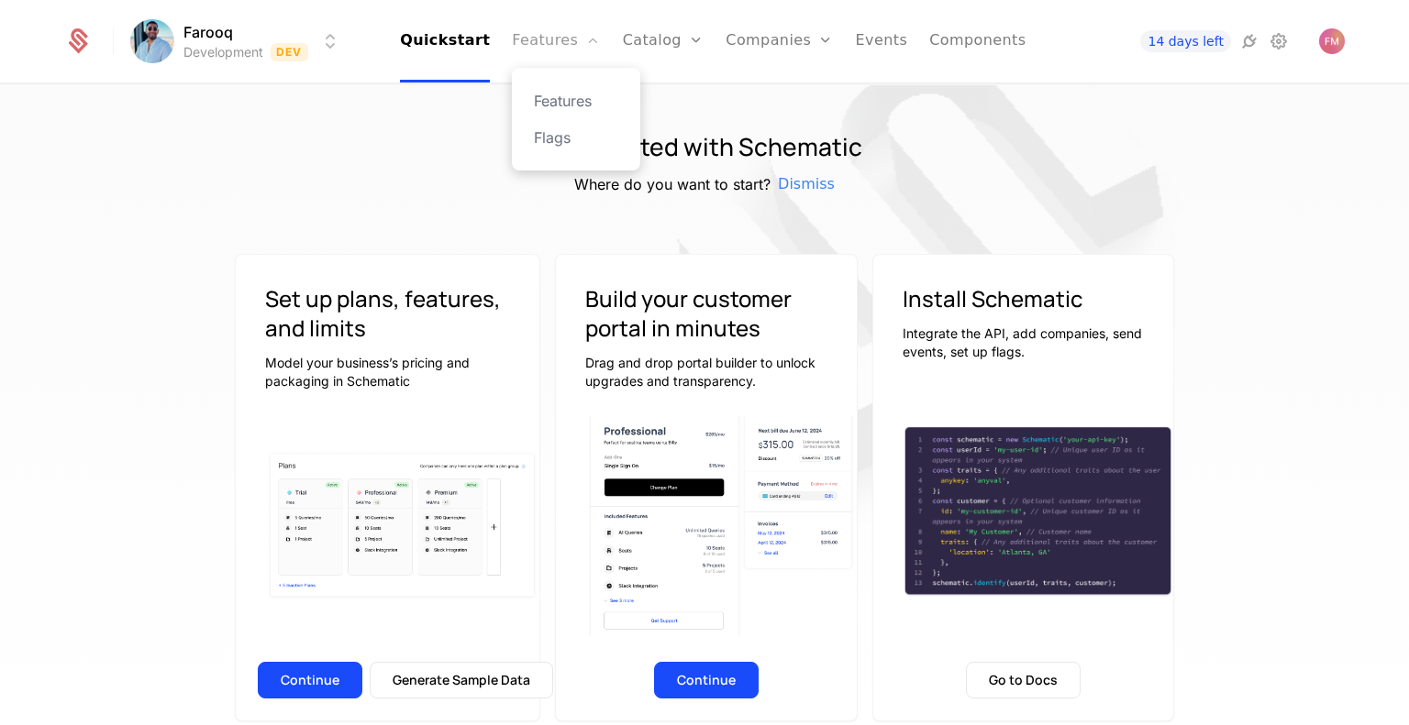
click at [546, 47] on link "Features" at bounding box center [556, 41] width 88 height 83
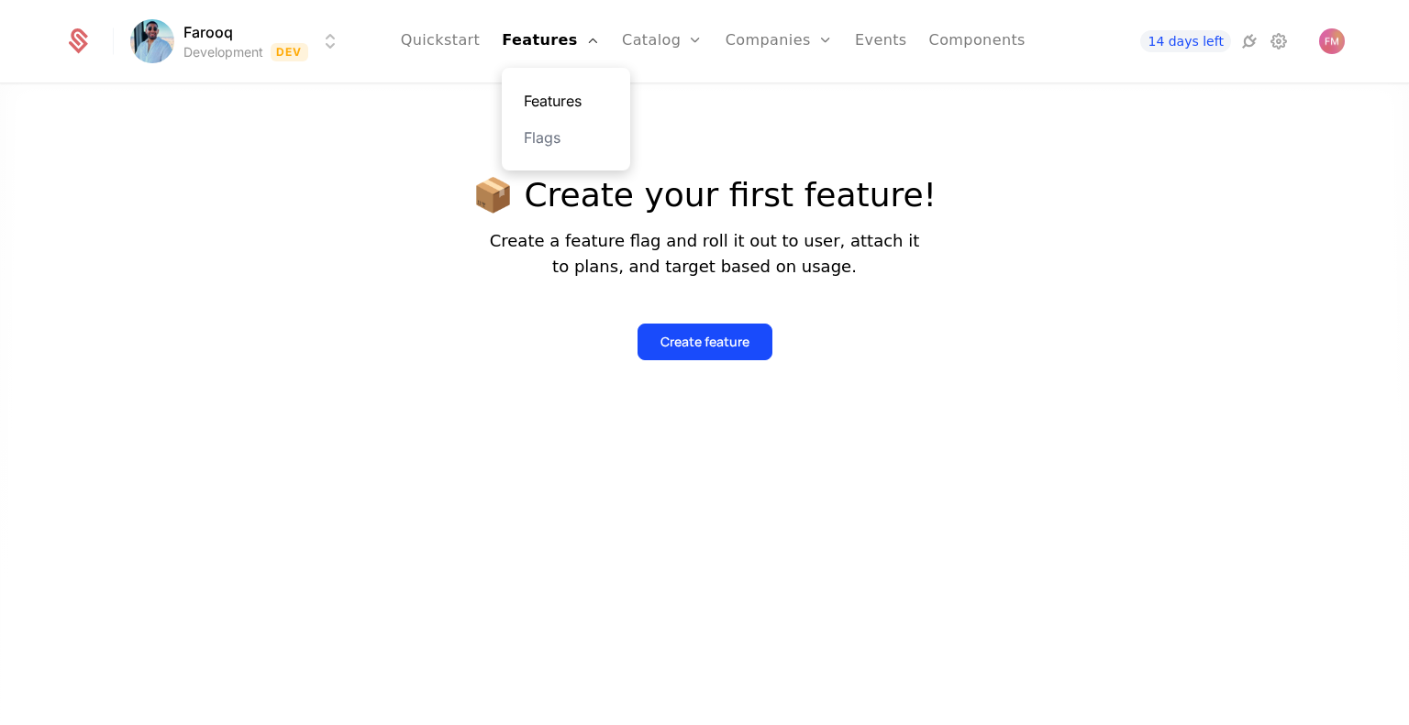
click at [559, 111] on link "Features" at bounding box center [566, 101] width 84 height 22
click at [559, 131] on link "Flags" at bounding box center [566, 138] width 84 height 22
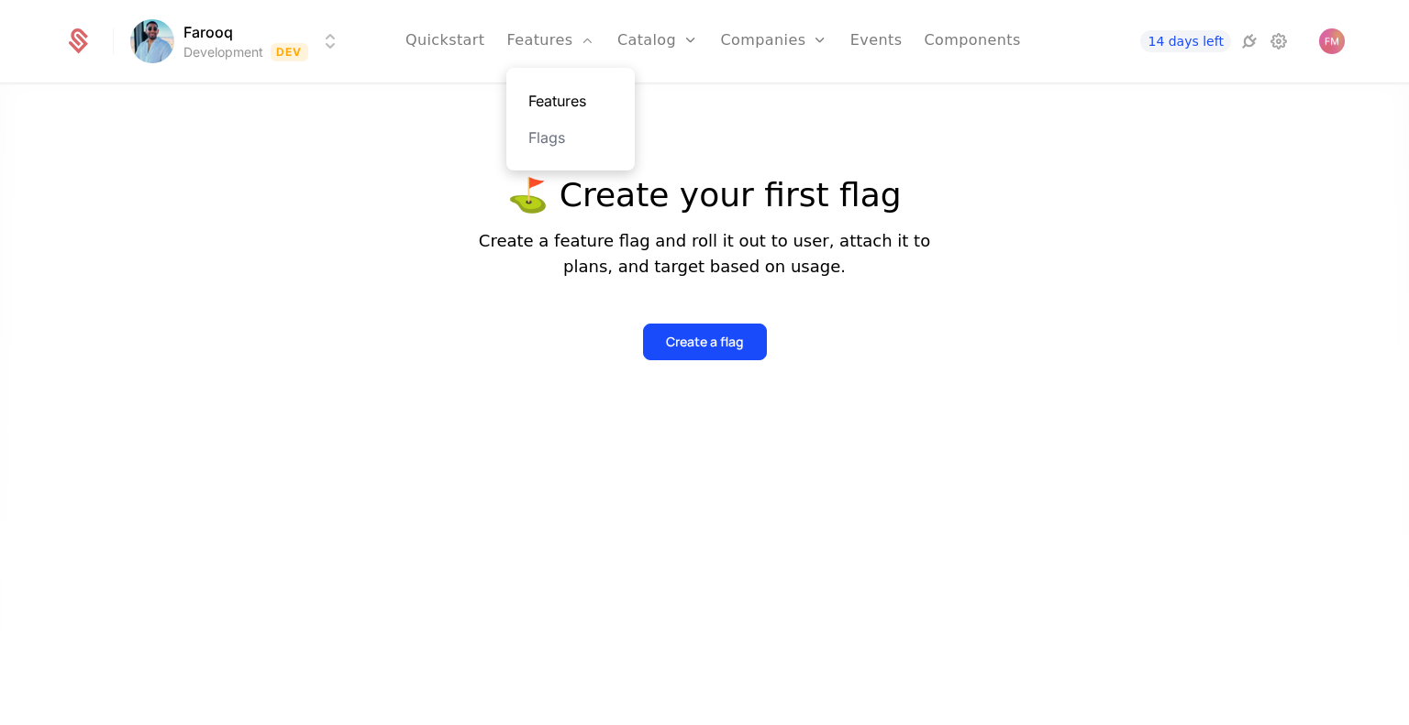
click at [572, 102] on link "Features" at bounding box center [570, 101] width 84 height 22
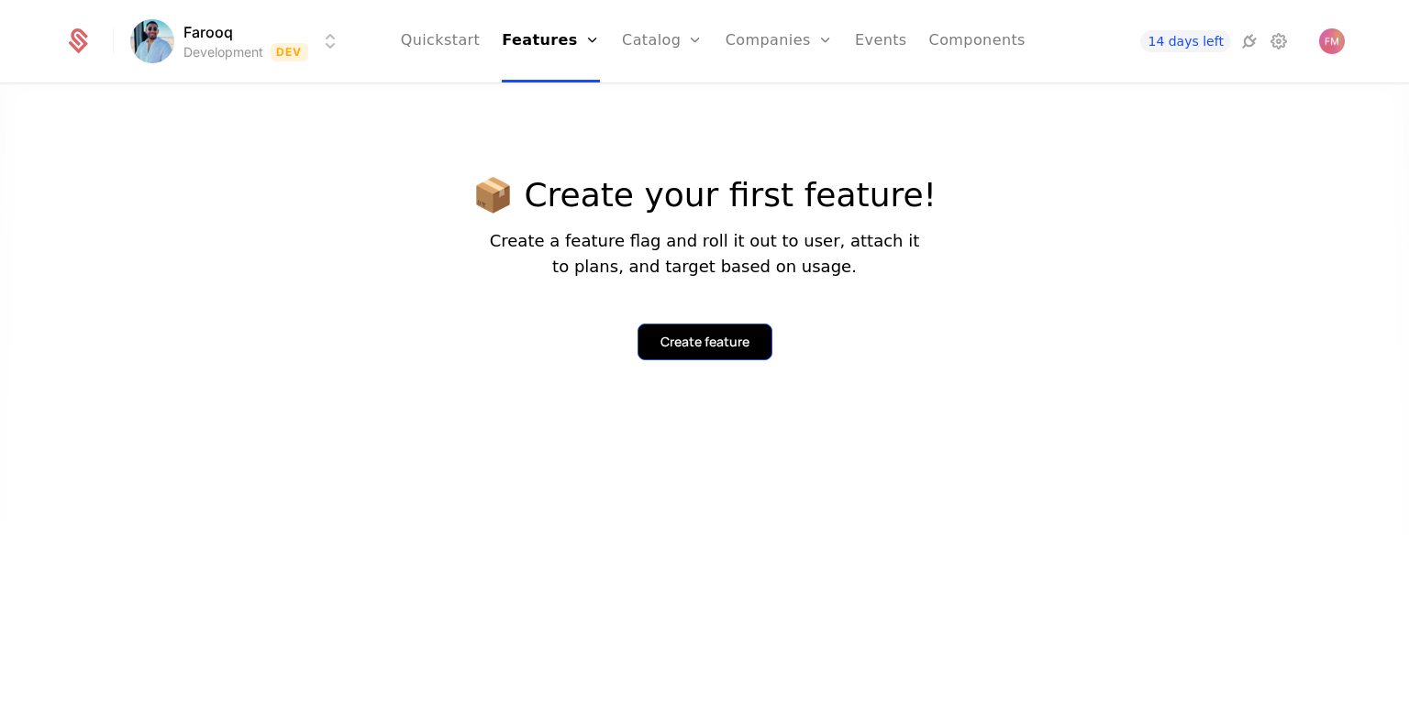
click at [723, 348] on div "Create feature" at bounding box center [704, 342] width 89 height 18
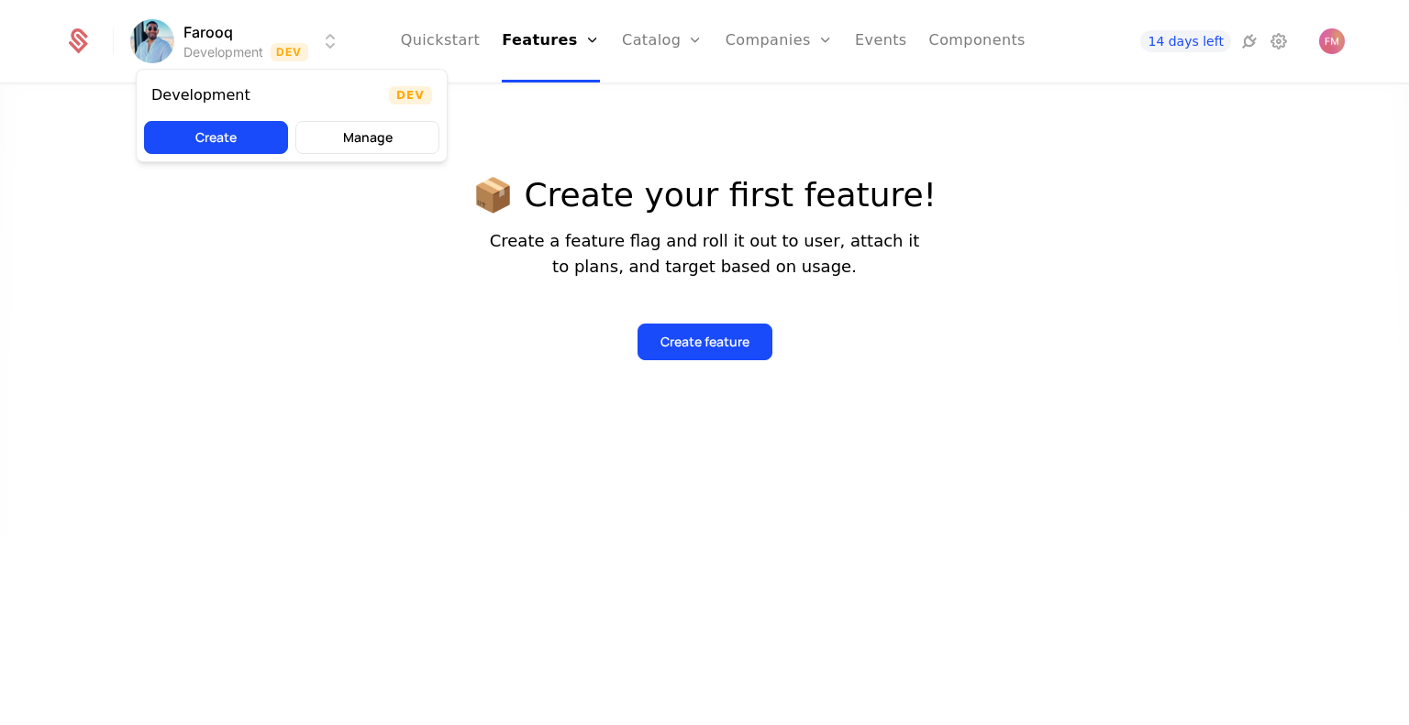
click at [223, 28] on html "Farooq Development Dev Quickstart Features Features Flags Catalog Plans Add Ons…" at bounding box center [704, 362] width 1409 height 725
drag, startPoint x: 195, startPoint y: 47, endPoint x: 206, endPoint y: 113, distance: 66.9
click at [194, 62] on html "Farooq Development Dev Quickstart Features Features Flags Catalog Plans Add Ons…" at bounding box center [704, 362] width 1409 height 725
click at [209, 55] on html "Farooq Development Dev Quickstart Features Features Flags Catalog Plans Add Ons…" at bounding box center [704, 362] width 1409 height 725
click at [212, 131] on button "Create" at bounding box center [216, 137] width 144 height 33
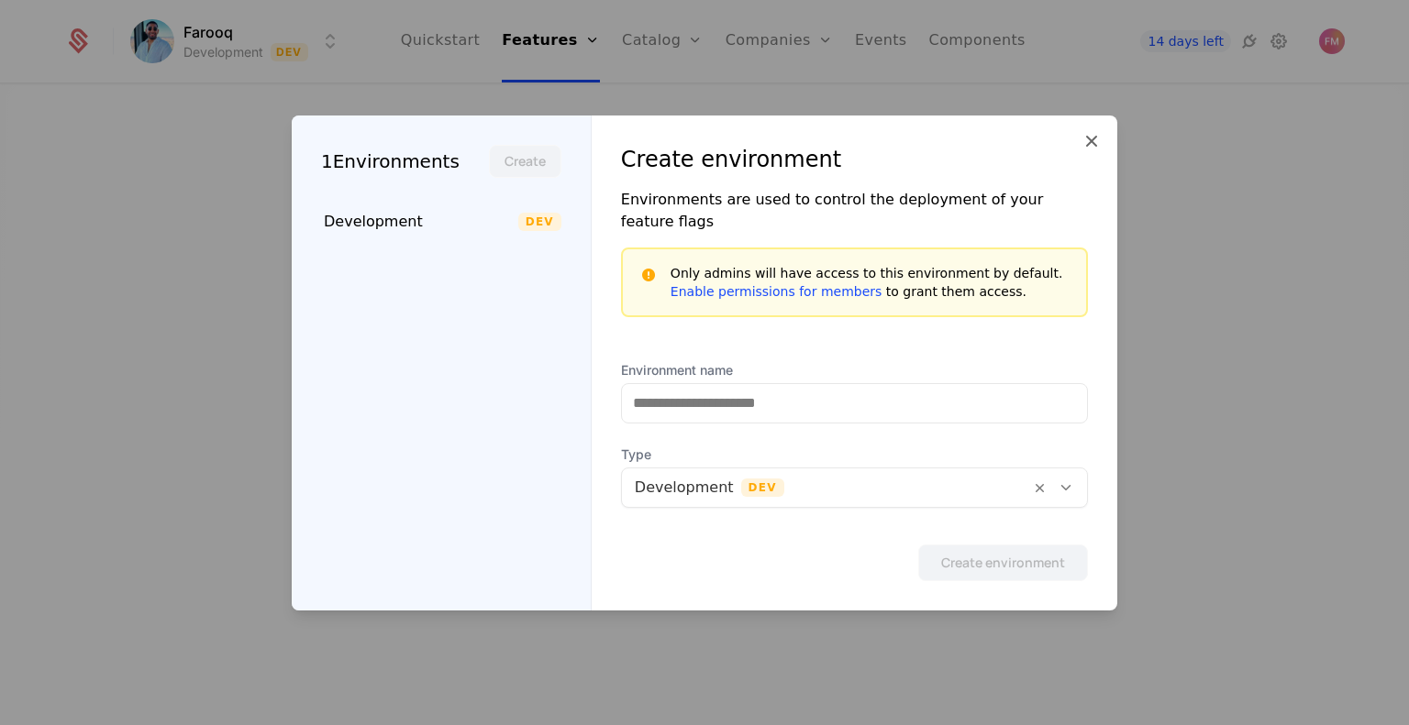
click at [1068, 149] on div "Create environment Environments are used to control the deployment of your feat…" at bounding box center [855, 363] width 526 height 495
click at [1098, 149] on icon at bounding box center [1091, 141] width 22 height 22
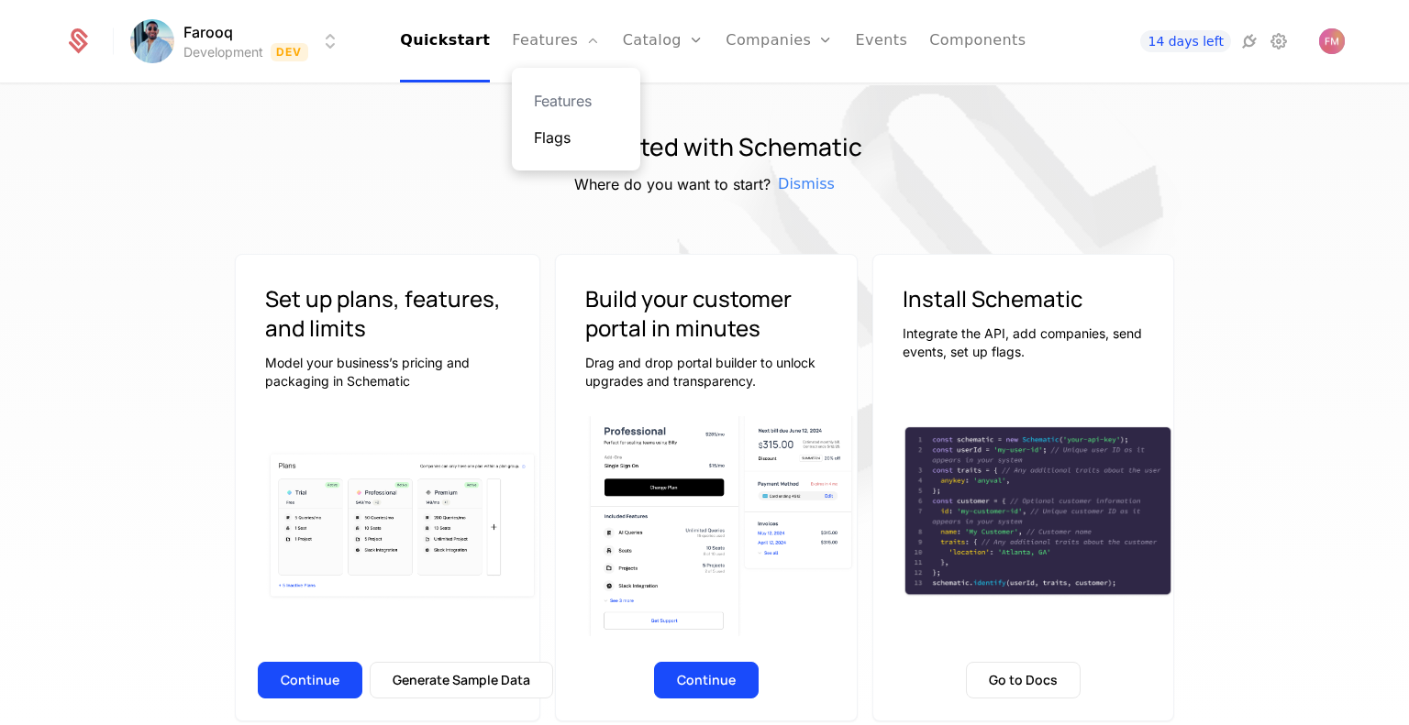
click at [578, 144] on link "Flags" at bounding box center [576, 138] width 84 height 22
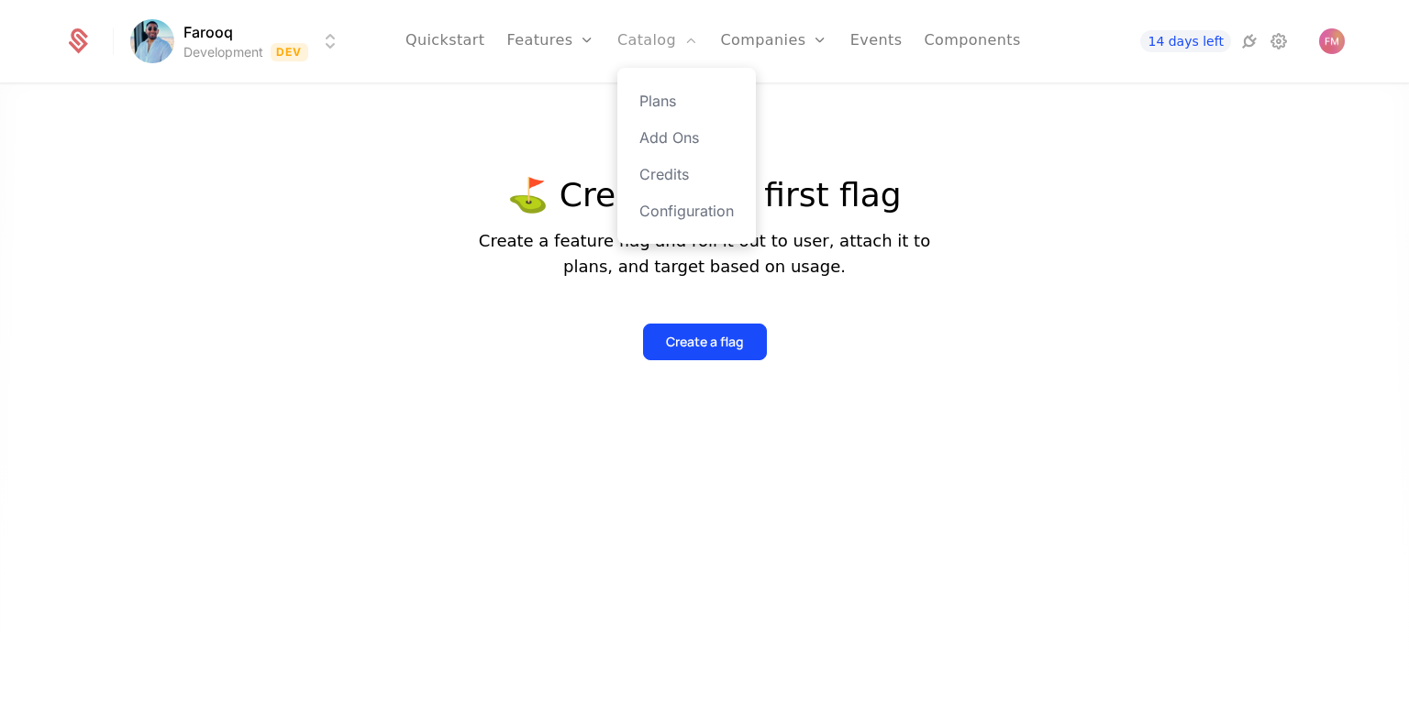
click at [669, 27] on link "Catalog" at bounding box center [658, 41] width 82 height 83
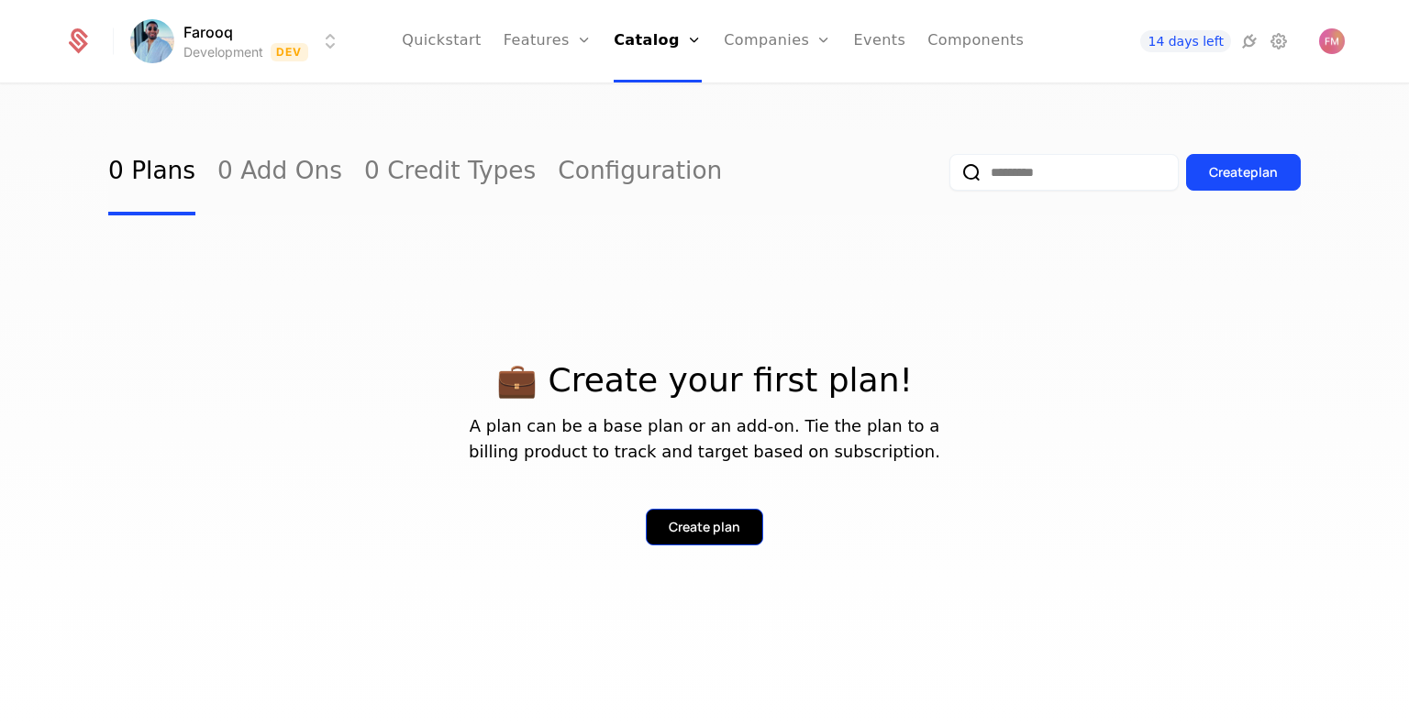
click at [733, 524] on div "Create plan" at bounding box center [705, 527] width 72 height 18
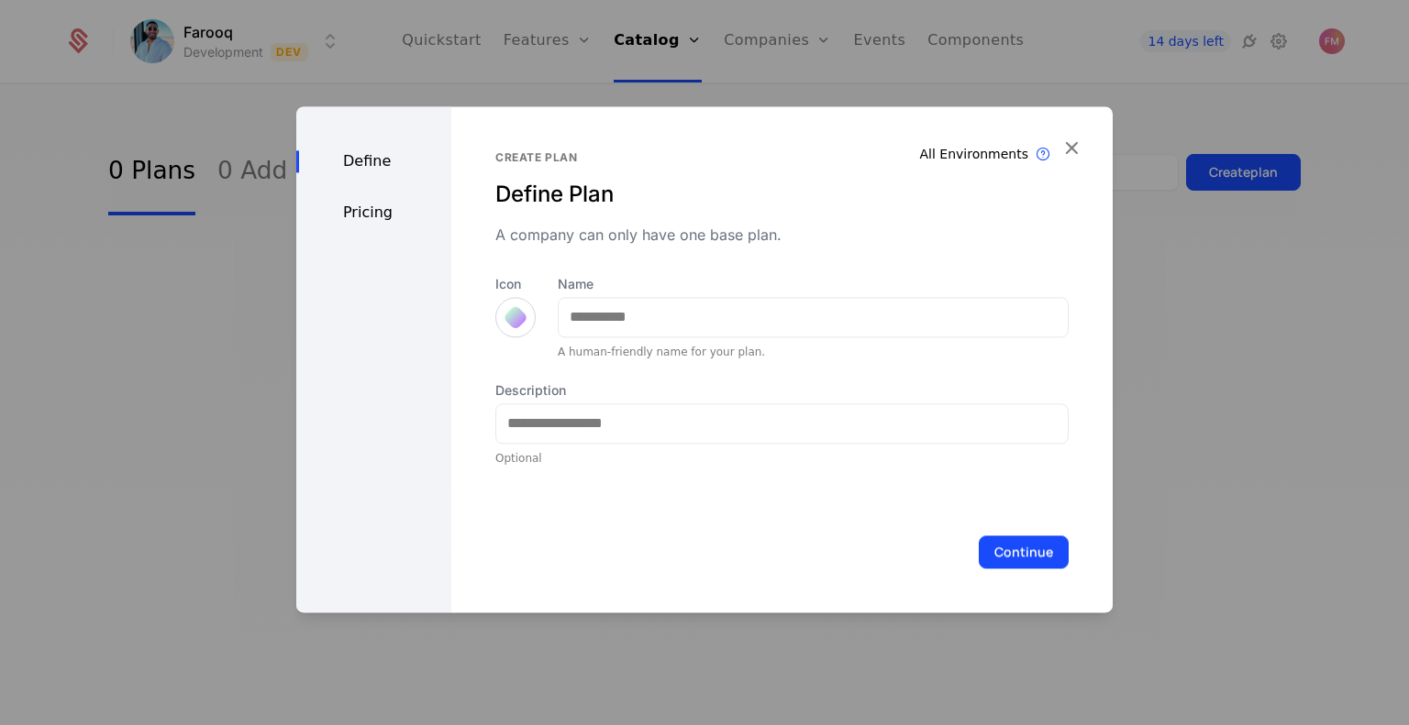
click at [1056, 135] on div "All Environments Plan exist in all environments Create plan Define Plan A compa…" at bounding box center [781, 359] width 661 height 506
click at [1068, 137] on icon "button" at bounding box center [1071, 148] width 24 height 24
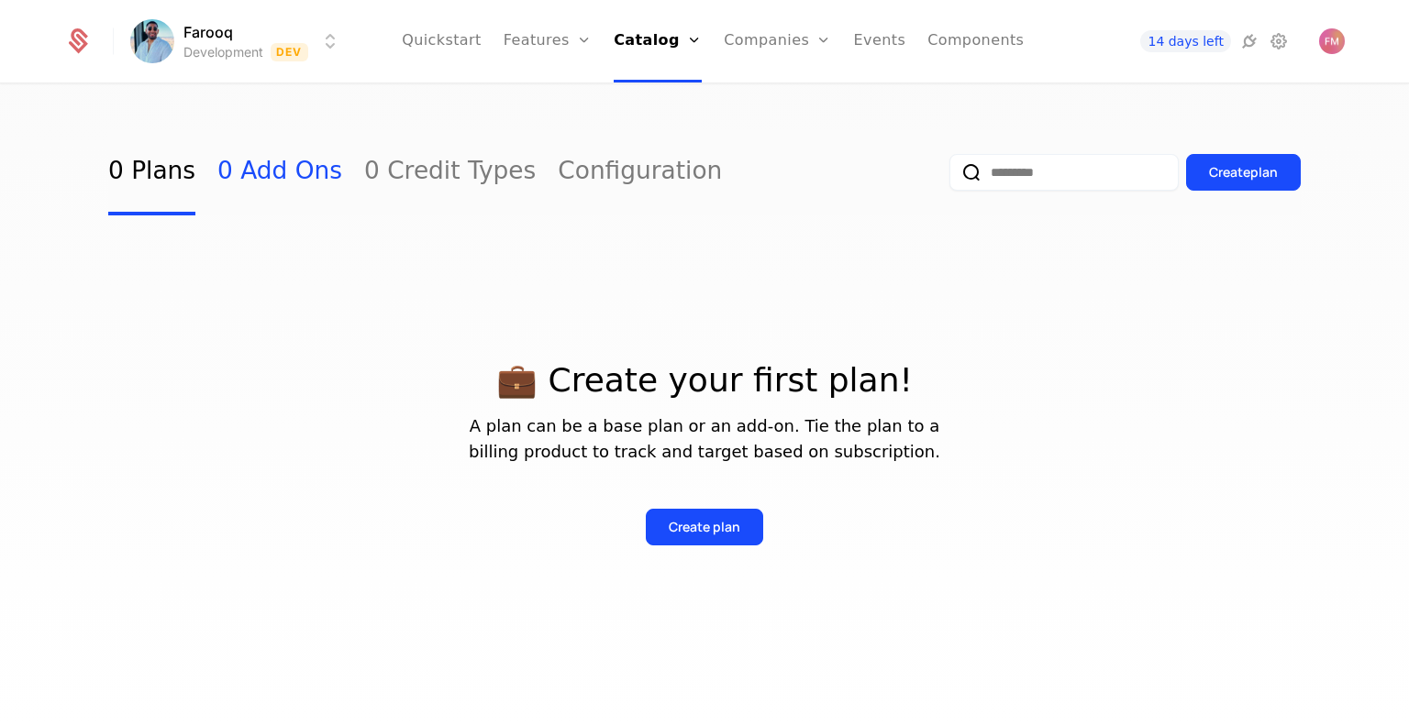
click at [224, 168] on link "0 Add Ons" at bounding box center [279, 172] width 125 height 86
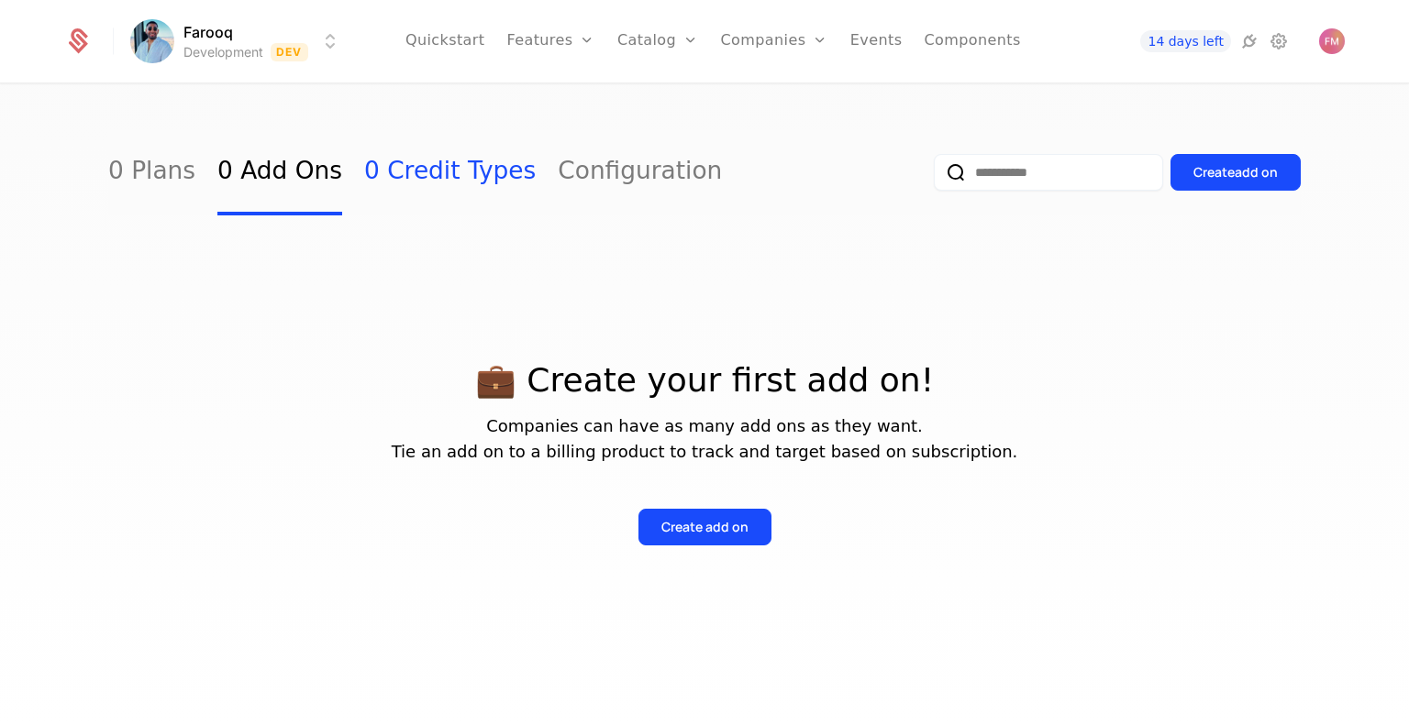
click at [332, 168] on div "0 Plans 0 Add Ons 0 Credit Types Configuration" at bounding box center [415, 172] width 614 height 86
click at [393, 173] on link "0 Credit Types" at bounding box center [449, 172] width 171 height 86
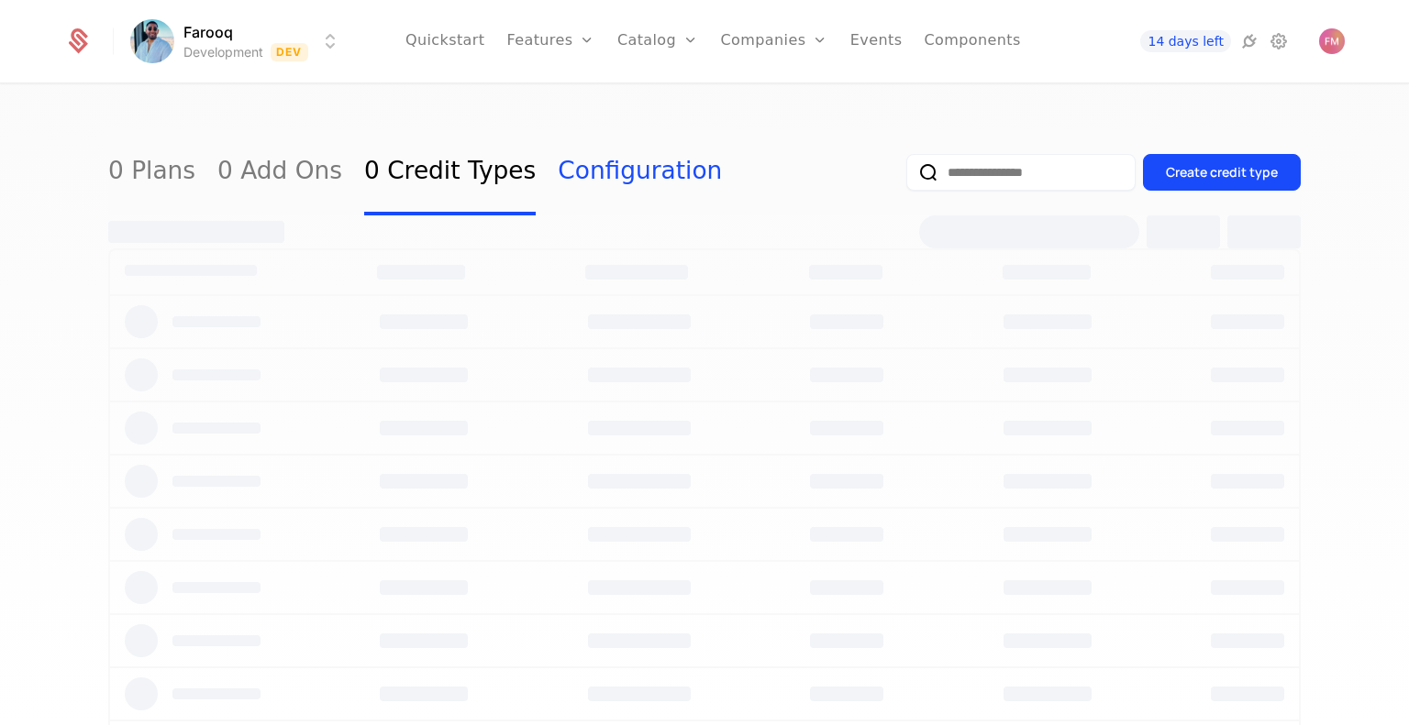
click at [570, 172] on link "Configuration" at bounding box center [640, 172] width 164 height 86
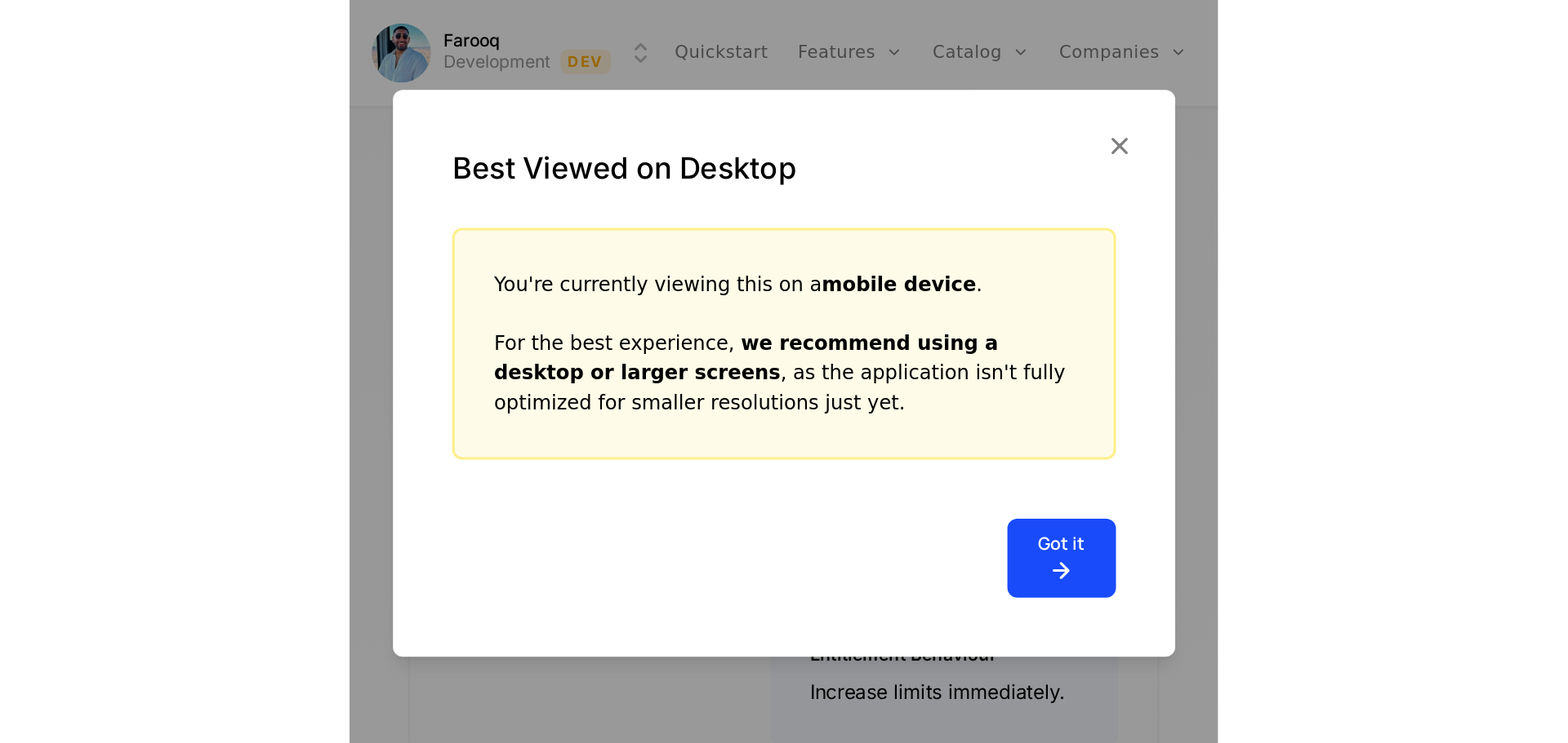
scroll to position [1336, 0]
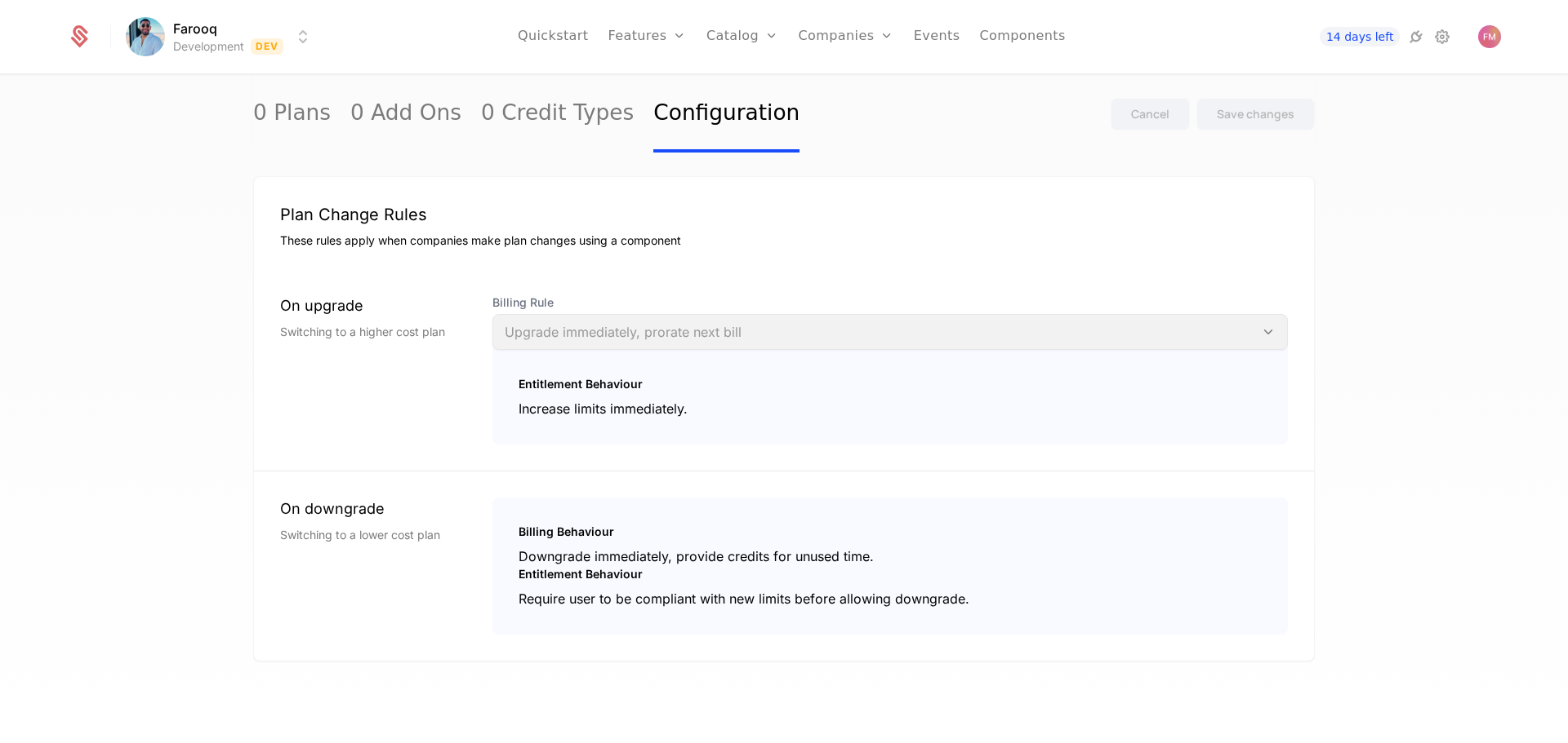
drag, startPoint x: 199, startPoint y: 74, endPoint x: 198, endPoint y: 44, distance: 30.0
click at [199, 74] on div "Farooq Development Dev Quickstart Features Features Flags Catalog Plans Add Ons…" at bounding box center [784, 36] width 1434 height 74
click at [199, 30] on html "Farooq Development Dev Quickstart Features Features Flags Catalog Plans Add Ons…" at bounding box center [784, 371] width 1568 height 743
click at [74, 44] on html "Farooq Development Dev Quickstart Features Features Flags Catalog Plans Add Ons…" at bounding box center [784, 371] width 1568 height 743
click at [76, 40] on icon at bounding box center [79, 36] width 23 height 23
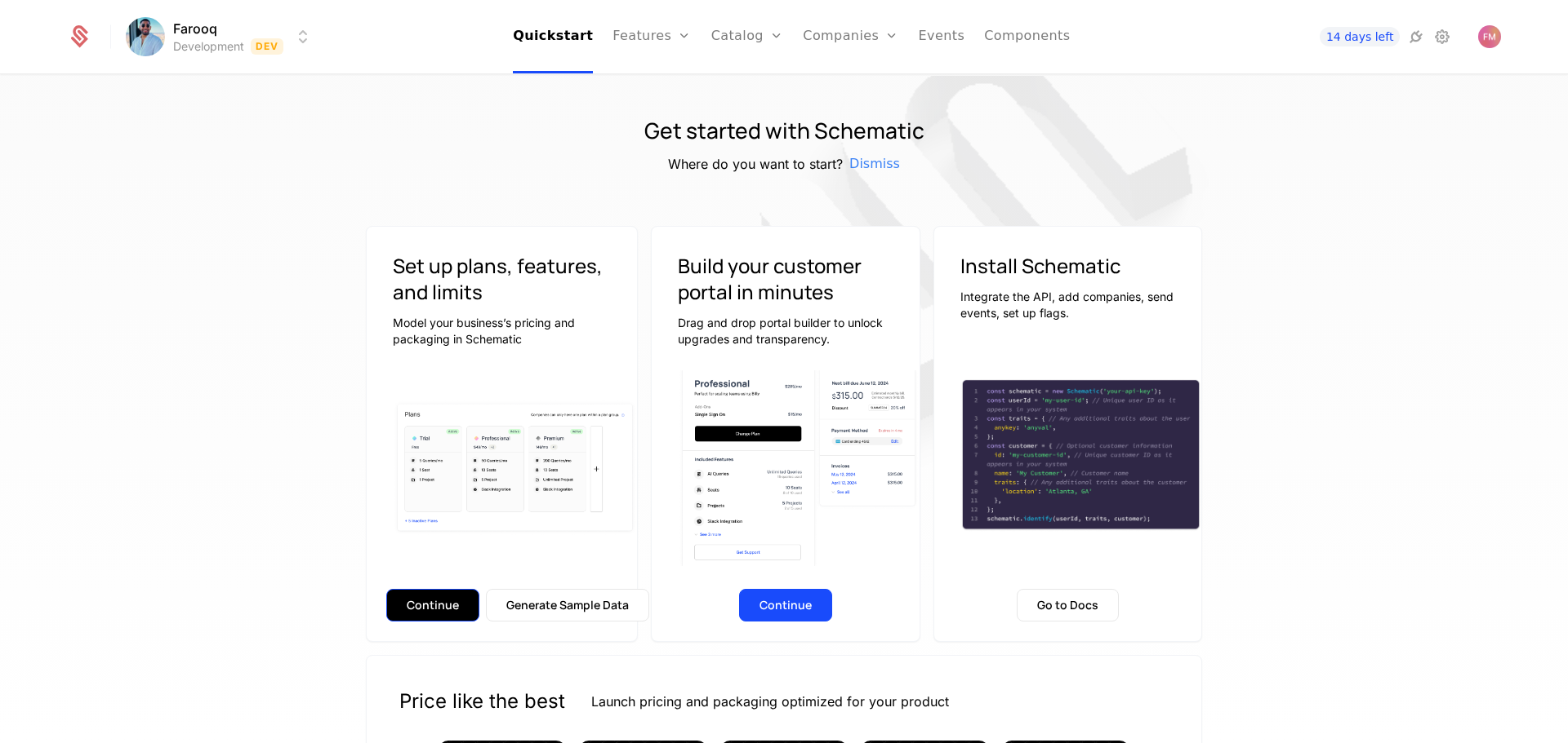
click at [437, 601] on button "Continue" at bounding box center [433, 605] width 93 height 33
click at [793, 609] on button "Continue" at bounding box center [785, 605] width 93 height 33
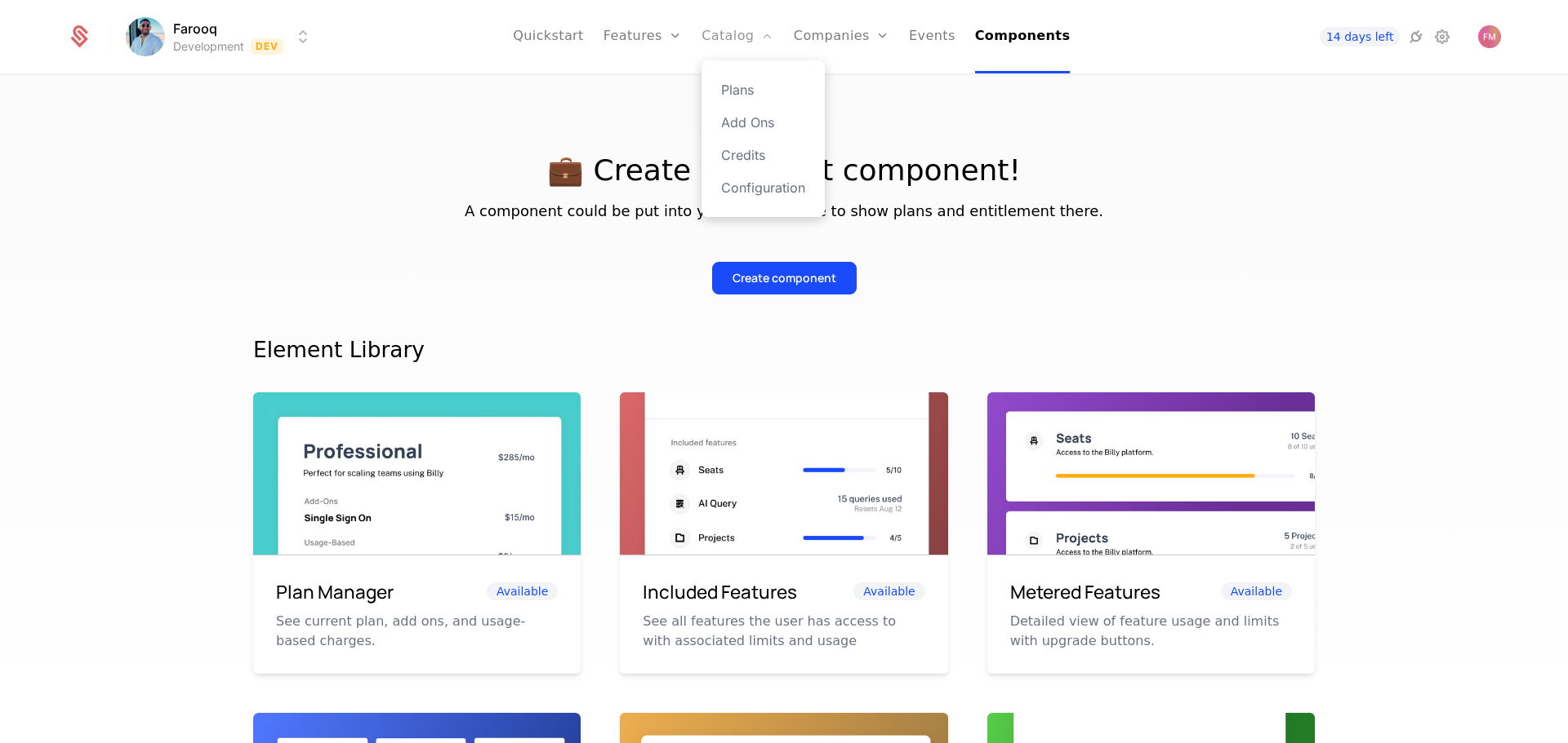
click at [758, 36] on link "Catalog" at bounding box center [738, 36] width 73 height 74
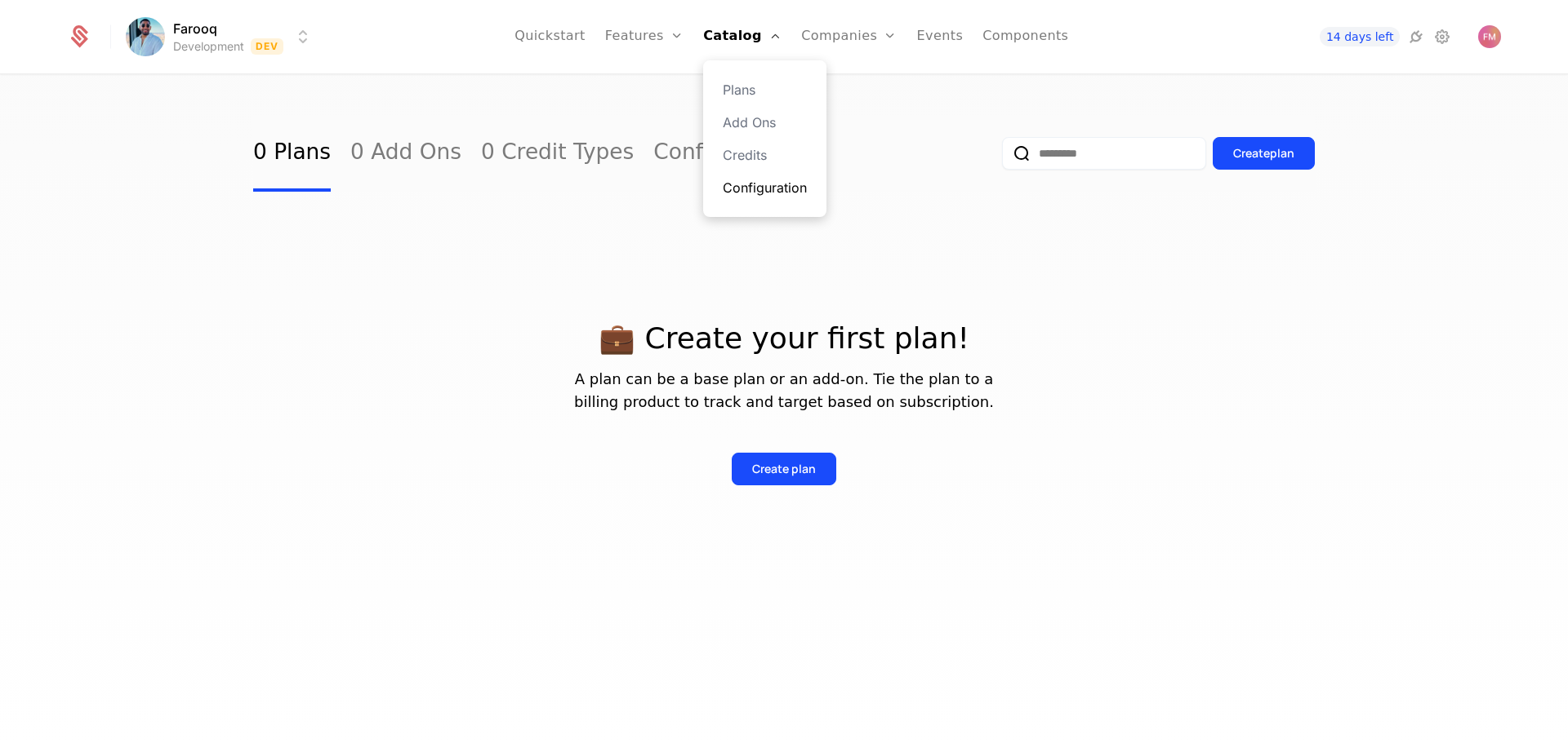
click at [782, 182] on link "Configuration" at bounding box center [765, 188] width 84 height 20
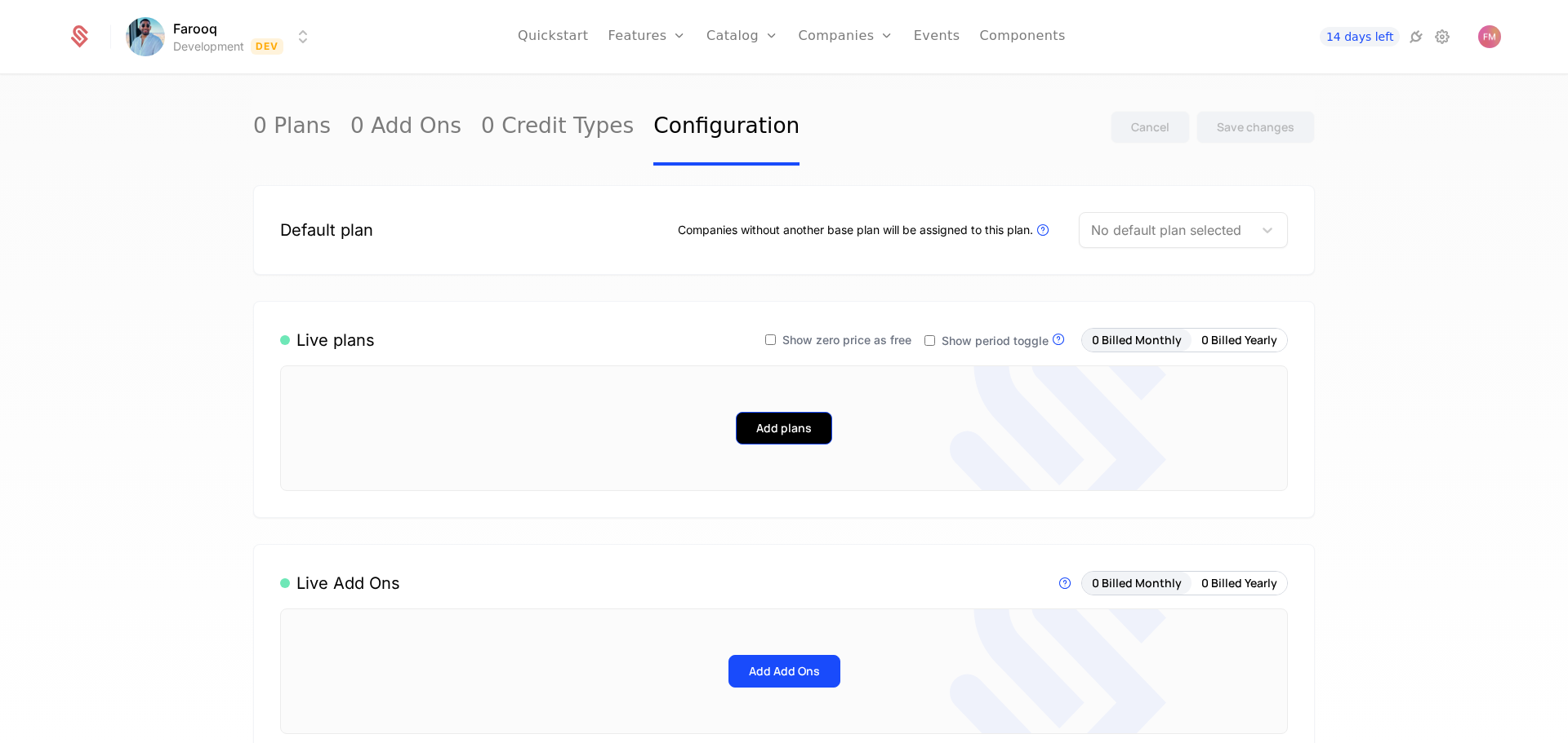
click at [788, 424] on button "Add plans" at bounding box center [784, 428] width 96 height 33
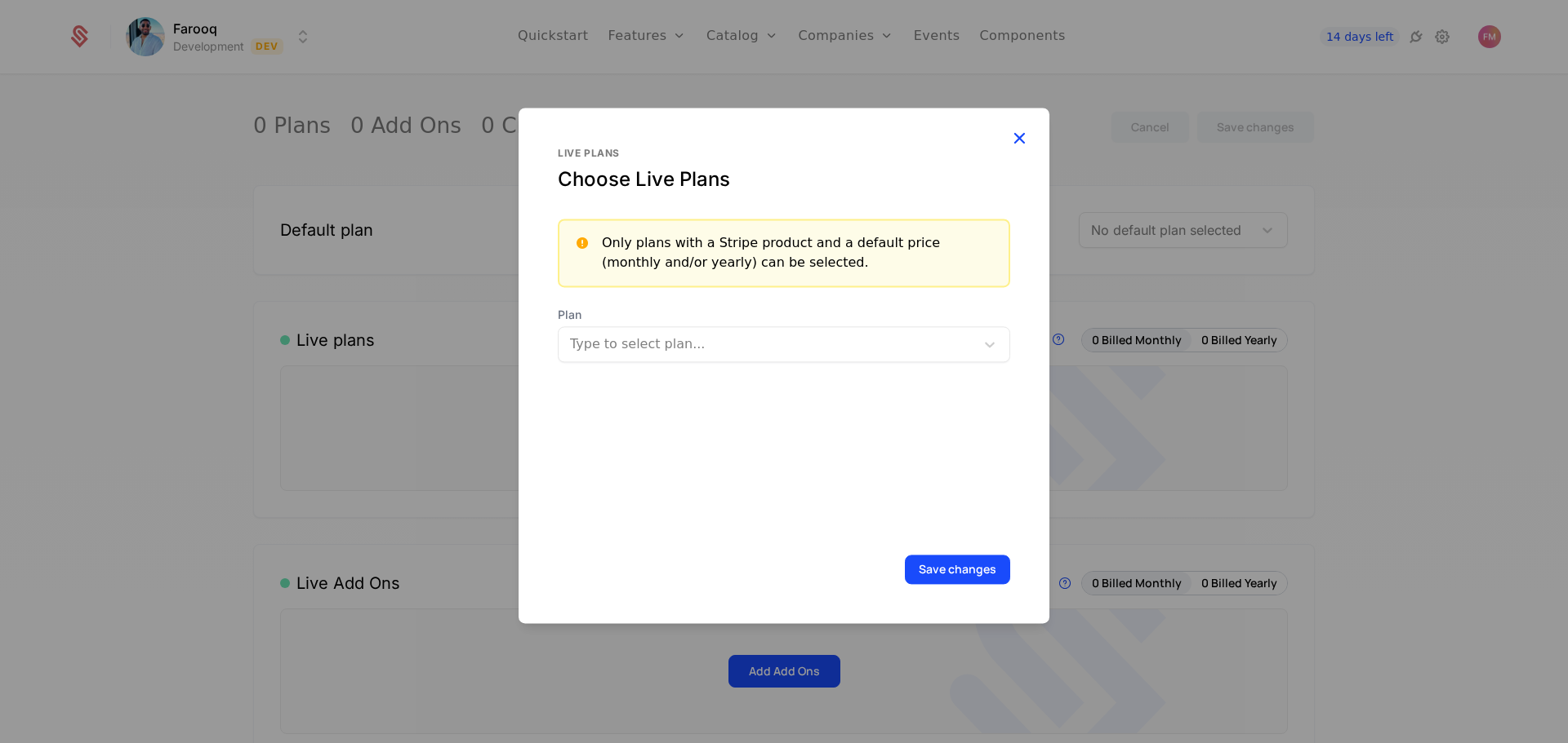
click at [1015, 129] on icon "button" at bounding box center [1020, 138] width 21 height 21
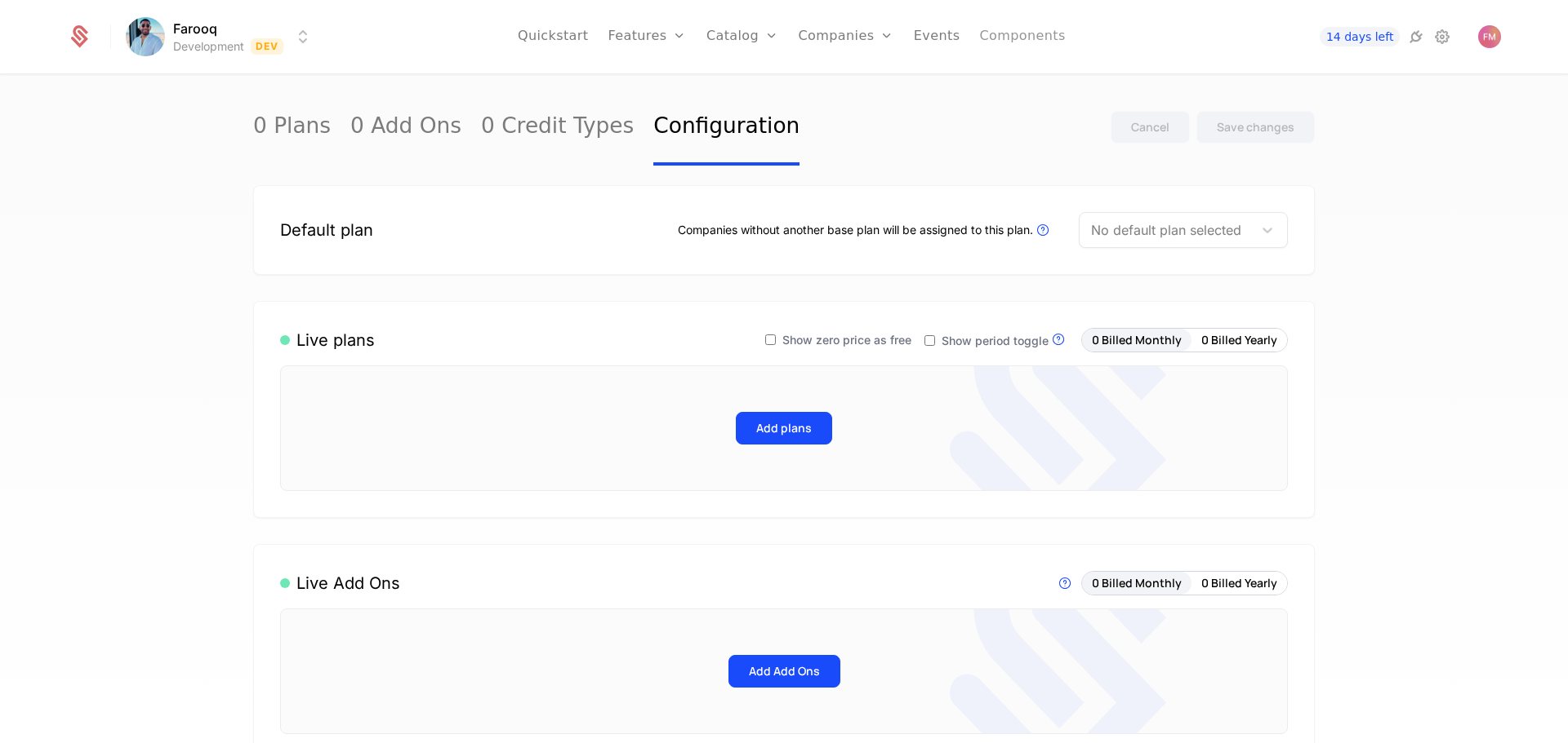
click at [1039, 40] on link "Components" at bounding box center [1022, 36] width 85 height 74
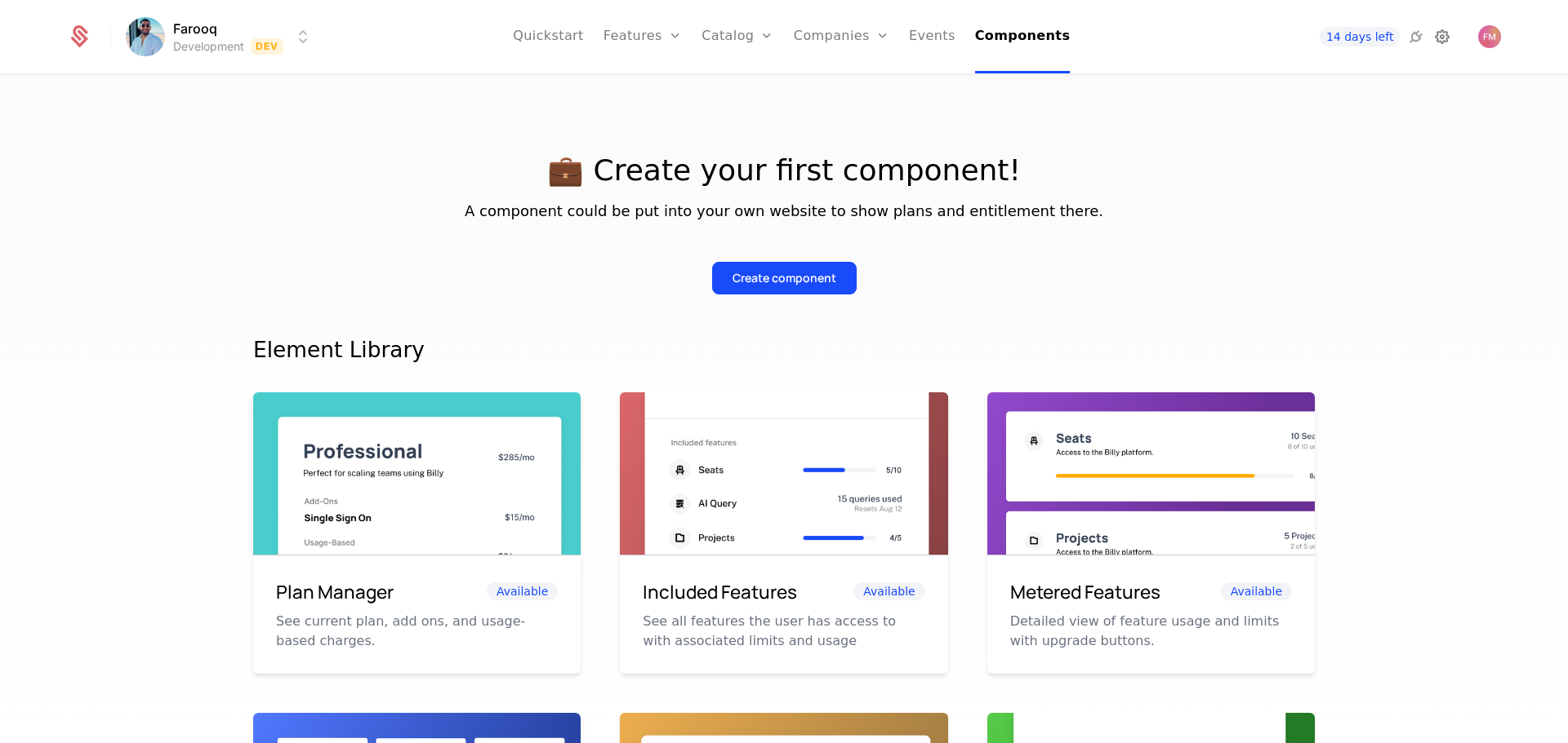
click at [1254, 29] on icon at bounding box center [1442, 36] width 20 height 20
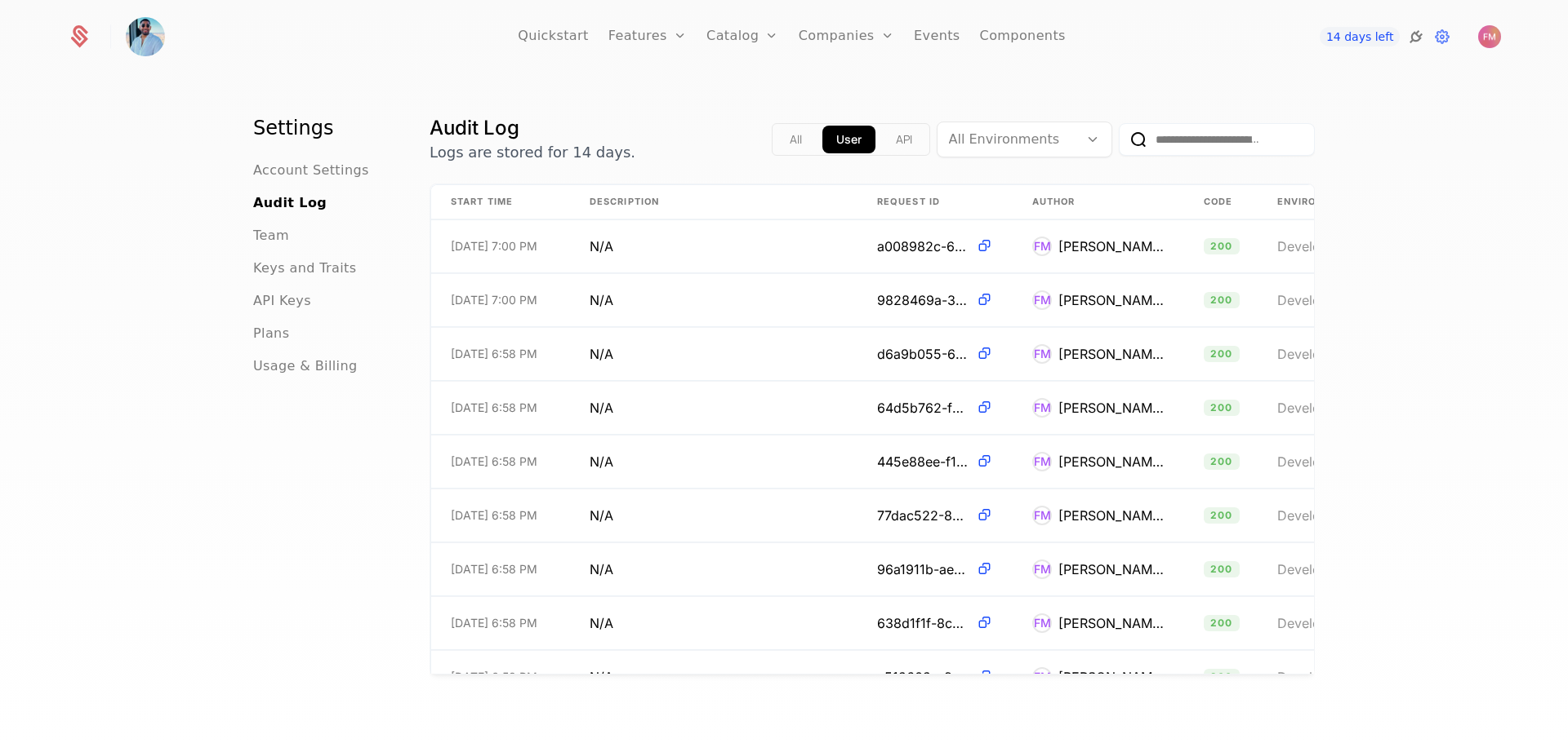
click at [1254, 37] on icon at bounding box center [1416, 36] width 20 height 20
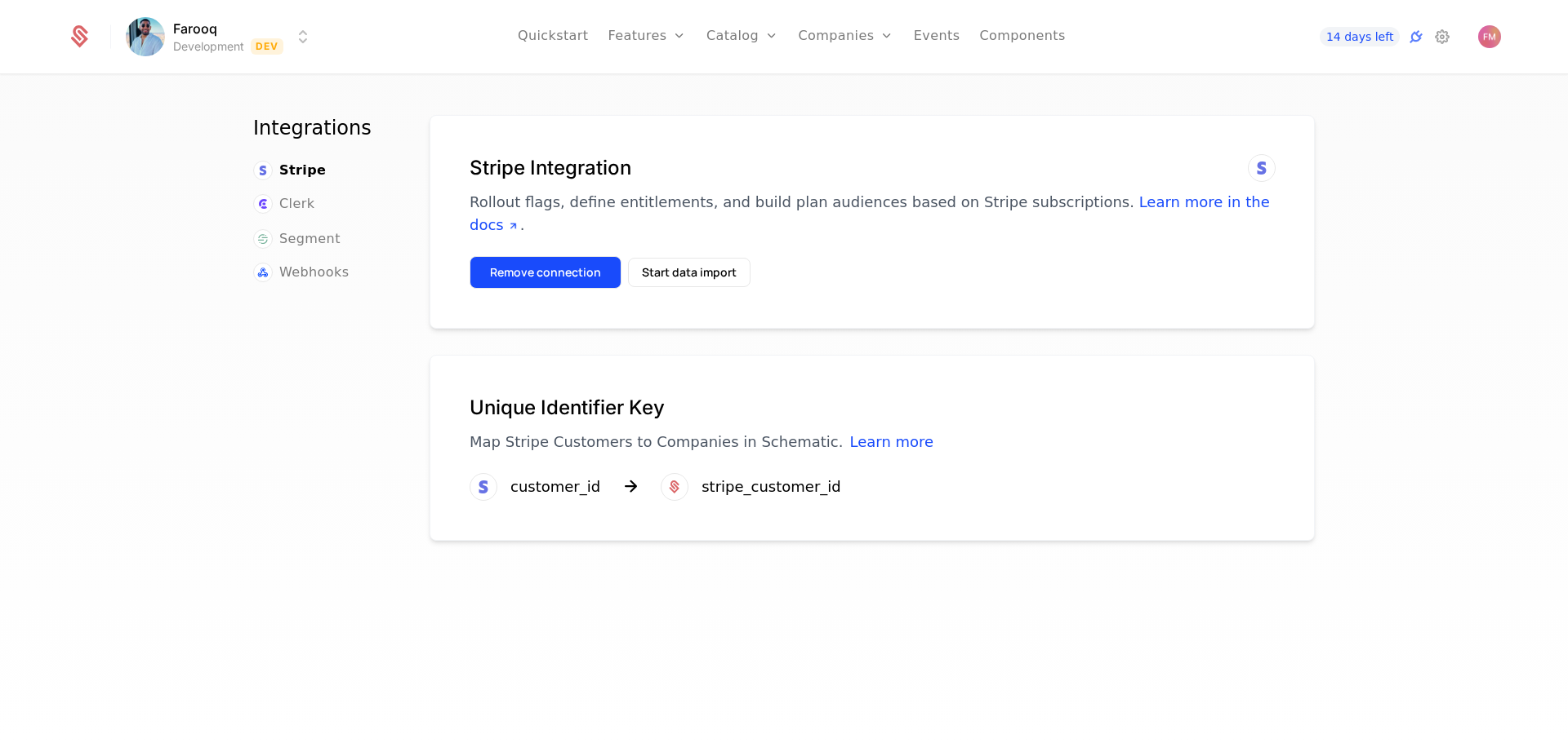
click at [577, 256] on button "Remove connection" at bounding box center [545, 272] width 152 height 33
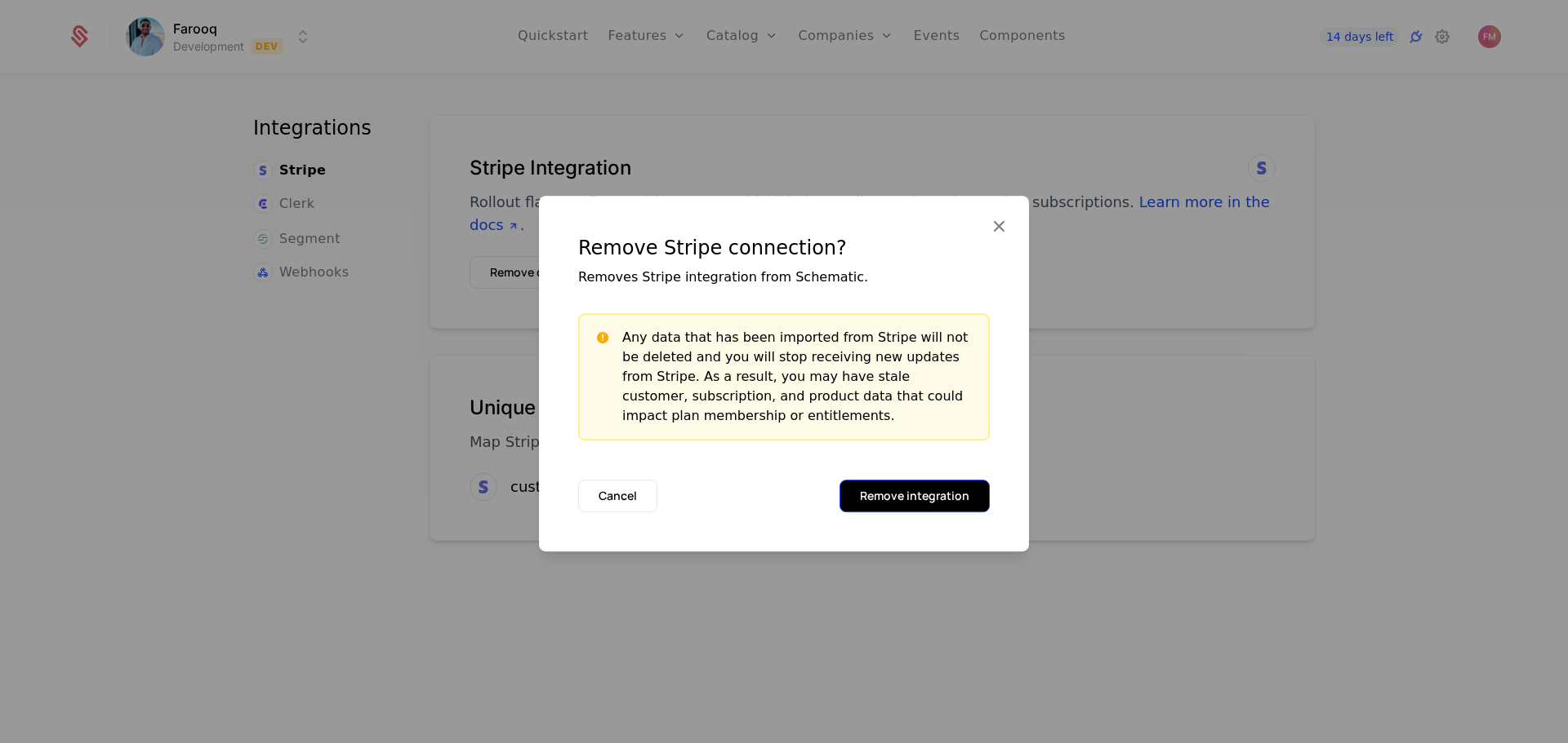
click at [951, 498] on button "Remove integration" at bounding box center [914, 496] width 150 height 33
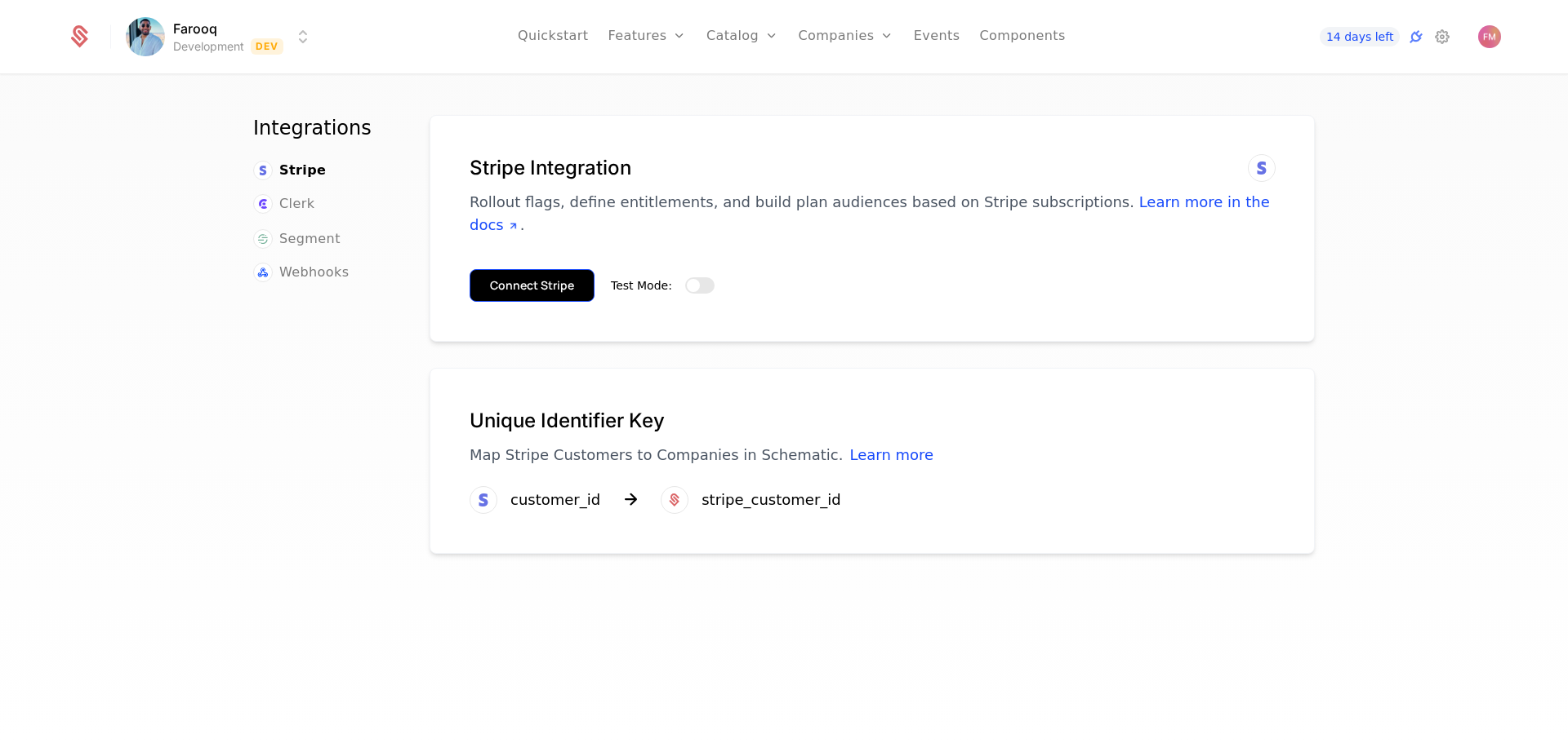
click at [544, 270] on button "Connect Stripe" at bounding box center [532, 286] width 125 height 33
click at [698, 278] on button "Test Mode:" at bounding box center [699, 286] width 29 height 16
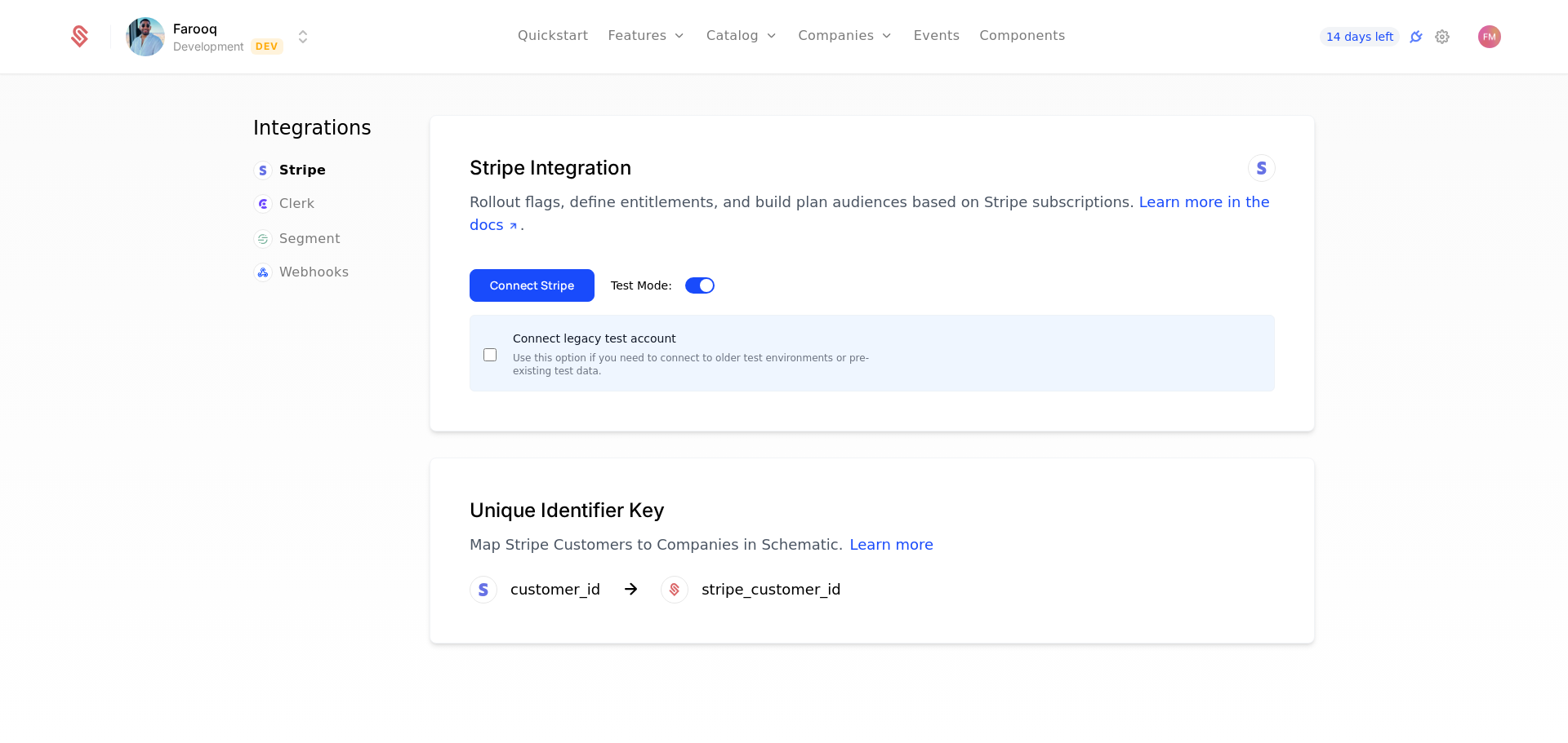
click at [483, 329] on div "Connect legacy test account Use this option if you need to connect to older tes…" at bounding box center [681, 353] width 395 height 49
click at [517, 270] on button "Connect Stripe" at bounding box center [532, 286] width 125 height 33
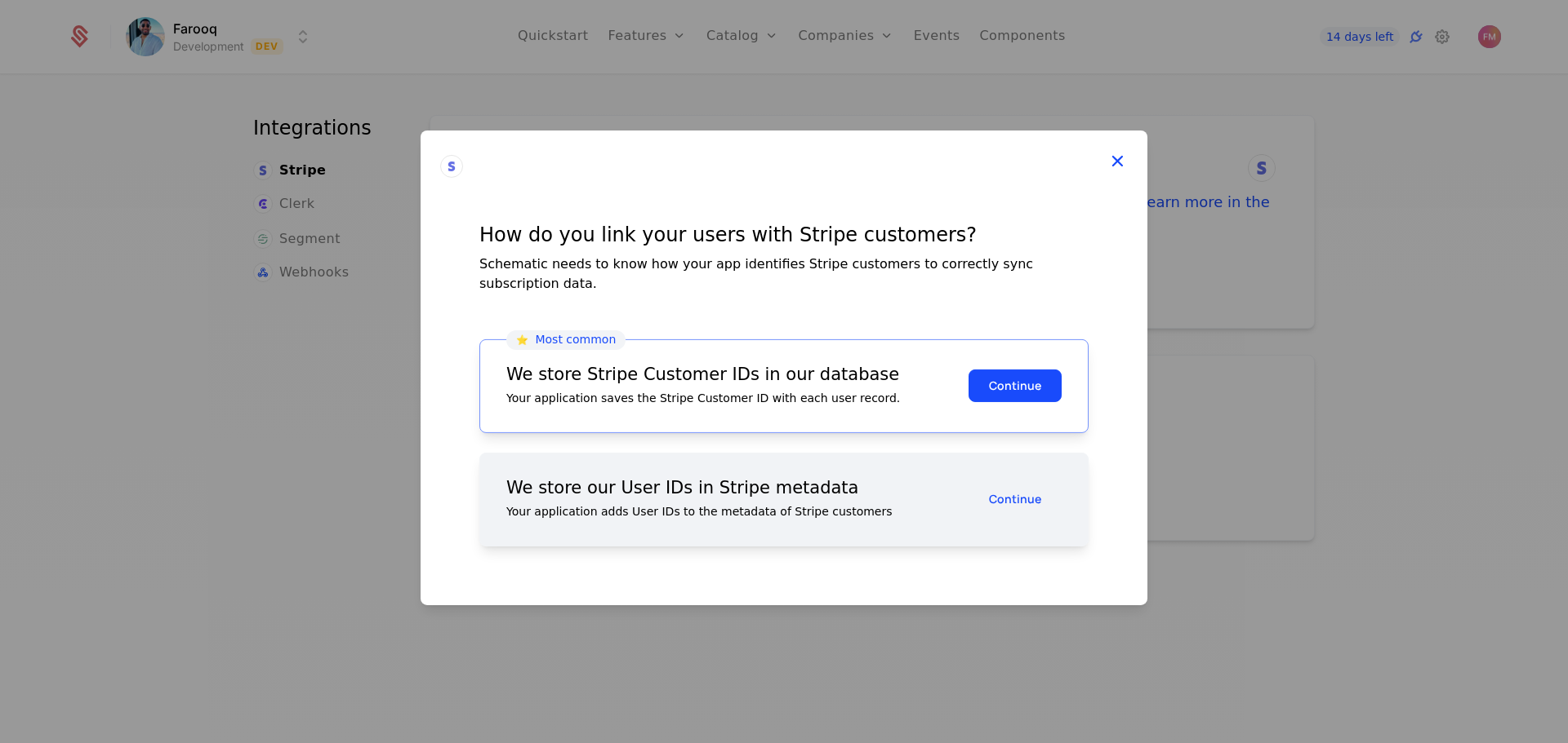
click at [1118, 171] on icon at bounding box center [1117, 160] width 21 height 21
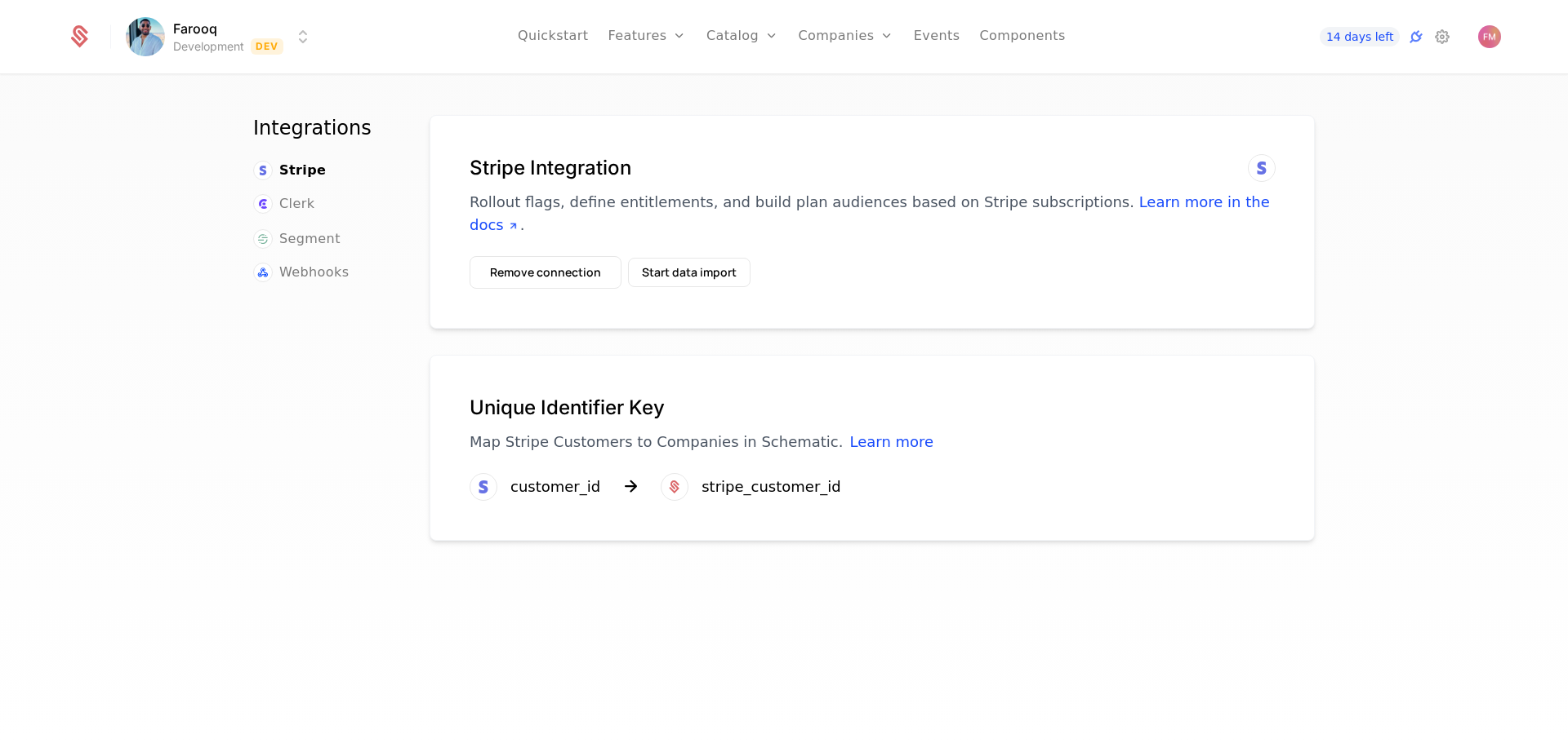
click at [1191, 355] on div "Unique Identifier Key Map Stripe Customers to Companies in Schematic. Learn mor…" at bounding box center [872, 448] width 885 height 186
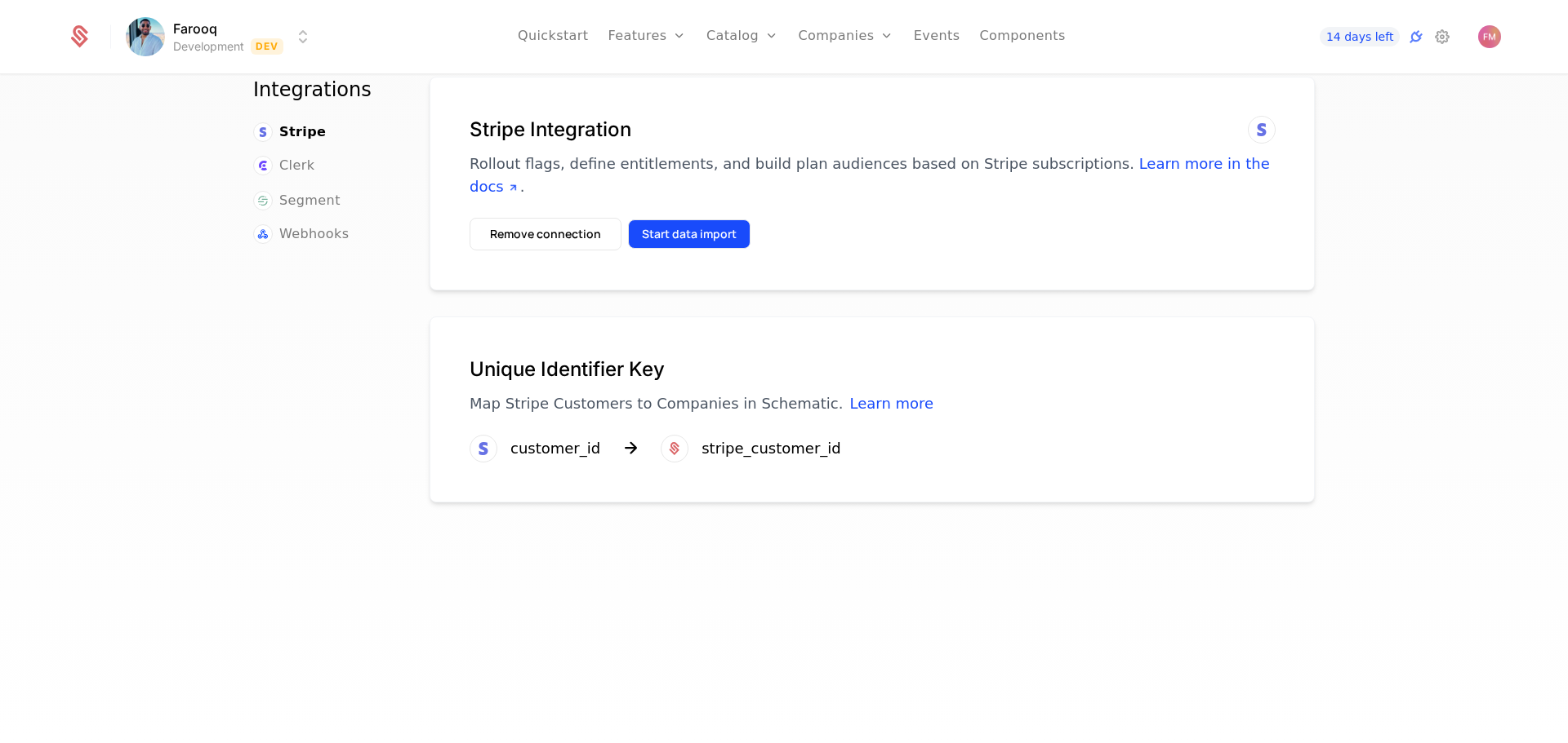
click at [702, 262] on div "Stripe Integration Rollout flags, define entitlements, and build plan audiences…" at bounding box center [872, 183] width 885 height 214
